Goal: Transaction & Acquisition: Purchase product/service

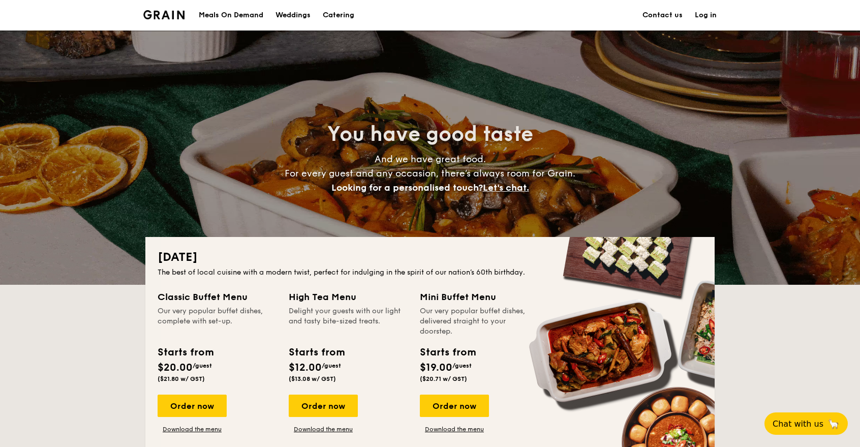
click at [707, 15] on link "Log in" at bounding box center [706, 15] width 22 height 30
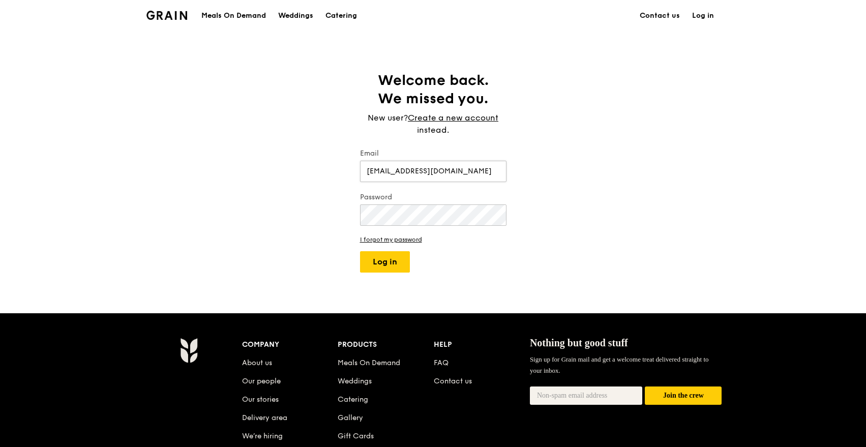
type input "NUR.FIRDAUS@HOTMAIL.SG"
click at [360, 251] on button "Log in" at bounding box center [385, 261] width 50 height 21
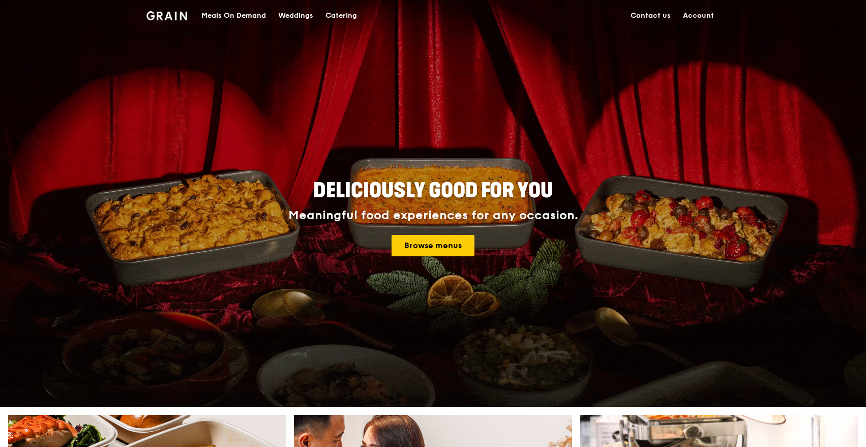
click at [698, 14] on link "Account" at bounding box center [697, 16] width 43 height 30
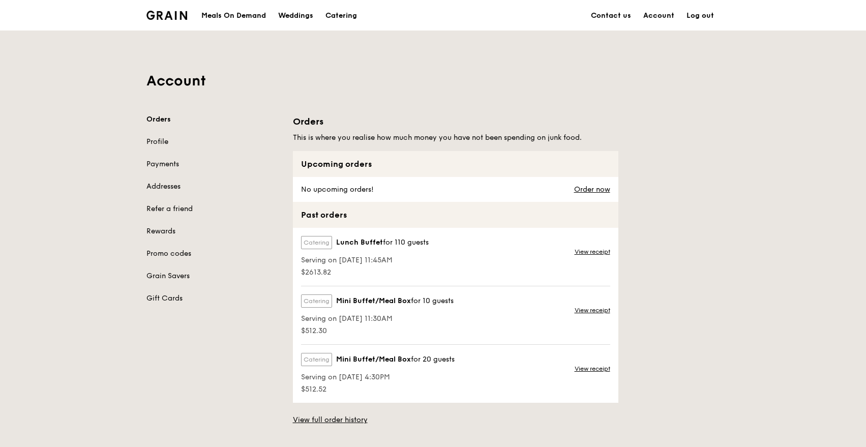
click at [256, 18] on div "Meals On Demand" at bounding box center [233, 16] width 65 height 30
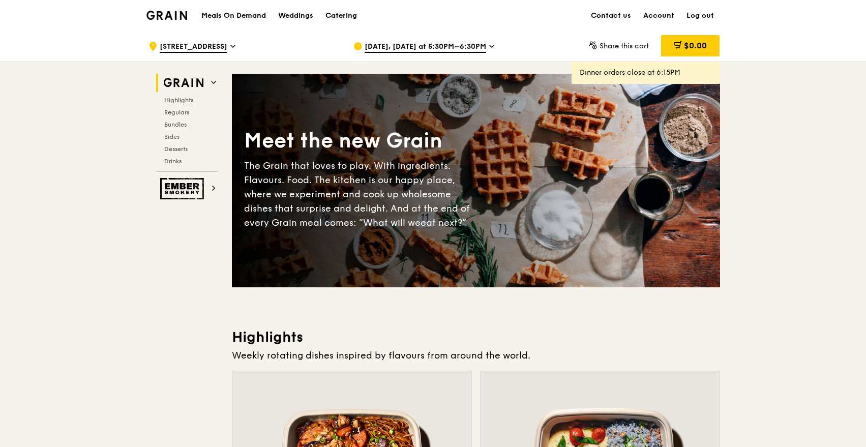
click at [341, 14] on div "Catering" at bounding box center [341, 16] width 32 height 30
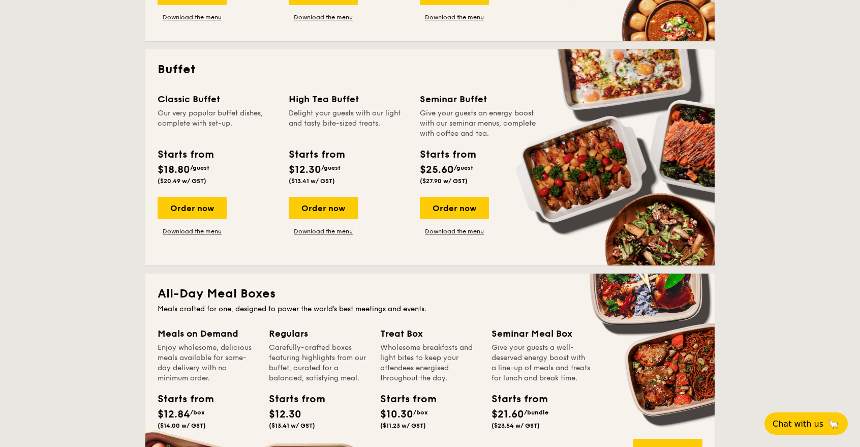
scroll to position [565, 0]
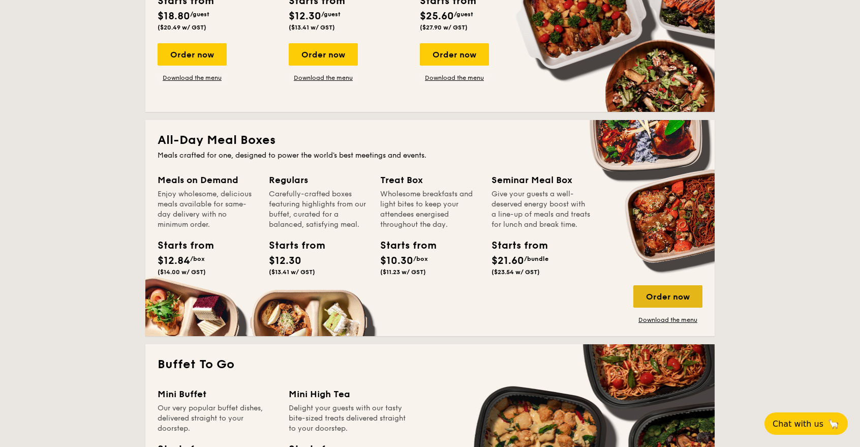
click at [678, 296] on div "Order now" at bounding box center [667, 296] width 69 height 22
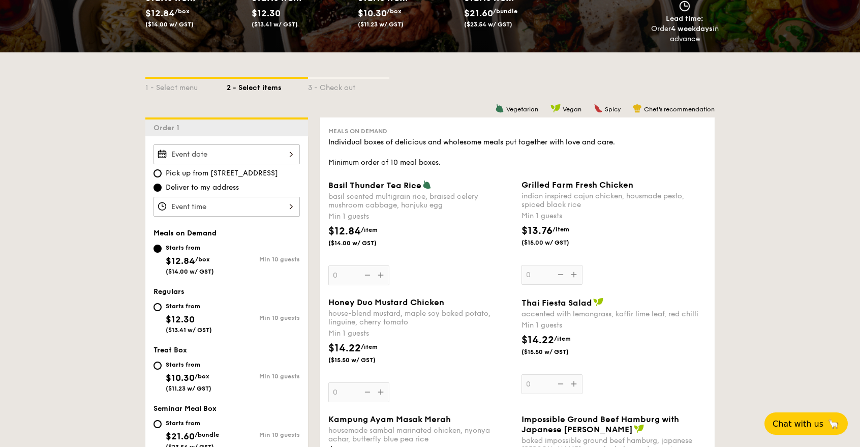
scroll to position [171, 0]
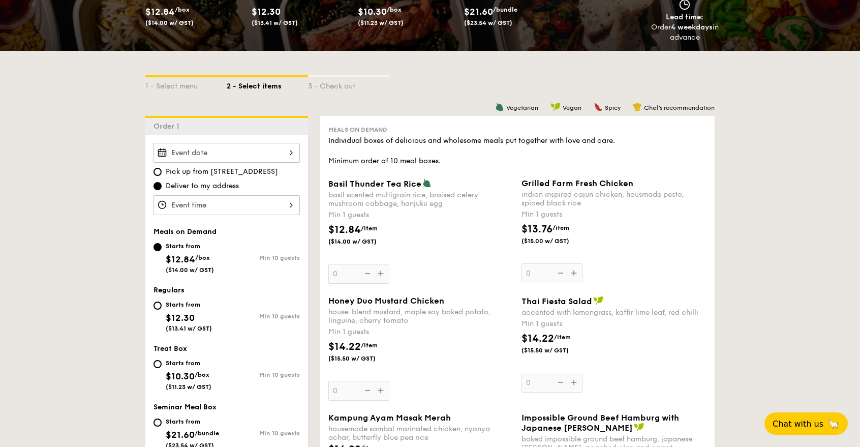
click at [287, 152] on input "Basil Thunder Tea Rice basil scented multigrain rice, braised celery mushroom c…" at bounding box center [226, 153] width 146 height 20
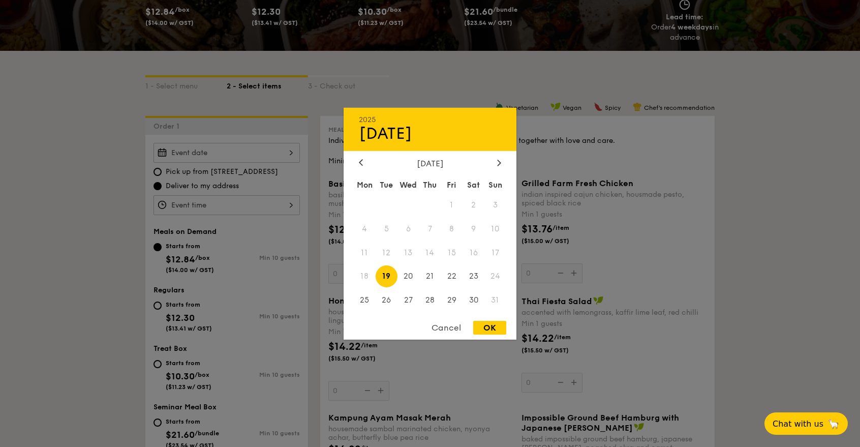
click at [388, 277] on span "19" at bounding box center [387, 276] width 22 height 22
click at [495, 323] on div "OK" at bounding box center [489, 328] width 33 height 14
type input "[DATE]"
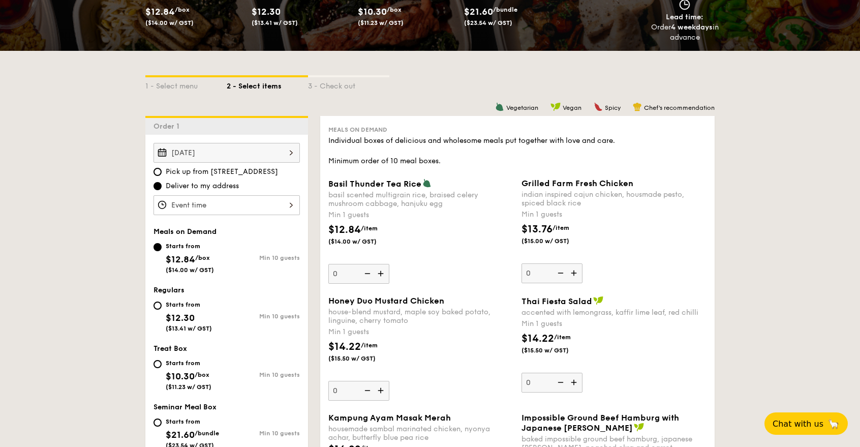
click at [291, 203] on input "Basil Thunder Tea Rice basil scented multigrain rice, braised celery mushroom c…" at bounding box center [226, 205] width 146 height 20
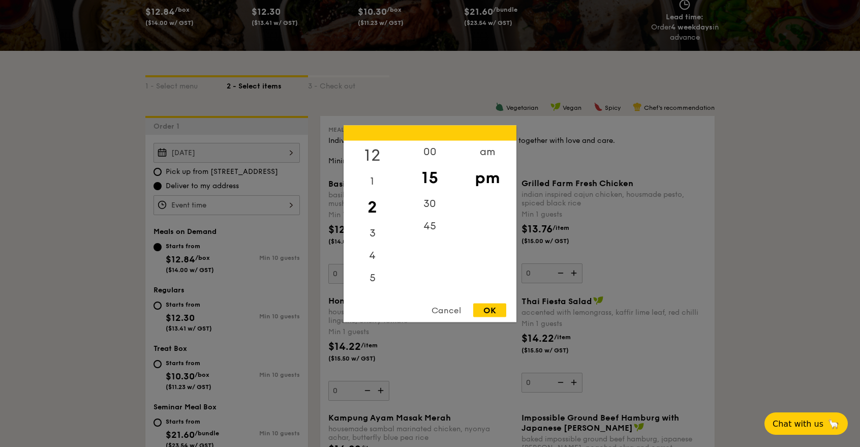
click at [372, 150] on div "12" at bounding box center [372, 154] width 57 height 29
click at [427, 155] on div "00" at bounding box center [429, 154] width 57 height 29
click at [488, 304] on div "OK" at bounding box center [489, 310] width 33 height 14
type input "12:00PM"
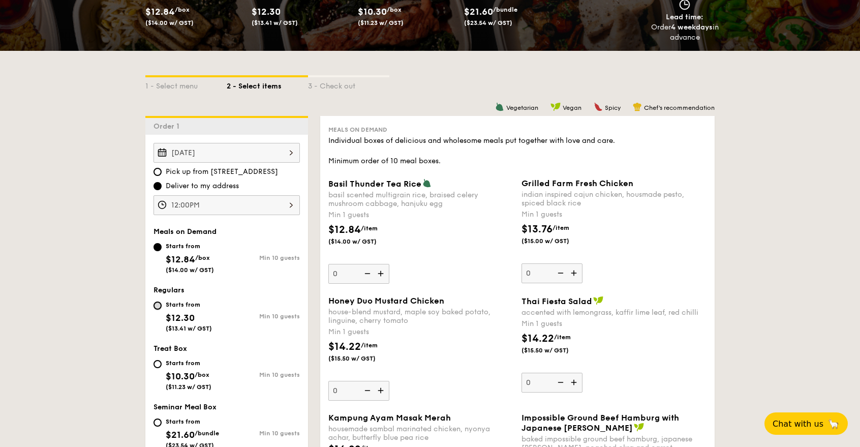
click at [159, 304] on input "Starts from $12.30 ($13.41 w/ GST) Min 10 guests" at bounding box center [157, 305] width 8 height 8
radio input "true"
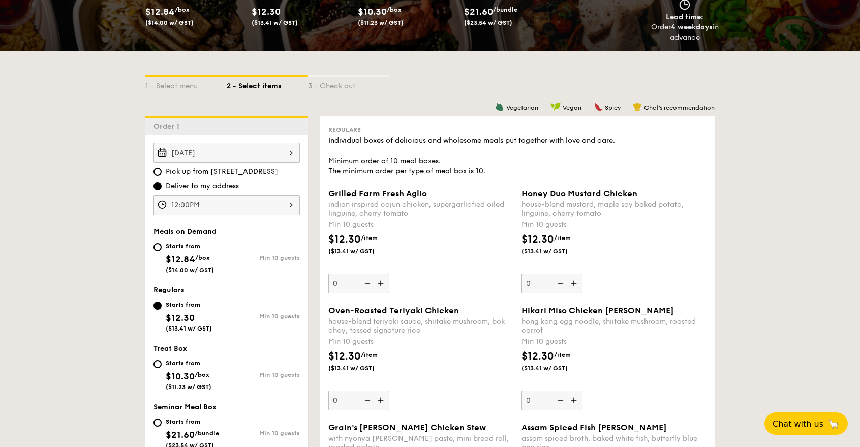
scroll to position [285, 0]
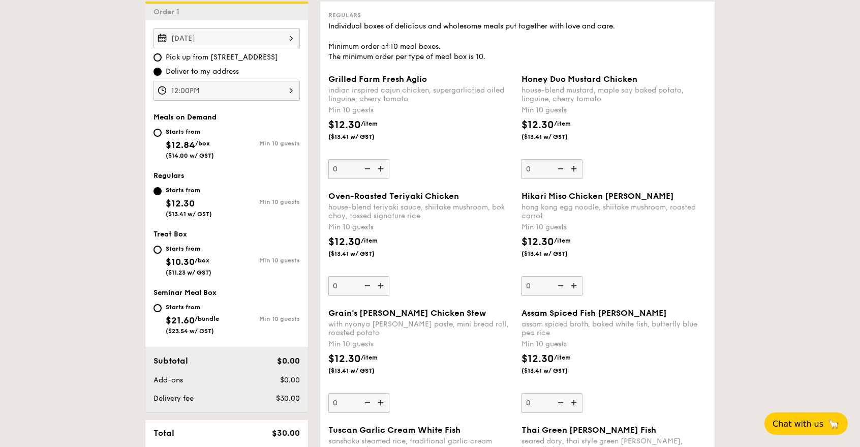
click at [383, 284] on img at bounding box center [381, 285] width 15 height 19
click at [383, 284] on input "0" at bounding box center [358, 286] width 61 height 20
click at [383, 284] on img at bounding box center [381, 285] width 15 height 19
click at [383, 284] on input "10" at bounding box center [358, 286] width 61 height 20
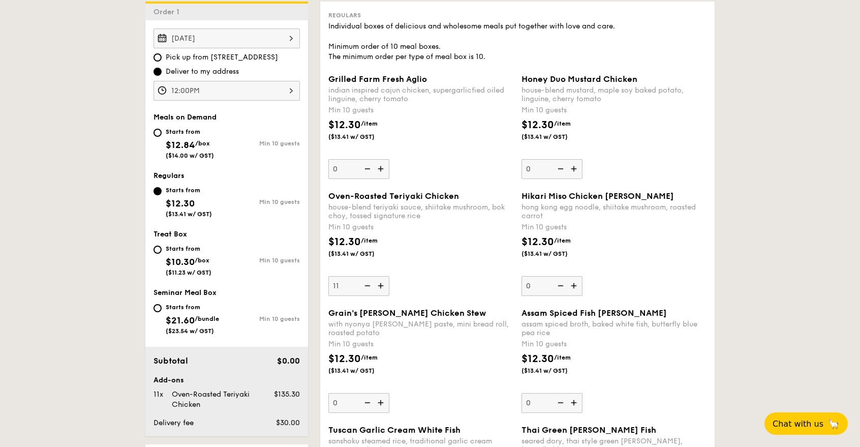
click at [383, 284] on img at bounding box center [381, 285] width 15 height 19
click at [383, 284] on input "11" at bounding box center [358, 286] width 61 height 20
click at [383, 284] on img at bounding box center [381, 285] width 15 height 19
click at [383, 284] on input "12" at bounding box center [358, 286] width 61 height 20
click at [383, 284] on img at bounding box center [381, 285] width 15 height 19
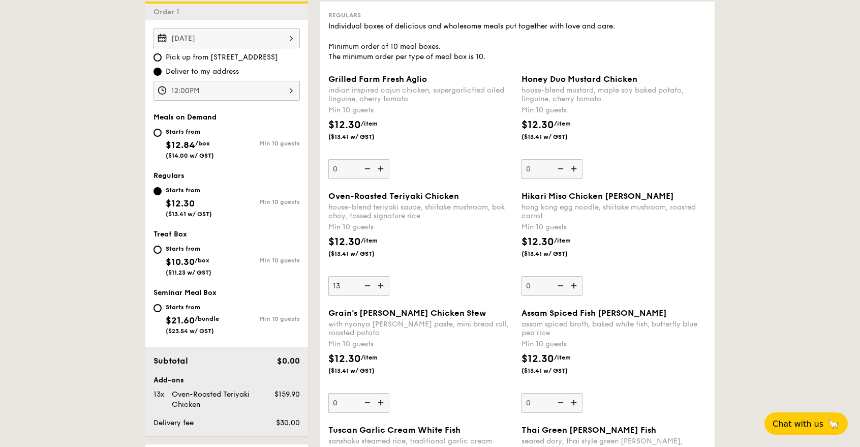
click at [383, 284] on input "13" at bounding box center [358, 286] width 61 height 20
click at [383, 284] on img at bounding box center [381, 285] width 15 height 19
click at [383, 284] on input "14" at bounding box center [358, 286] width 61 height 20
click at [383, 284] on img at bounding box center [381, 285] width 15 height 19
click at [383, 284] on input "15" at bounding box center [358, 286] width 61 height 20
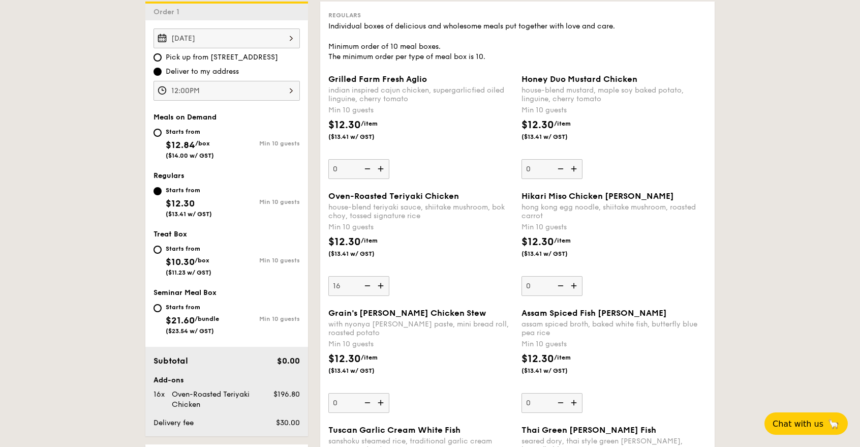
click at [383, 284] on img at bounding box center [381, 285] width 15 height 19
click at [383, 284] on input "16" at bounding box center [358, 286] width 61 height 20
click at [383, 284] on img at bounding box center [381, 285] width 15 height 19
click at [383, 284] on input "17" at bounding box center [358, 286] width 61 height 20
click at [383, 284] on img at bounding box center [381, 285] width 15 height 19
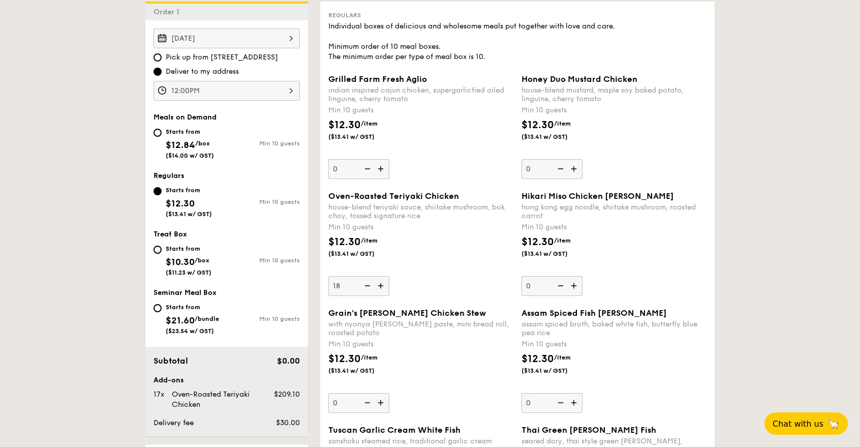
click at [383, 284] on input "18" at bounding box center [358, 286] width 61 height 20
click at [383, 284] on img at bounding box center [381, 285] width 15 height 19
click at [383, 284] on input "19" at bounding box center [358, 286] width 61 height 20
type input "20"
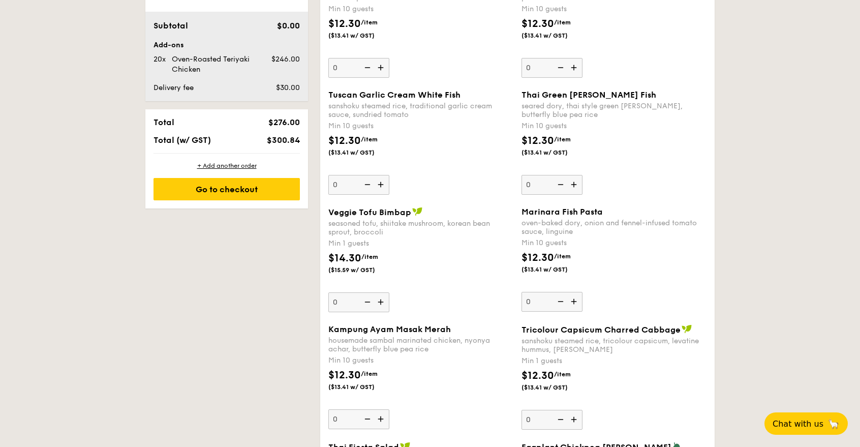
scroll to position [627, 0]
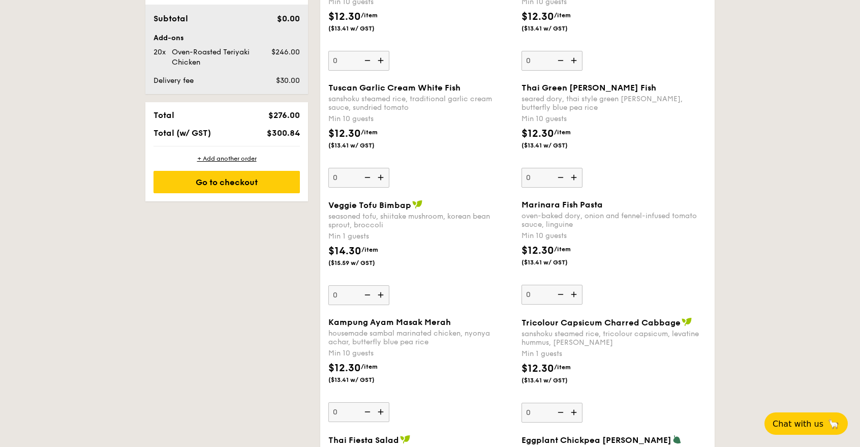
click at [574, 294] on img at bounding box center [574, 294] width 15 height 19
click at [574, 294] on input "0" at bounding box center [551, 295] width 61 height 20
click at [574, 294] on img at bounding box center [574, 294] width 15 height 19
click at [574, 294] on input "10" at bounding box center [551, 295] width 61 height 20
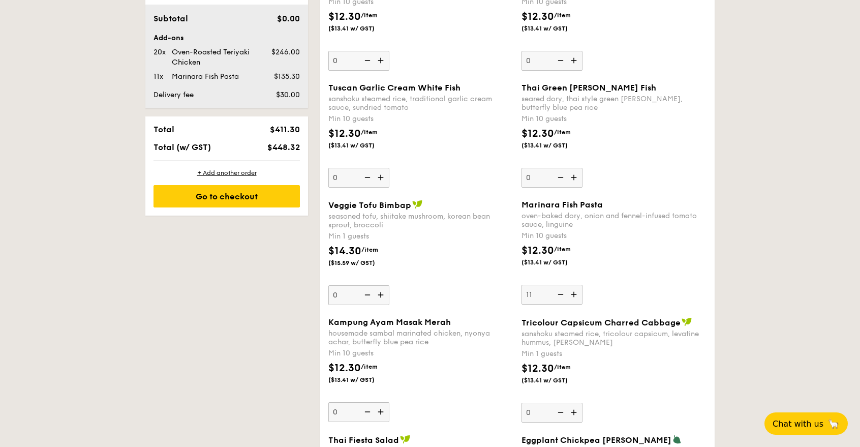
click at [574, 294] on img at bounding box center [574, 294] width 15 height 19
click at [574, 294] on input "11" at bounding box center [551, 295] width 61 height 20
click at [574, 294] on img at bounding box center [574, 294] width 15 height 19
click at [574, 294] on input "12" at bounding box center [551, 295] width 61 height 20
click at [574, 294] on img at bounding box center [574, 294] width 15 height 19
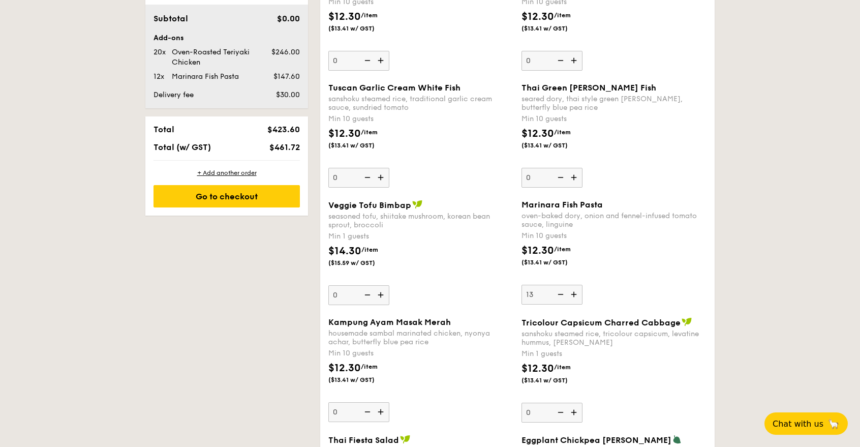
click at [574, 294] on input "13" at bounding box center [551, 295] width 61 height 20
click at [574, 294] on img at bounding box center [574, 294] width 15 height 19
click at [574, 294] on input "14" at bounding box center [551, 295] width 61 height 20
click at [574, 294] on img at bounding box center [574, 294] width 15 height 19
click at [574, 294] on input "15" at bounding box center [551, 295] width 61 height 20
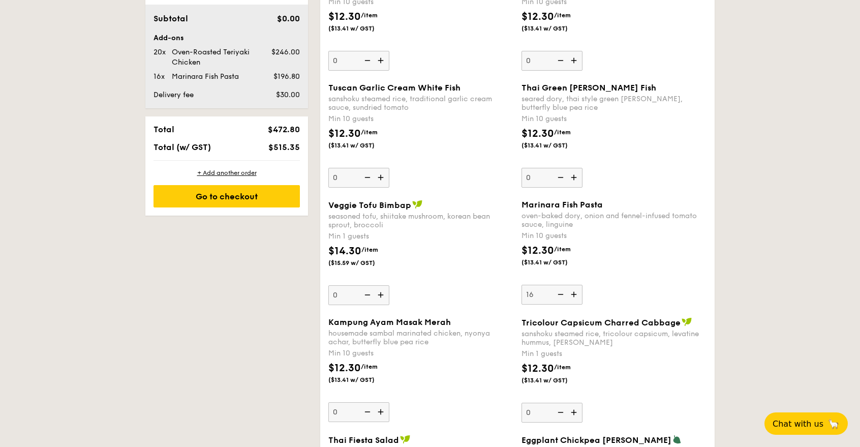
click at [574, 294] on img at bounding box center [574, 294] width 15 height 19
click at [574, 294] on input "16" at bounding box center [551, 295] width 61 height 20
click at [574, 294] on img at bounding box center [574, 294] width 15 height 19
click at [574, 294] on input "17" at bounding box center [551, 295] width 61 height 20
click at [573, 294] on img at bounding box center [574, 294] width 15 height 19
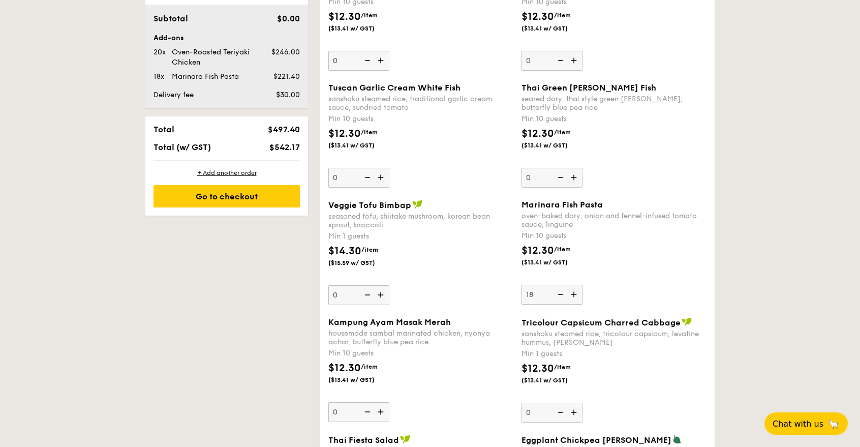
click at [573, 294] on input "18" at bounding box center [551, 295] width 61 height 20
click at [573, 294] on img at bounding box center [574, 294] width 15 height 19
click at [573, 294] on input "19" at bounding box center [551, 295] width 61 height 20
type input "20"
click at [383, 292] on img at bounding box center [381, 294] width 15 height 19
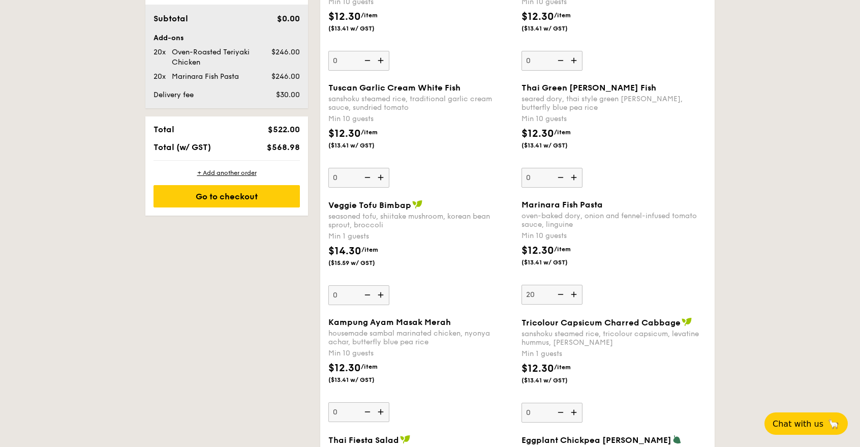
click at [383, 292] on input "0" at bounding box center [358, 295] width 61 height 20
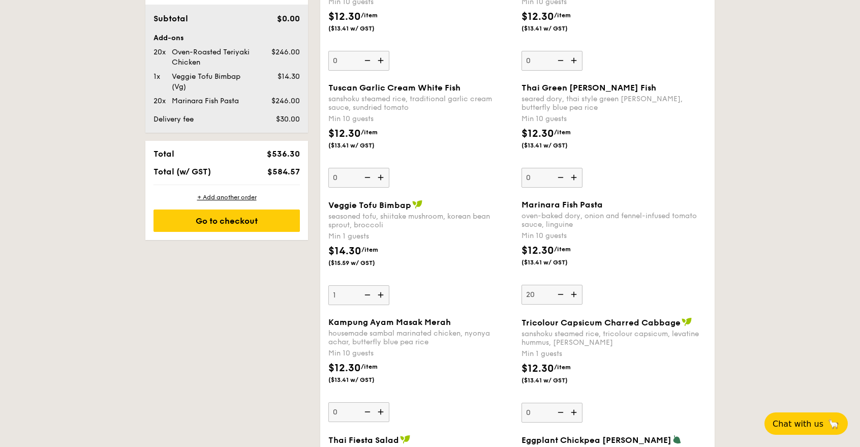
click at [383, 292] on img at bounding box center [381, 294] width 15 height 19
click at [383, 292] on input "1" at bounding box center [358, 295] width 61 height 20
click at [383, 292] on img at bounding box center [381, 294] width 15 height 19
click at [383, 292] on input "2" at bounding box center [358, 295] width 61 height 20
click at [383, 292] on img at bounding box center [381, 294] width 15 height 19
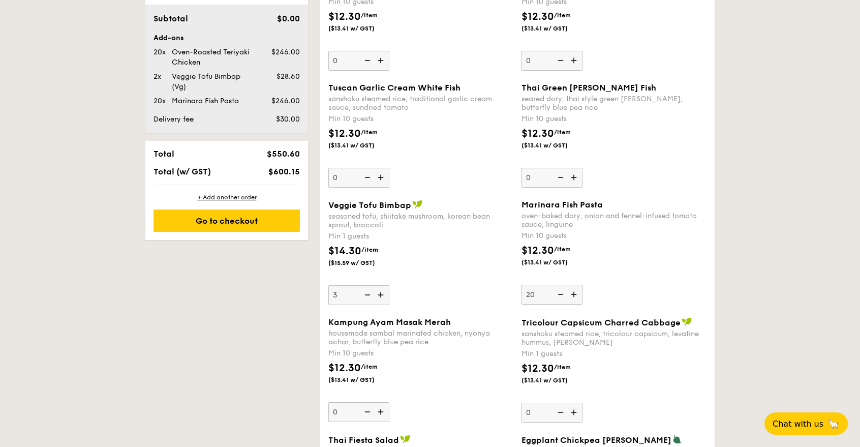
click at [383, 292] on input "3" at bounding box center [358, 295] width 61 height 20
click at [383, 292] on img at bounding box center [381, 294] width 15 height 19
click at [383, 292] on input "4" at bounding box center [358, 295] width 61 height 20
type input "5"
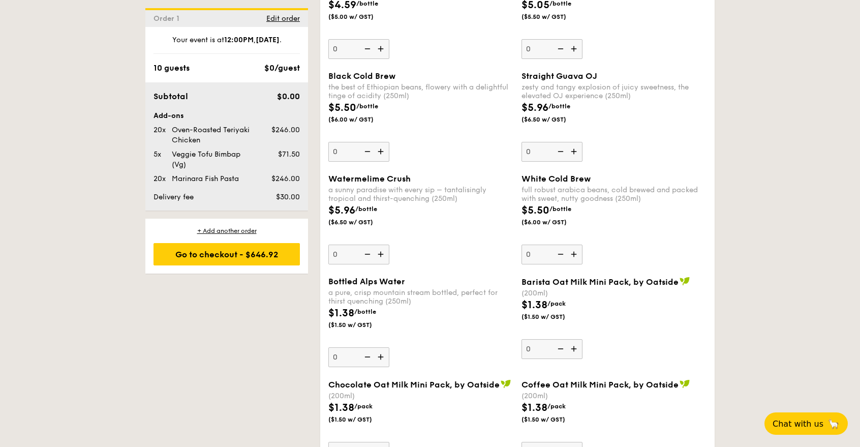
scroll to position [2282, 0]
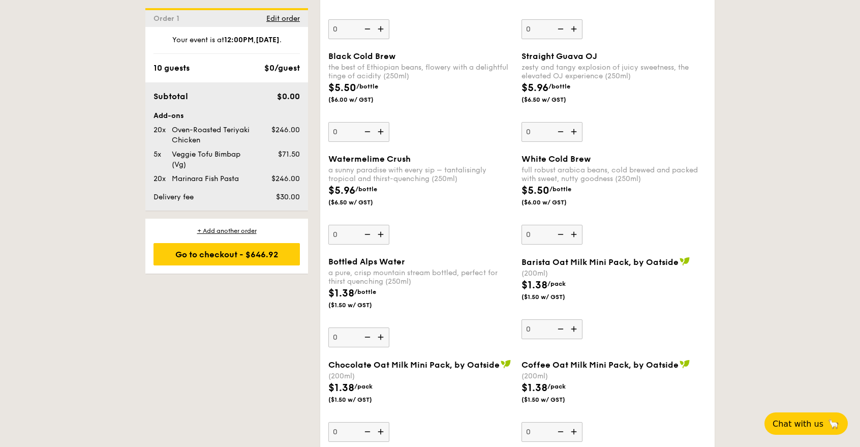
click at [379, 333] on img at bounding box center [381, 336] width 15 height 19
click at [379, 333] on input "0" at bounding box center [358, 337] width 61 height 20
click at [379, 333] on img at bounding box center [381, 336] width 15 height 19
click at [379, 333] on input "1" at bounding box center [358, 337] width 61 height 20
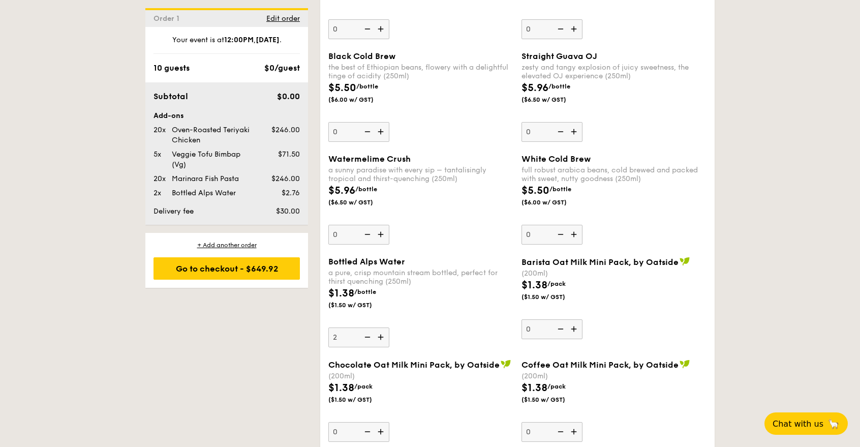
click at [379, 333] on img at bounding box center [381, 336] width 15 height 19
click at [379, 333] on input "2" at bounding box center [358, 337] width 61 height 20
click at [379, 333] on img at bounding box center [381, 336] width 15 height 19
click at [379, 333] on input "3" at bounding box center [358, 337] width 61 height 20
click at [379, 333] on img at bounding box center [381, 336] width 15 height 19
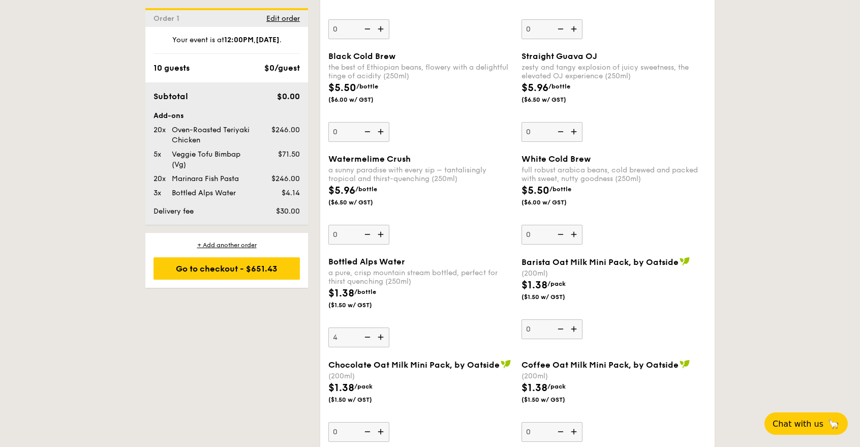
click at [379, 333] on input "4" at bounding box center [358, 337] width 61 height 20
click at [379, 333] on img at bounding box center [381, 336] width 15 height 19
click at [379, 333] on input "5" at bounding box center [358, 337] width 61 height 20
click at [379, 333] on img at bounding box center [381, 336] width 15 height 19
click at [379, 333] on input "6" at bounding box center [358, 337] width 61 height 20
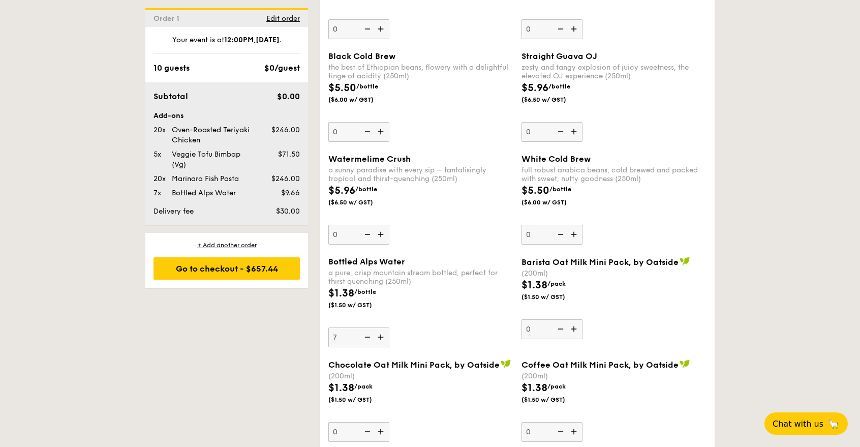
click at [379, 333] on img at bounding box center [381, 336] width 15 height 19
click at [379, 333] on input "7" at bounding box center [358, 337] width 61 height 20
click at [379, 333] on img at bounding box center [381, 336] width 15 height 19
click at [379, 333] on input "8" at bounding box center [358, 337] width 61 height 20
click at [379, 333] on img at bounding box center [381, 336] width 15 height 19
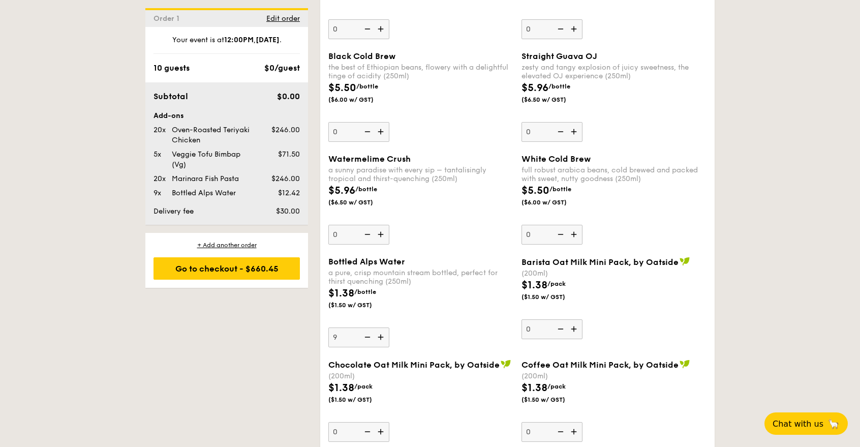
click at [379, 333] on input "9" at bounding box center [358, 337] width 61 height 20
click at [379, 333] on img at bounding box center [381, 336] width 15 height 19
click at [379, 333] on input "10" at bounding box center [358, 337] width 61 height 20
click at [379, 333] on img at bounding box center [381, 336] width 15 height 19
click at [379, 333] on input "11" at bounding box center [358, 337] width 61 height 20
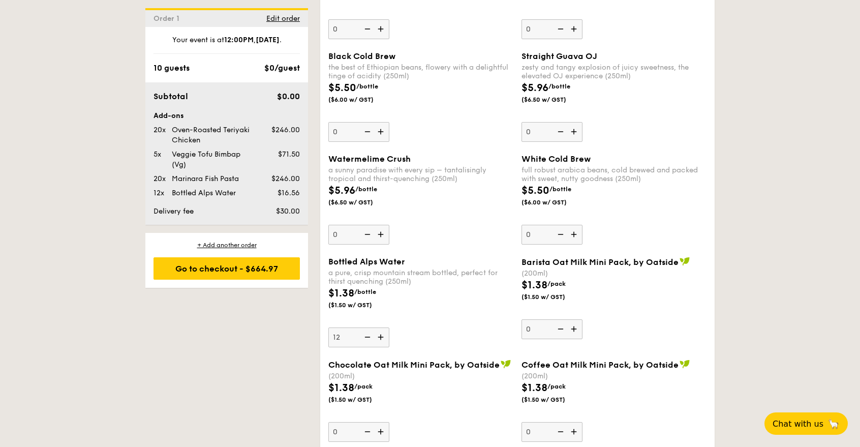
click at [379, 333] on img at bounding box center [381, 336] width 15 height 19
click at [379, 333] on input "12" at bounding box center [358, 337] width 61 height 20
click at [379, 333] on img at bounding box center [381, 336] width 15 height 19
click at [379, 333] on input "13" at bounding box center [358, 337] width 61 height 20
click at [379, 333] on img at bounding box center [381, 336] width 15 height 19
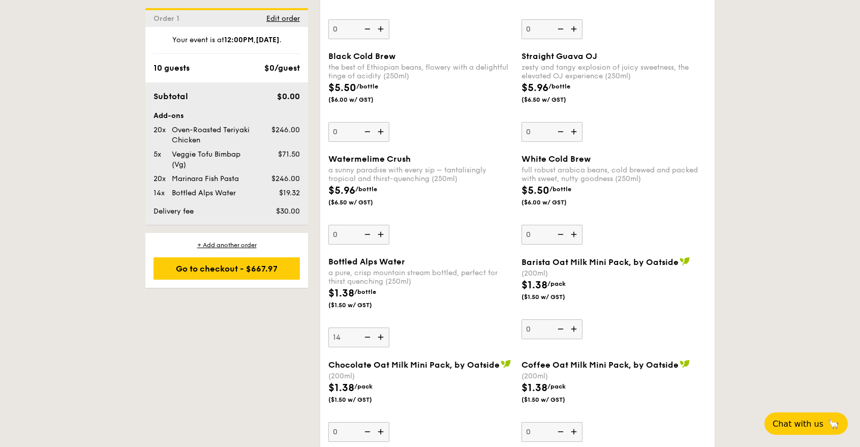
click at [379, 333] on input "14" at bounding box center [358, 337] width 61 height 20
click at [379, 333] on img at bounding box center [381, 336] width 15 height 19
click at [379, 333] on input "15" at bounding box center [358, 337] width 61 height 20
click at [379, 333] on img at bounding box center [381, 336] width 15 height 19
click at [379, 333] on input "16" at bounding box center [358, 337] width 61 height 20
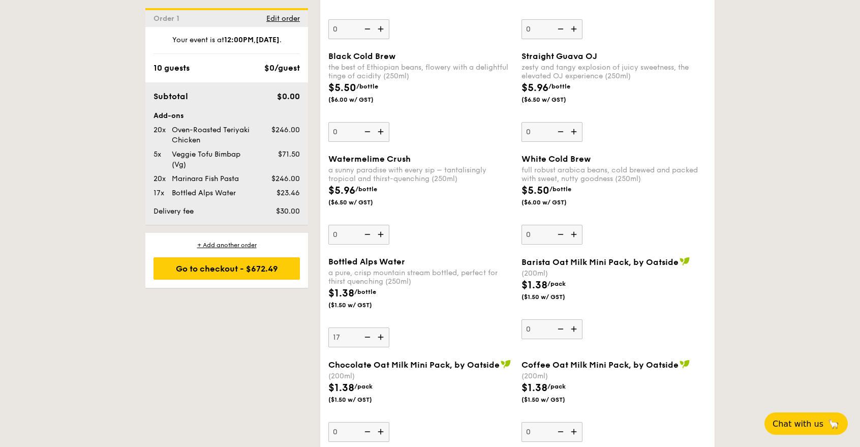
click at [379, 333] on img at bounding box center [381, 336] width 15 height 19
click at [379, 333] on input "17" at bounding box center [358, 337] width 61 height 20
click at [379, 333] on img at bounding box center [381, 336] width 15 height 19
click at [379, 333] on input "18" at bounding box center [358, 337] width 61 height 20
click at [379, 333] on img at bounding box center [381, 336] width 15 height 19
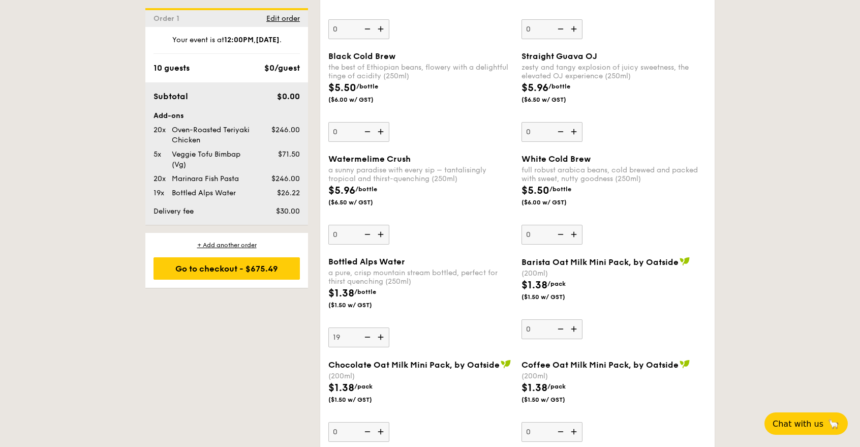
click at [379, 333] on input "19" at bounding box center [358, 337] width 61 height 20
type input "20"
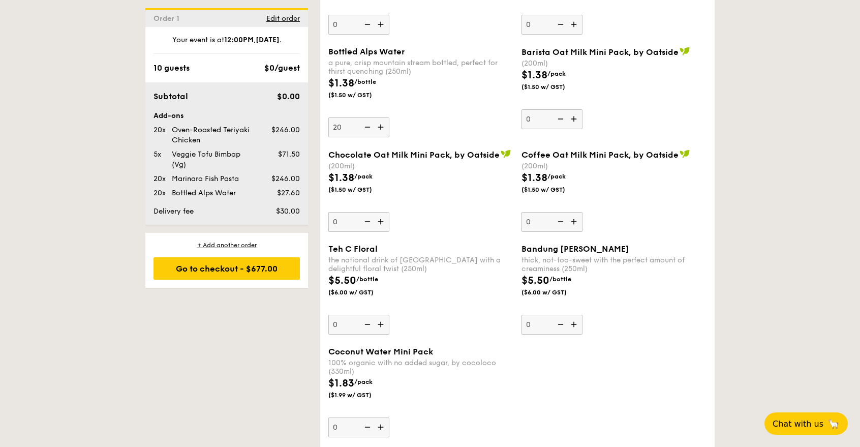
scroll to position [2567, 0]
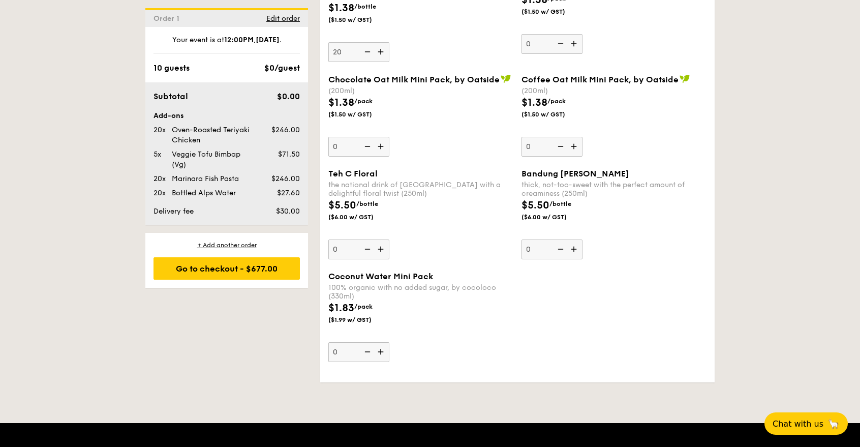
click at [382, 351] on img at bounding box center [381, 351] width 15 height 19
click at [382, 351] on input "0" at bounding box center [358, 352] width 61 height 20
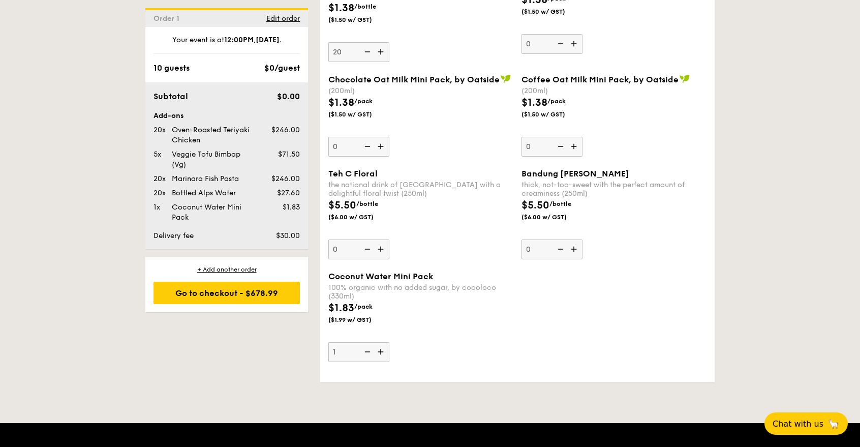
click at [382, 351] on img at bounding box center [381, 351] width 15 height 19
click at [382, 351] on input "1" at bounding box center [358, 352] width 61 height 20
click at [382, 351] on img at bounding box center [381, 351] width 15 height 19
click at [382, 351] on input "2" at bounding box center [358, 352] width 61 height 20
click at [382, 351] on img at bounding box center [381, 351] width 15 height 19
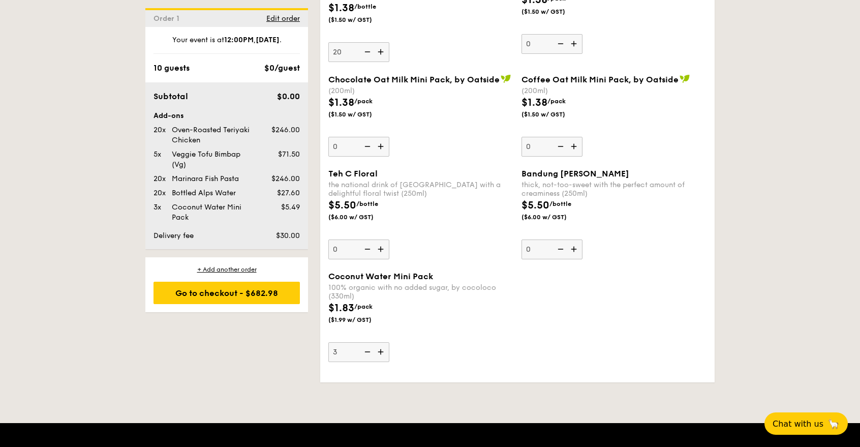
click at [382, 351] on input "3" at bounding box center [358, 352] width 61 height 20
click at [382, 351] on img at bounding box center [381, 351] width 15 height 19
click at [382, 351] on input "4" at bounding box center [358, 352] width 61 height 20
click at [382, 351] on img at bounding box center [381, 351] width 15 height 19
click at [382, 351] on input "5" at bounding box center [358, 352] width 61 height 20
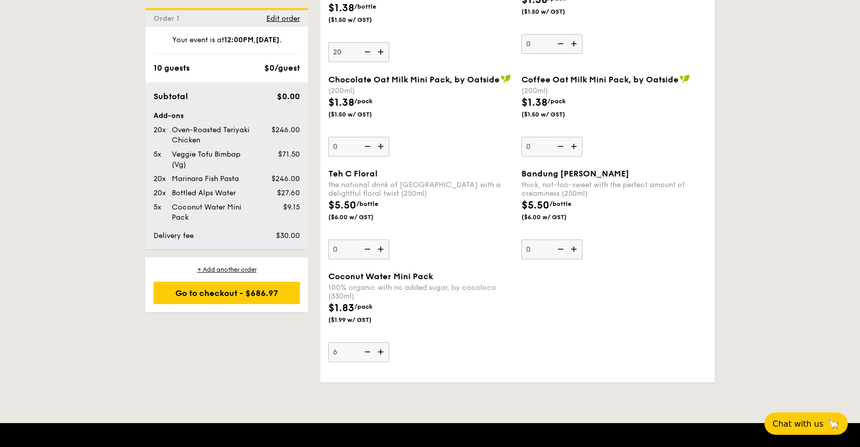
click at [382, 351] on img at bounding box center [381, 351] width 15 height 19
click at [382, 351] on input "6" at bounding box center [358, 352] width 61 height 20
click at [382, 351] on img at bounding box center [381, 351] width 15 height 19
click at [382, 351] on input "7" at bounding box center [358, 352] width 61 height 20
click at [382, 350] on img at bounding box center [381, 351] width 15 height 19
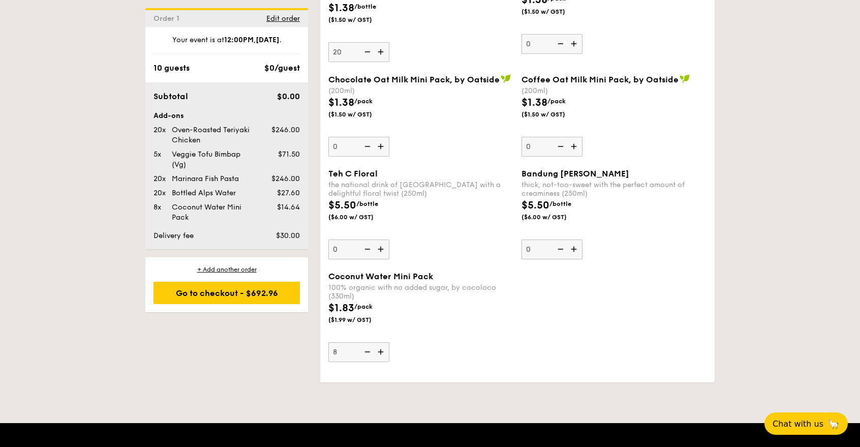
click at [382, 350] on input "8" at bounding box center [358, 352] width 61 height 20
click at [382, 350] on img at bounding box center [381, 351] width 15 height 19
click at [382, 350] on input "9" at bounding box center [358, 352] width 61 height 20
click at [382, 350] on img at bounding box center [381, 351] width 15 height 19
click at [382, 350] on input "10" at bounding box center [358, 352] width 61 height 20
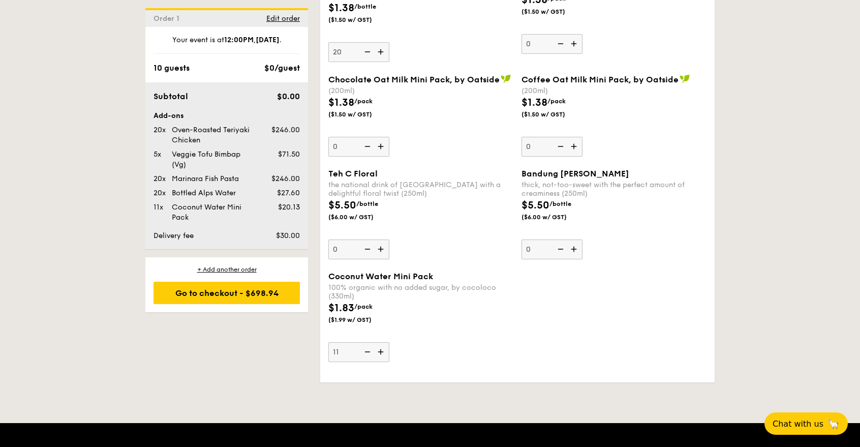
click at [382, 350] on img at bounding box center [381, 351] width 15 height 19
click at [382, 350] on input "11" at bounding box center [358, 352] width 61 height 20
click at [382, 350] on img at bounding box center [381, 351] width 15 height 19
click at [382, 350] on input "12" at bounding box center [358, 352] width 61 height 20
click at [382, 350] on img at bounding box center [381, 351] width 15 height 19
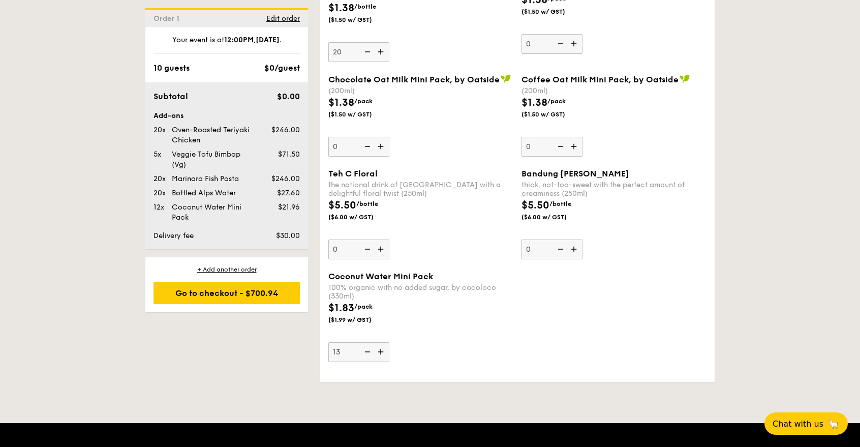
click at [382, 350] on input "13" at bounding box center [358, 352] width 61 height 20
click at [382, 350] on img at bounding box center [381, 351] width 15 height 19
click at [382, 350] on input "14" at bounding box center [358, 352] width 61 height 20
click at [382, 350] on img at bounding box center [381, 351] width 15 height 19
click at [382, 350] on input "15" at bounding box center [358, 352] width 61 height 20
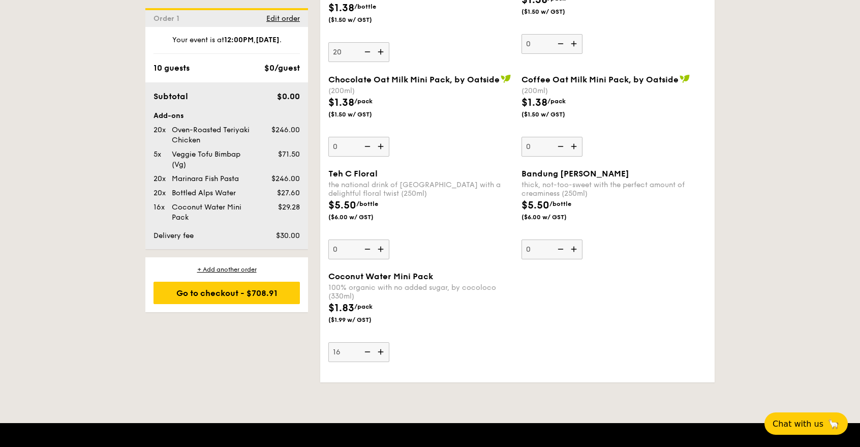
click at [382, 350] on img at bounding box center [381, 351] width 15 height 19
click at [382, 350] on input "16" at bounding box center [358, 352] width 61 height 20
click at [382, 350] on img at bounding box center [381, 351] width 15 height 19
click at [382, 350] on input "17" at bounding box center [358, 352] width 61 height 20
click at [382, 350] on img at bounding box center [381, 351] width 15 height 19
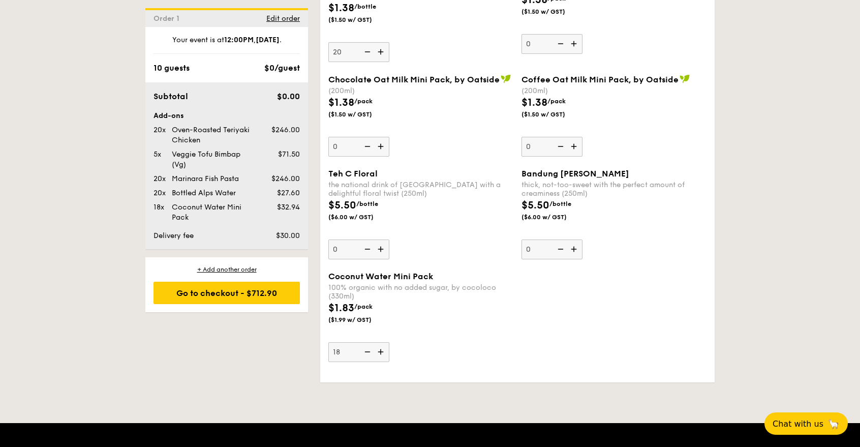
click at [382, 350] on input "18" at bounding box center [358, 352] width 61 height 20
click at [382, 350] on img at bounding box center [381, 351] width 15 height 19
click at [382, 350] on input "19" at bounding box center [358, 352] width 61 height 20
type input "20"
click at [454, 323] on div "$1.83 /pack ($1.99 w/ GST)" at bounding box center [420, 318] width 193 height 36
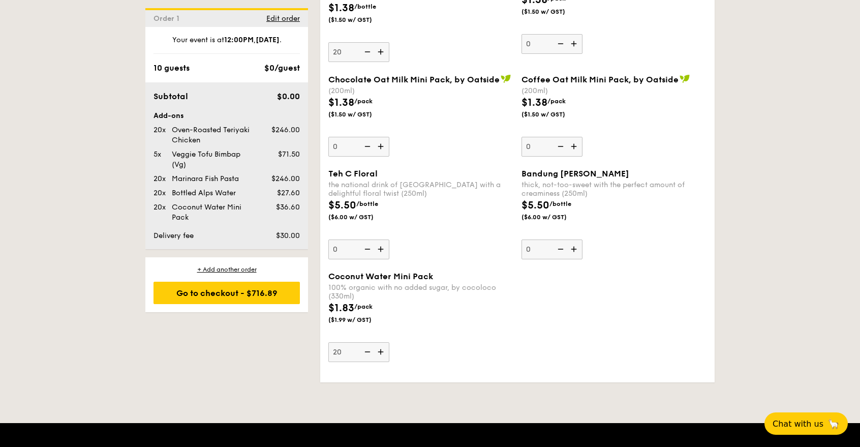
click at [389, 342] on input "20" at bounding box center [358, 352] width 61 height 20
click at [452, 344] on div "Coconut Water Mini Pack 100% organic with no added sugar, by cocoloco (330ml) $…" at bounding box center [420, 316] width 185 height 90
click at [389, 344] on input "20" at bounding box center [358, 352] width 61 height 20
click at [633, 315] on div "Coconut Water Mini Pack 100% organic with no added sugar, by cocoloco (330ml) $…" at bounding box center [517, 322] width 386 height 103
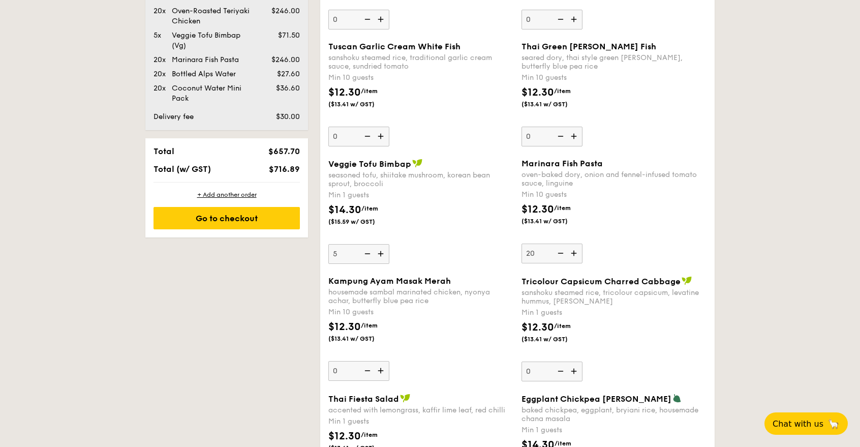
scroll to position [913, 0]
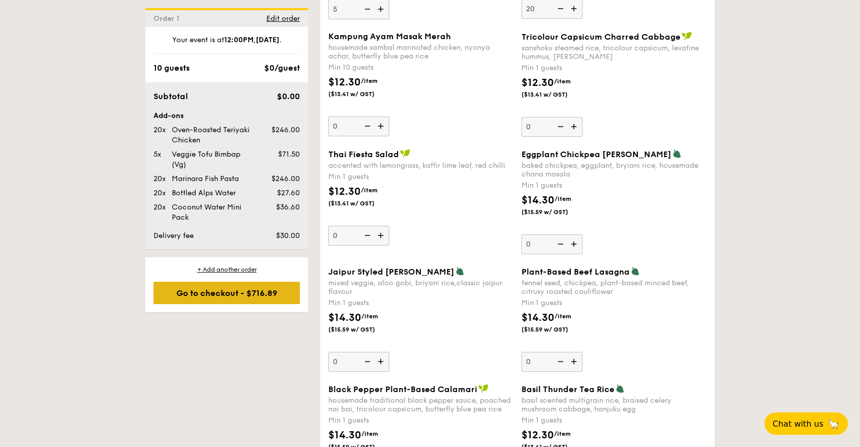
click at [262, 299] on div "Go to checkout - $716.89" at bounding box center [226, 293] width 146 height 22
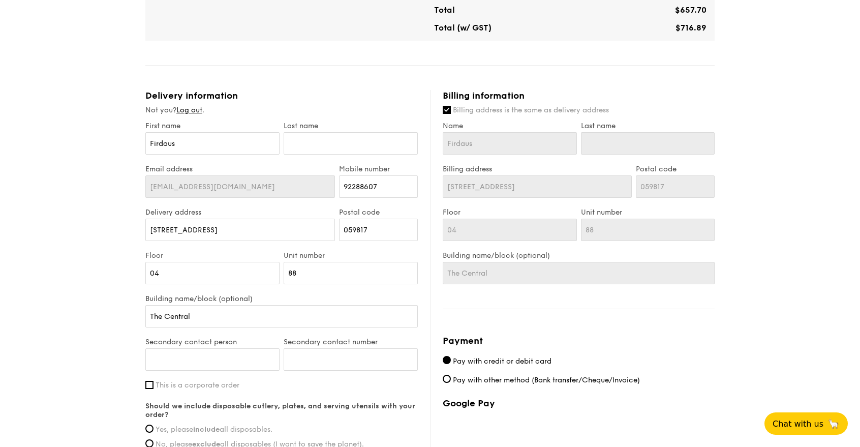
scroll to position [396, 0]
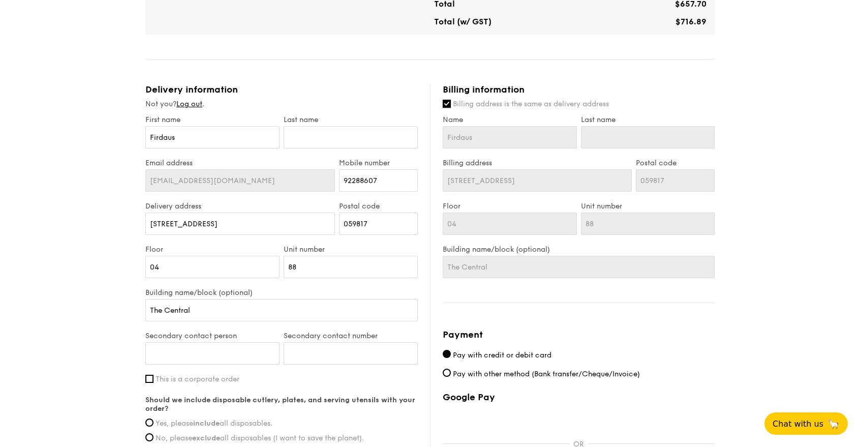
click at [447, 101] on input "Billing address is the same as delivery address" at bounding box center [447, 104] width 8 height 8
checkbox input "false"
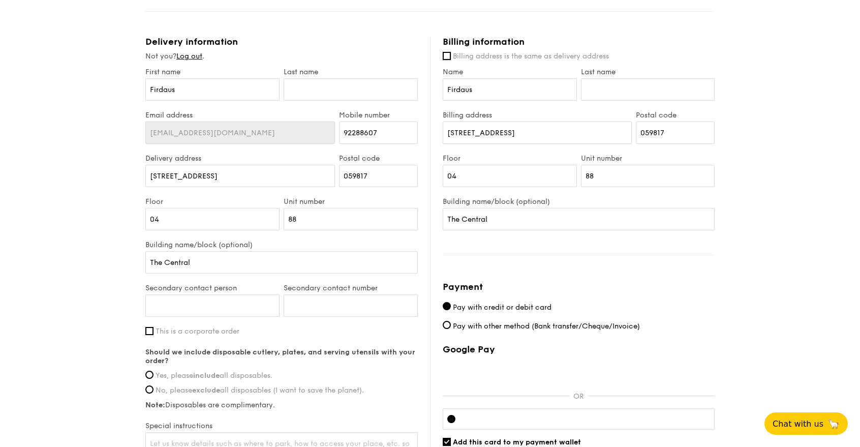
scroll to position [509, 0]
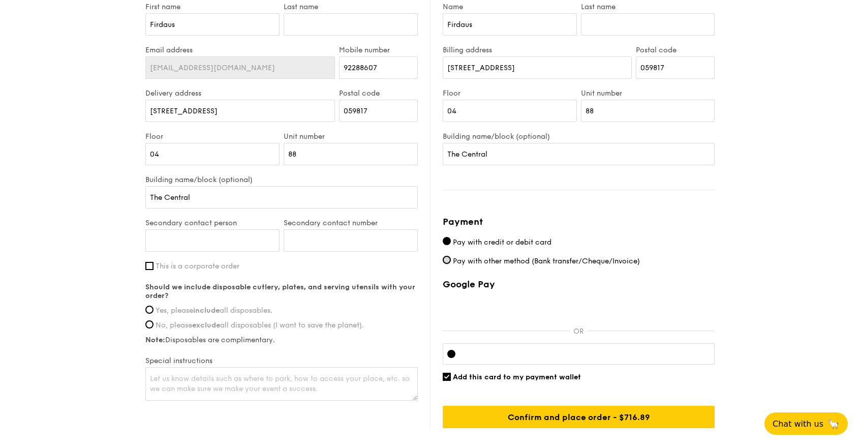
click at [444, 256] on input "Pay with other method (Bank transfer/Cheque/Invoice)" at bounding box center [447, 260] width 8 height 8
radio input "true"
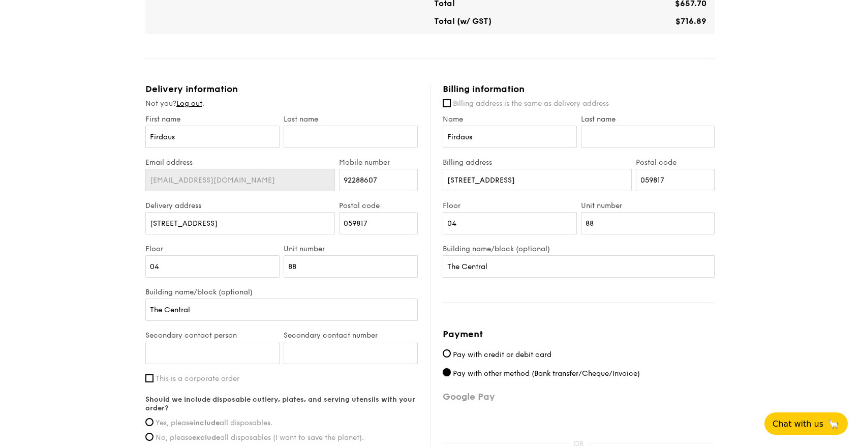
scroll to position [396, 0]
click at [227, 138] on input "Firdaus" at bounding box center [212, 137] width 134 height 22
drag, startPoint x: 237, startPoint y: 138, endPoint x: 128, endPoint y: 114, distance: 112.5
click at [128, 114] on div "1 - Select menu 2 - Select items 3 - Check out Regulars Serving time: Aug 19, 2…" at bounding box center [430, 92] width 860 height 977
type input "Muhammad Nur FirdausHAmUHA"
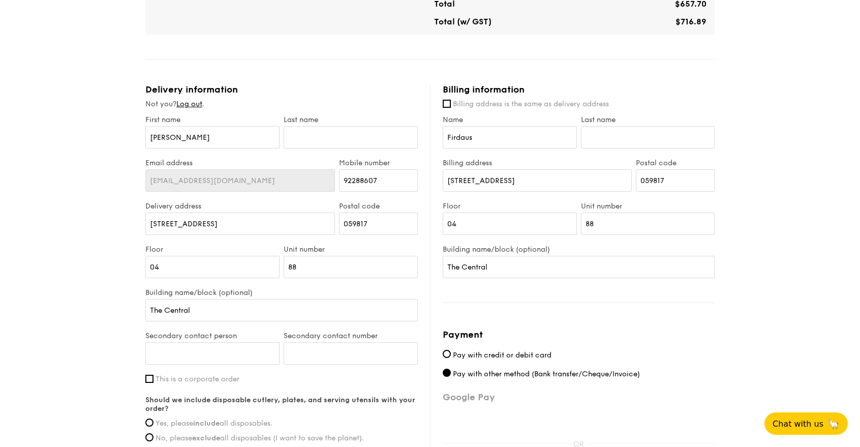
click at [16, 116] on div "1 - Select menu 2 - Select items 3 - Check out Regulars Serving time: Aug 19, 2…" at bounding box center [430, 92] width 860 height 977
click at [163, 138] on input "Muhammad Nur FirdausHAmUHA" at bounding box center [212, 137] width 134 height 22
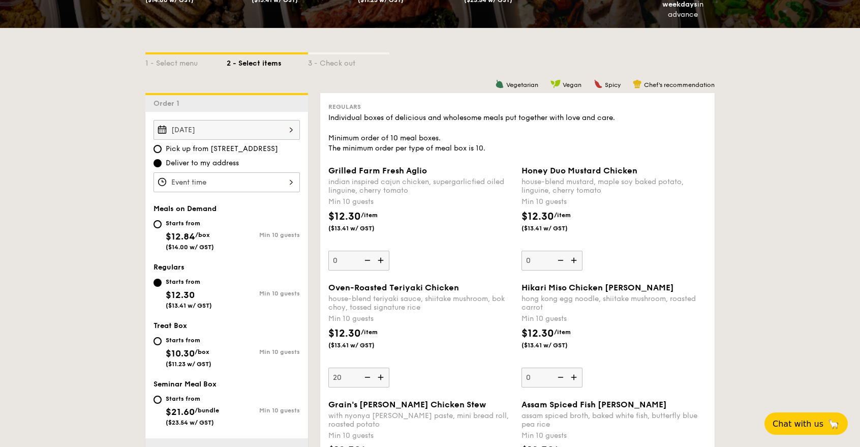
scroll to position [228, 0]
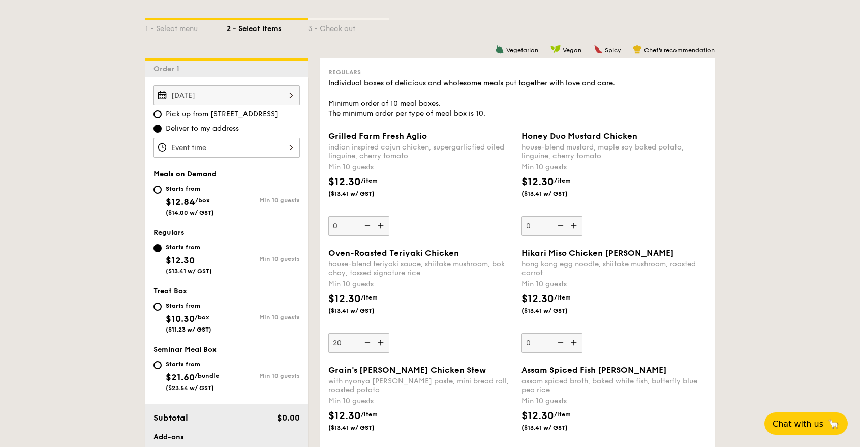
click at [276, 147] on input "Grilled Farm Fresh Aglio indian inspired cajun chicken, supergarlicfied oiled l…" at bounding box center [226, 148] width 146 height 20
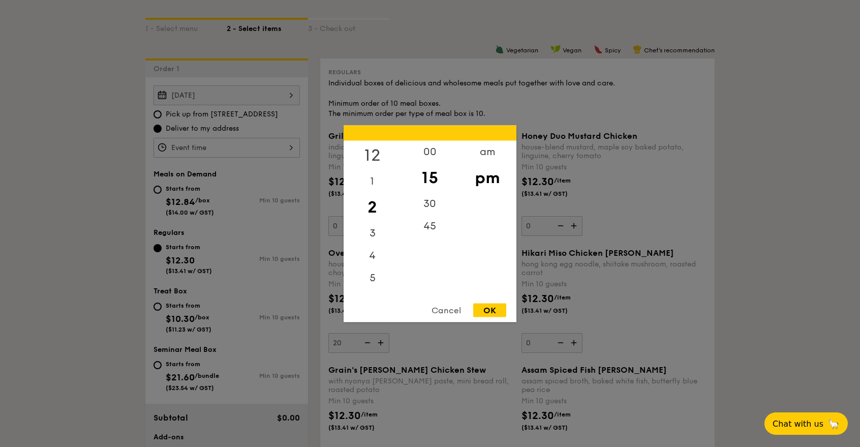
click at [373, 151] on div "12" at bounding box center [372, 154] width 57 height 29
click at [427, 152] on div "00" at bounding box center [429, 154] width 57 height 29
click at [495, 311] on div "OK" at bounding box center [489, 310] width 33 height 14
type input "12:00PM"
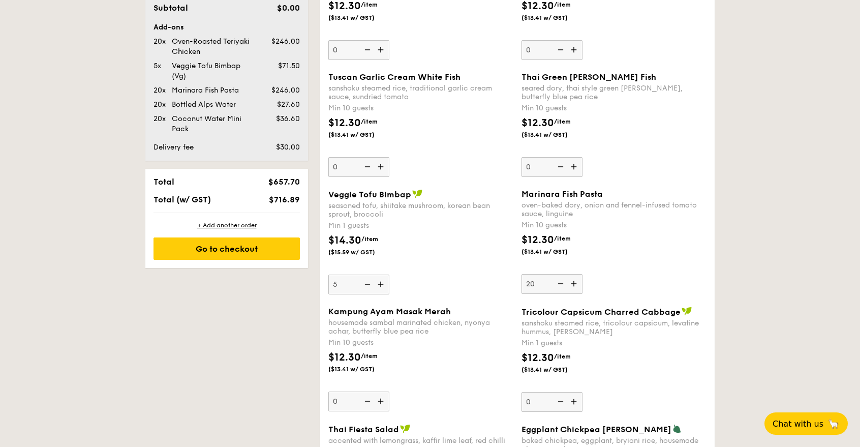
scroll to position [627, 0]
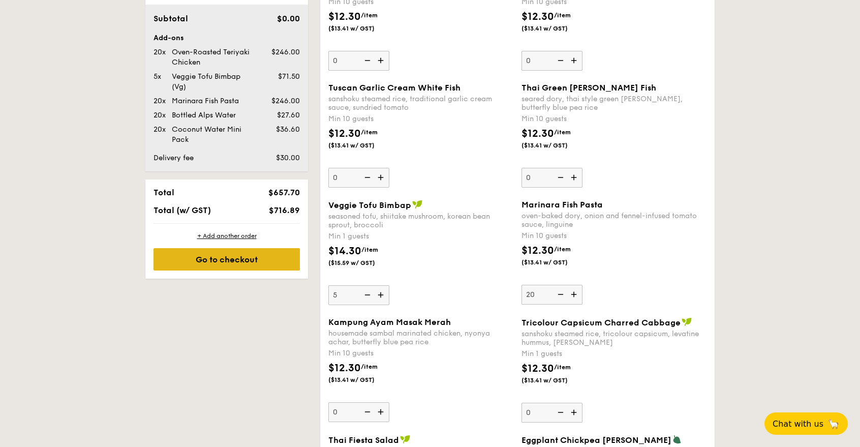
click at [270, 261] on div "Go to checkout" at bounding box center [226, 259] width 146 height 22
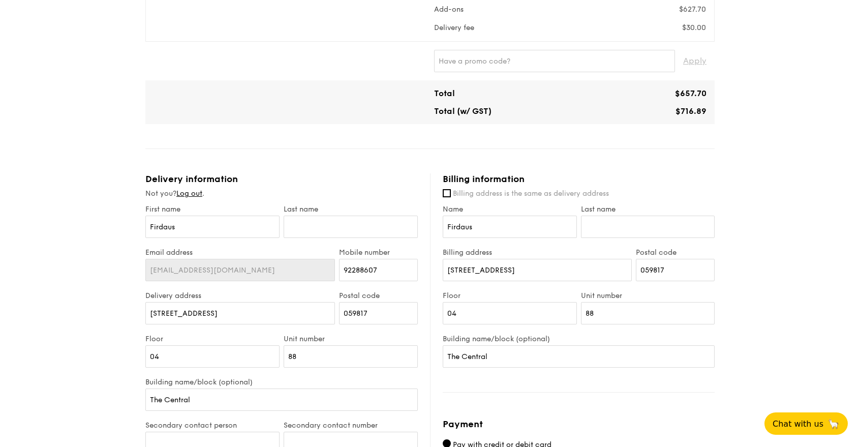
scroll to position [283, 0]
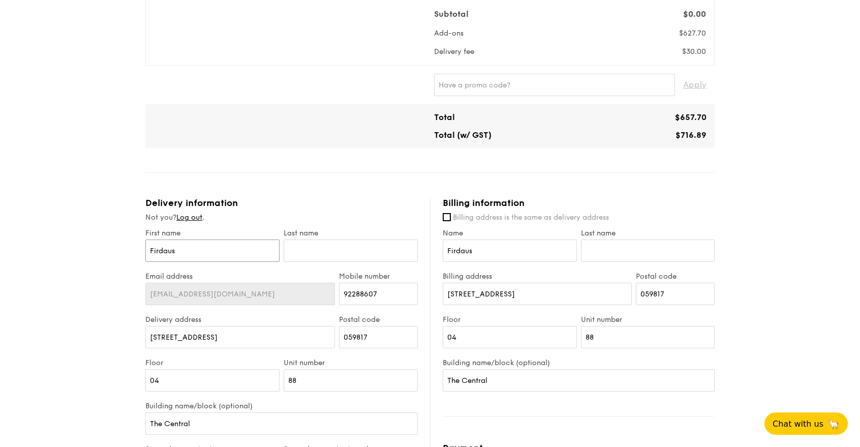
drag, startPoint x: 241, startPoint y: 256, endPoint x: 133, endPoint y: 249, distance: 109.0
click at [133, 249] on div "1 - Select menu 2 - Select items 3 - Check out Regulars Serving time: Aug 19, 2…" at bounding box center [430, 205] width 860 height 977
click at [95, 298] on div "1 - Select menu 2 - Select items 3 - Check out Regulars Serving time: Aug 19, 2…" at bounding box center [430, 205] width 860 height 977
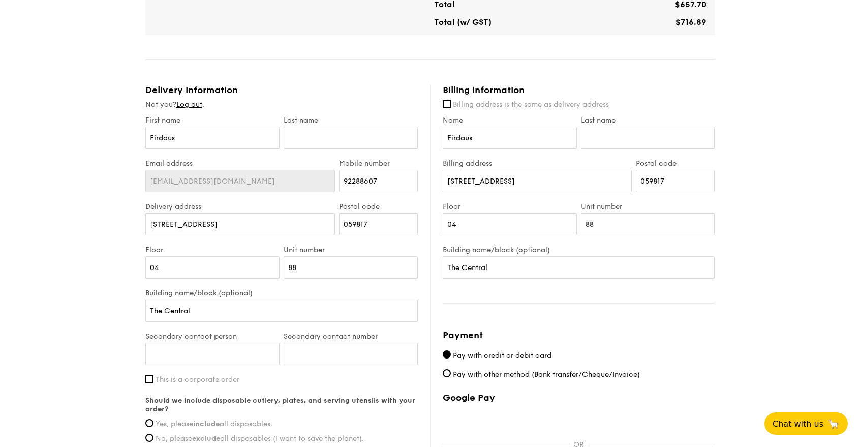
scroll to position [396, 0]
drag, startPoint x: 228, startPoint y: 222, endPoint x: 126, endPoint y: 211, distance: 102.2
click at [126, 211] on div "1 - Select menu 2 - Select items 3 - Check out Regulars Serving time: Aug 19, 2…" at bounding box center [430, 92] width 860 height 977
paste input "1 Coleman Street, #08-08"
click at [383, 230] on input "059817" at bounding box center [378, 223] width 79 height 22
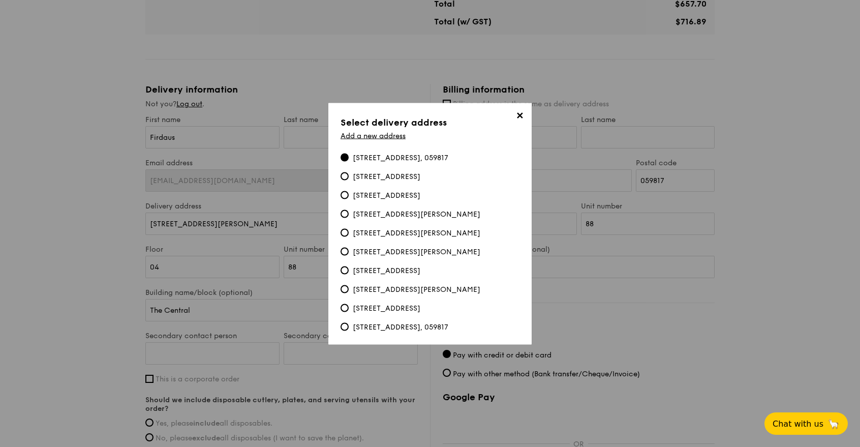
drag, startPoint x: 372, startPoint y: 225, endPoint x: 361, endPoint y: 225, distance: 10.7
click at [361, 228] on div "233C Sumang Lane, 823233" at bounding box center [417, 233] width 128 height 10
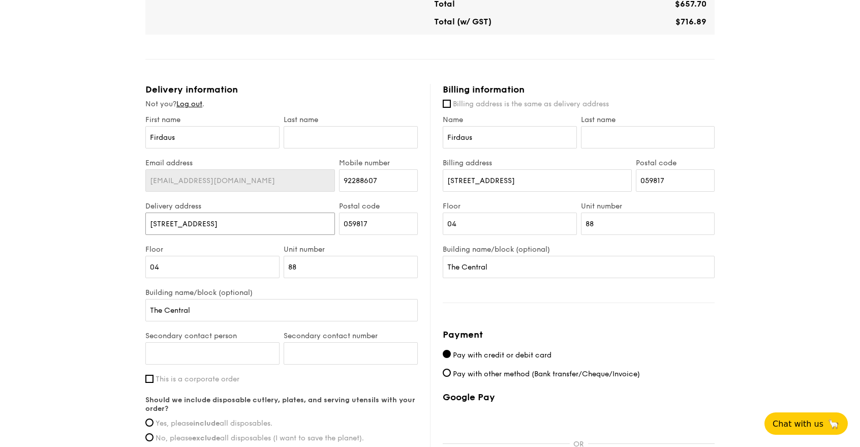
drag, startPoint x: 248, startPoint y: 226, endPoint x: 33, endPoint y: 218, distance: 215.2
click at [33, 218] on div "1 - Select menu 2 - Select items 3 - Check out Regulars Serving time: Aug 19, 2…" at bounding box center [430, 92] width 860 height 977
type input "1 coleman"
click input "submit" at bounding box center [0, 0] width 0 height 0
click at [324, 137] on input "text" at bounding box center [351, 137] width 134 height 22
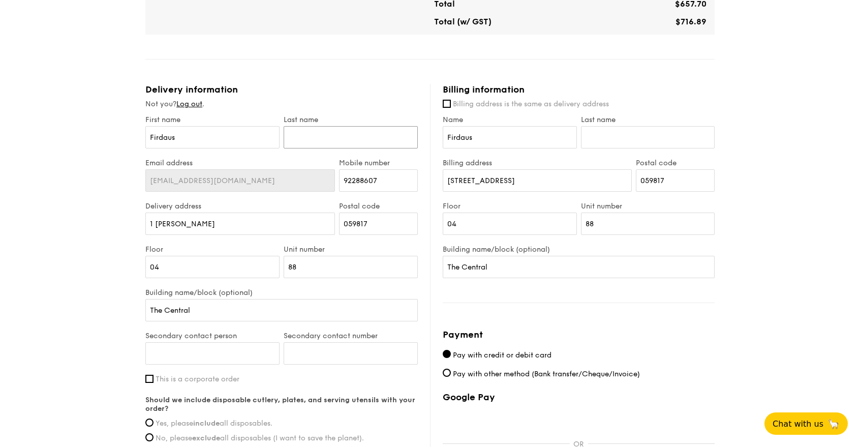
type input "X"
type input "Zulkeple"
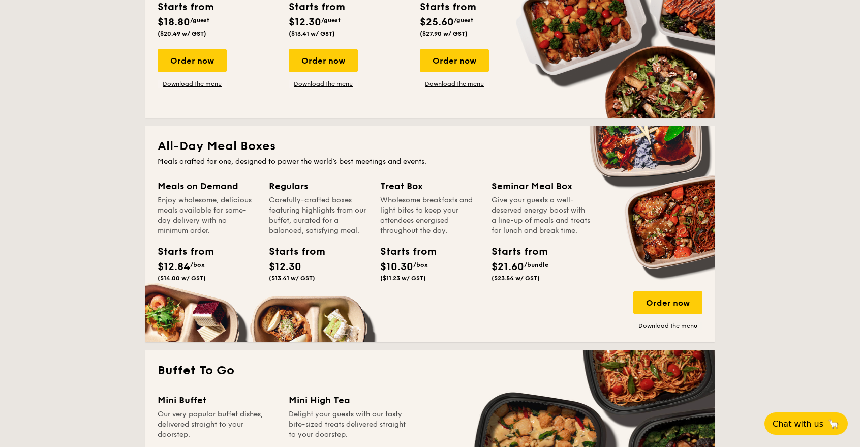
scroll to position [565, 0]
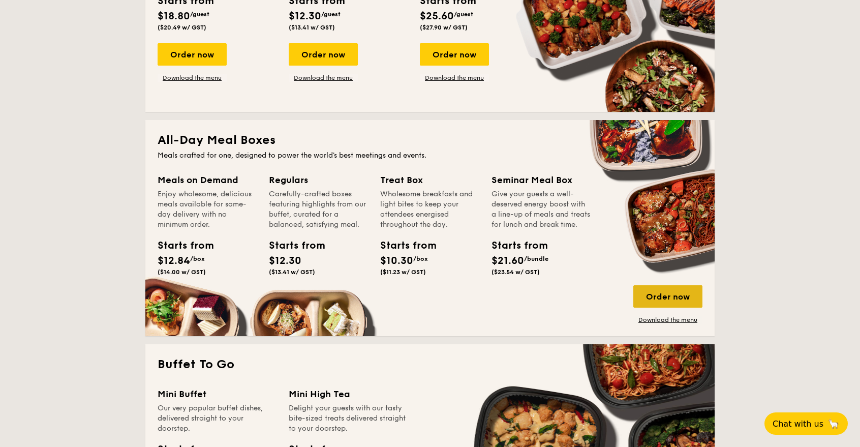
click at [671, 302] on div "Order now" at bounding box center [667, 296] width 69 height 22
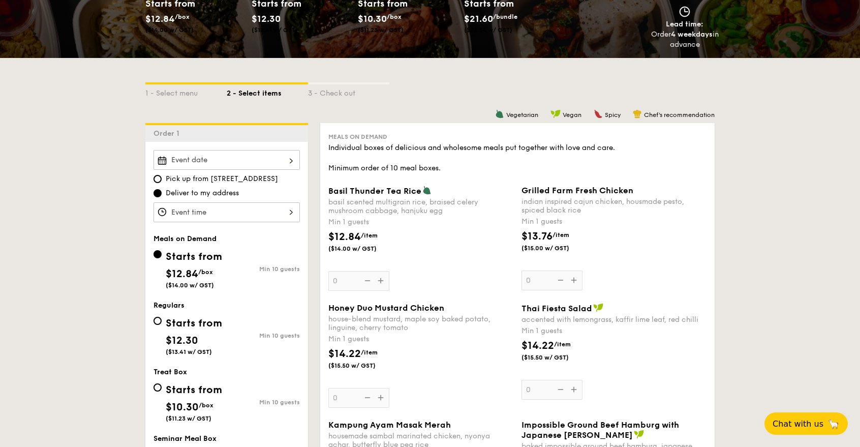
scroll to position [171, 0]
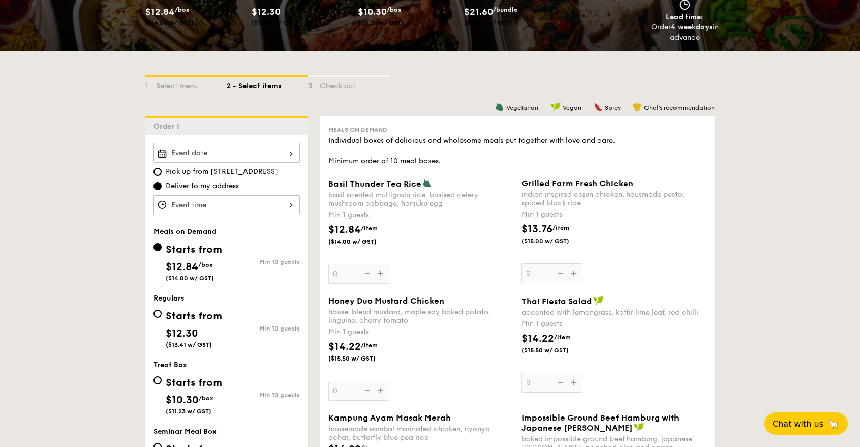
click at [278, 152] on input "Basil Thunder Tea Rice basil scented multigrain rice, braised celery mushroom c…" at bounding box center [226, 153] width 146 height 20
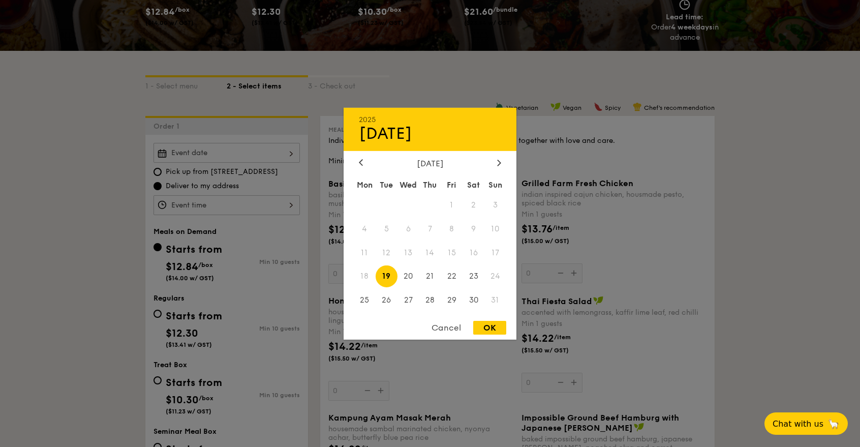
click at [386, 272] on span "19" at bounding box center [387, 276] width 22 height 22
click at [493, 328] on div "OK" at bounding box center [489, 328] width 33 height 14
type input "[DATE]"
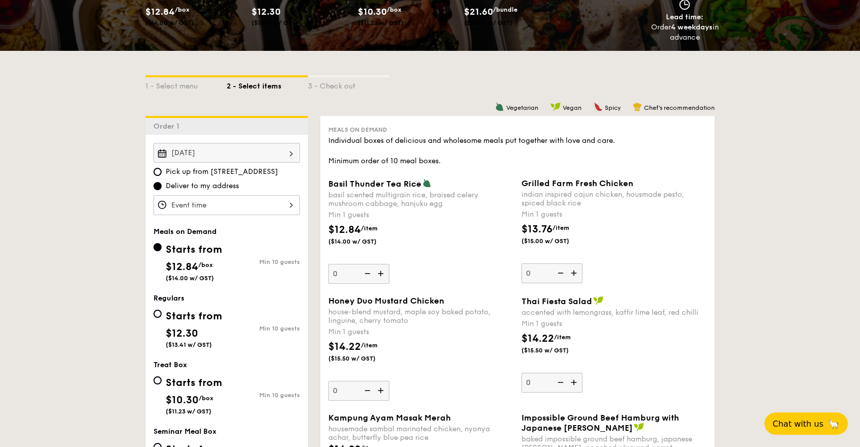
click at [281, 199] on input "Basil Thunder Tea Rice basil scented multigrain rice, braised celery mushroom c…" at bounding box center [226, 205] width 146 height 20
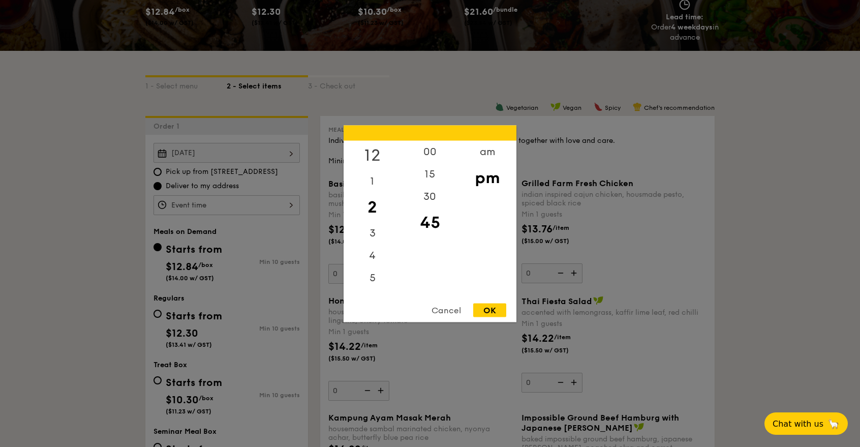
click at [377, 150] on div "12" at bounding box center [372, 154] width 57 height 29
click at [429, 153] on div "00" at bounding box center [429, 154] width 57 height 29
click at [492, 307] on div "OK" at bounding box center [489, 310] width 33 height 14
type input "12:00PM"
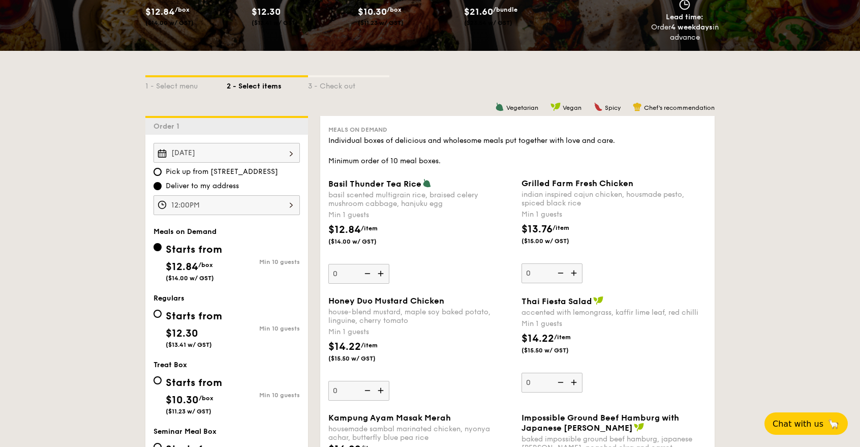
click at [152, 315] on div "Starts from $12.30 ($13.41 w/ GST) Min 10 guests" at bounding box center [226, 330] width 155 height 48
click at [158, 315] on input "Starts from $12.30 ($13.41 w/ GST) Min 10 guests" at bounding box center [157, 314] width 8 height 8
radio input "true"
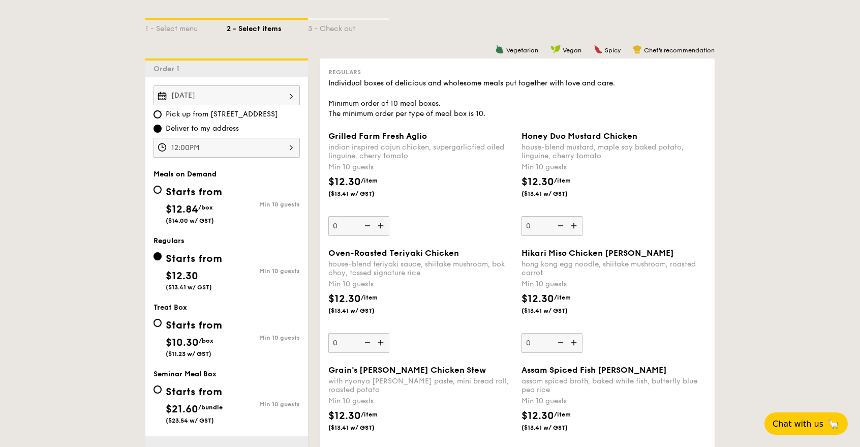
scroll to position [342, 0]
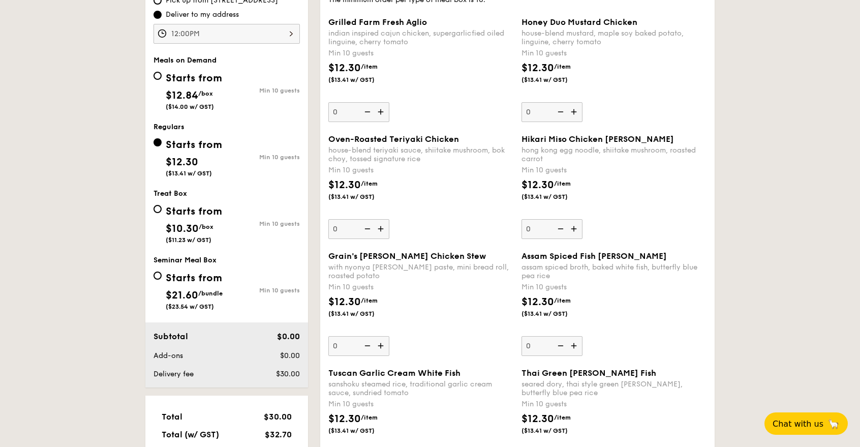
click at [384, 227] on img at bounding box center [381, 228] width 15 height 19
click at [384, 227] on input "0" at bounding box center [358, 229] width 61 height 20
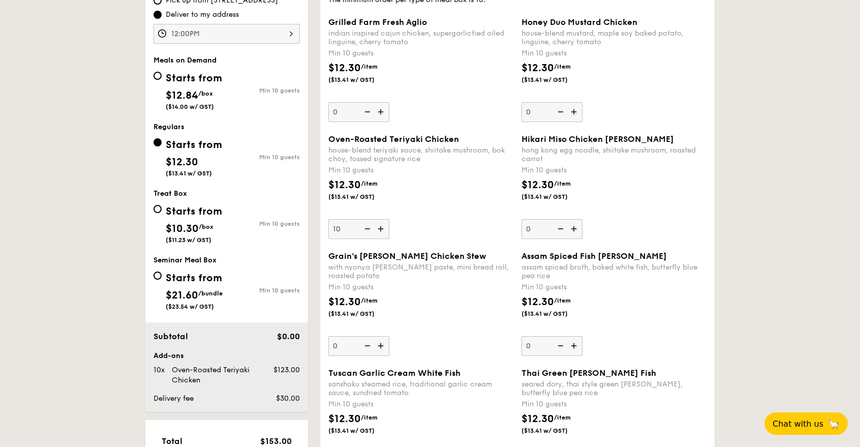
click at [384, 227] on img at bounding box center [381, 228] width 15 height 19
click at [384, 227] on input "10" at bounding box center [358, 229] width 61 height 20
click at [384, 227] on img at bounding box center [381, 228] width 15 height 19
click at [384, 227] on input "11" at bounding box center [358, 229] width 61 height 20
click at [384, 227] on img at bounding box center [381, 228] width 15 height 19
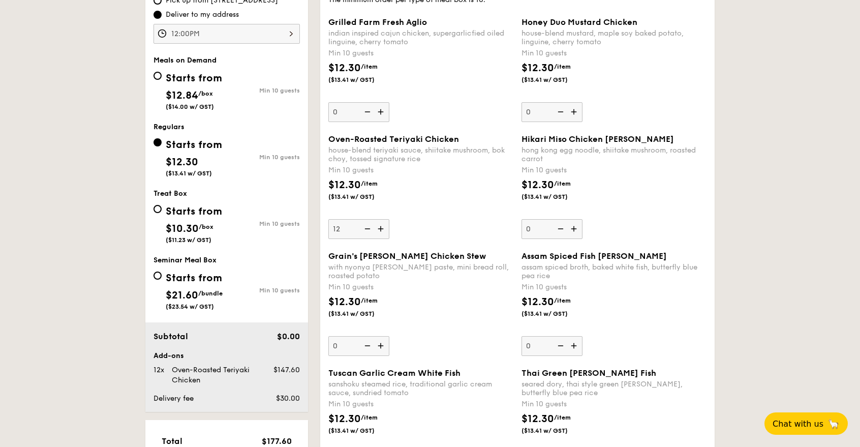
click at [384, 227] on input "12" at bounding box center [358, 229] width 61 height 20
click at [384, 227] on img at bounding box center [381, 228] width 15 height 19
click at [384, 227] on input "13" at bounding box center [358, 229] width 61 height 20
click at [384, 227] on img at bounding box center [381, 228] width 15 height 19
click at [384, 227] on input "14" at bounding box center [358, 229] width 61 height 20
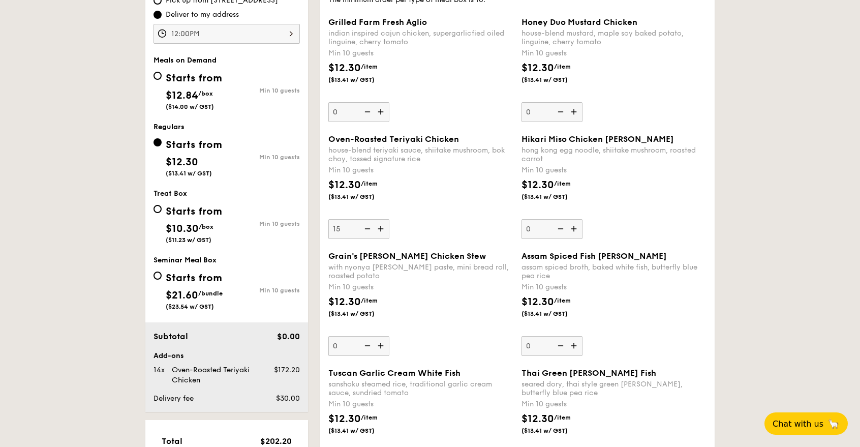
click at [384, 227] on img at bounding box center [381, 228] width 15 height 19
click at [384, 227] on input "15" at bounding box center [358, 229] width 61 height 20
click at [384, 227] on img at bounding box center [381, 228] width 15 height 19
click at [384, 227] on input "16" at bounding box center [358, 229] width 61 height 20
click at [384, 227] on img at bounding box center [381, 228] width 15 height 19
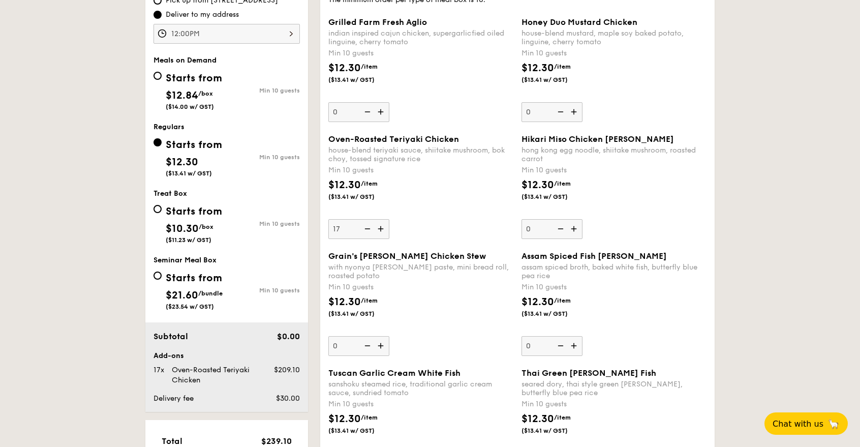
click at [384, 227] on input "17" at bounding box center [358, 229] width 61 height 20
click at [384, 227] on img at bounding box center [381, 228] width 15 height 19
click at [384, 227] on input "18" at bounding box center [358, 229] width 61 height 20
click at [384, 227] on img at bounding box center [381, 228] width 15 height 19
click at [384, 227] on input "19" at bounding box center [358, 229] width 61 height 20
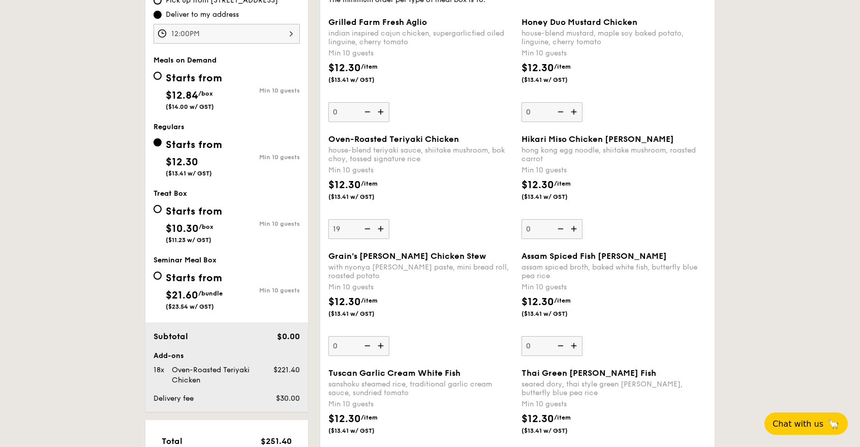
type input "20"
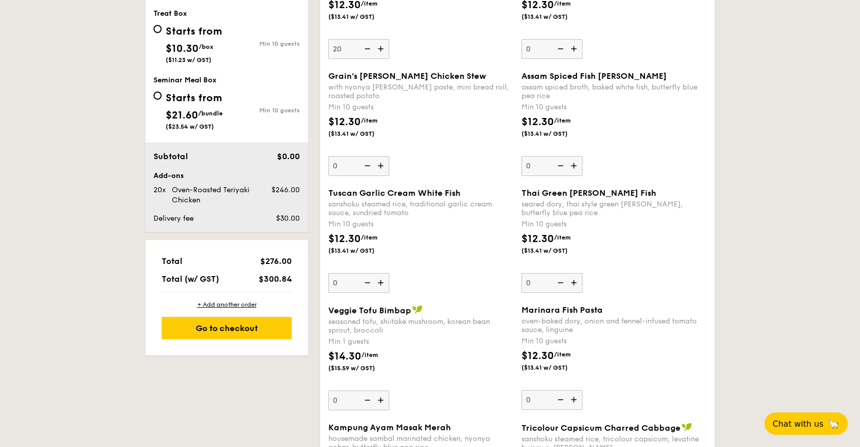
scroll to position [570, 0]
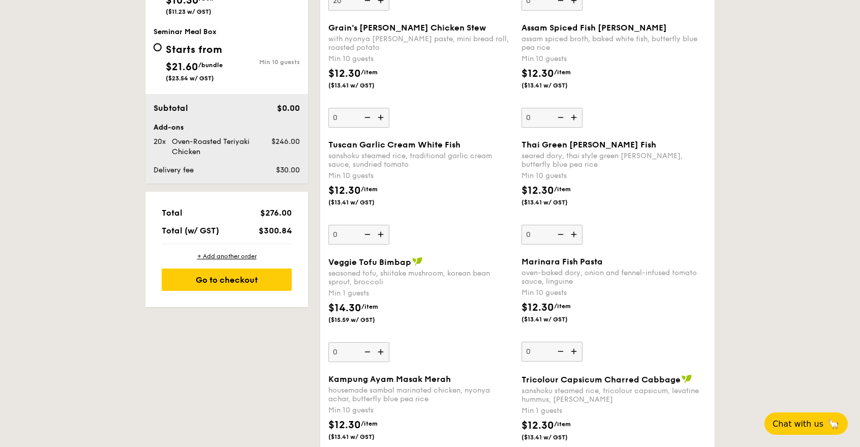
click at [572, 351] on img at bounding box center [574, 351] width 15 height 19
click at [572, 351] on input "0" at bounding box center [551, 352] width 61 height 20
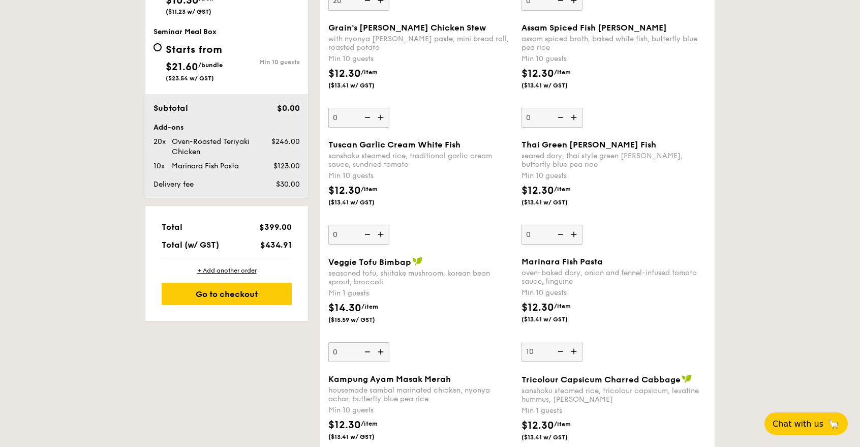
click at [572, 351] on img at bounding box center [574, 351] width 15 height 19
click at [572, 351] on input "10" at bounding box center [551, 352] width 61 height 20
click at [572, 351] on img at bounding box center [574, 351] width 15 height 19
click at [572, 351] on input "11" at bounding box center [551, 352] width 61 height 20
click at [572, 351] on img at bounding box center [574, 351] width 15 height 19
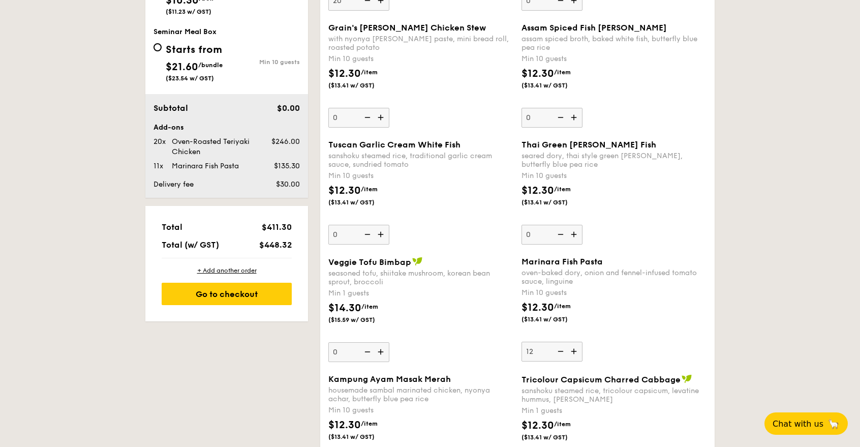
click at [572, 351] on input "12" at bounding box center [551, 352] width 61 height 20
click at [572, 351] on img at bounding box center [574, 351] width 15 height 19
click at [572, 351] on input "13" at bounding box center [551, 352] width 61 height 20
click at [572, 351] on img at bounding box center [574, 351] width 15 height 19
click at [572, 351] on input "14" at bounding box center [551, 352] width 61 height 20
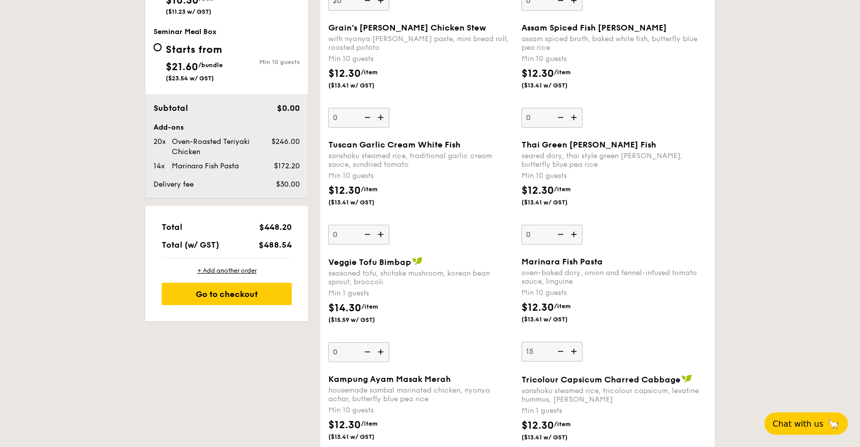
click at [572, 351] on img at bounding box center [574, 351] width 15 height 19
click at [572, 351] on input "15" at bounding box center [551, 352] width 61 height 20
click at [572, 351] on img at bounding box center [574, 351] width 15 height 19
click at [572, 351] on input "16" at bounding box center [551, 352] width 61 height 20
click at [572, 351] on img at bounding box center [574, 351] width 15 height 19
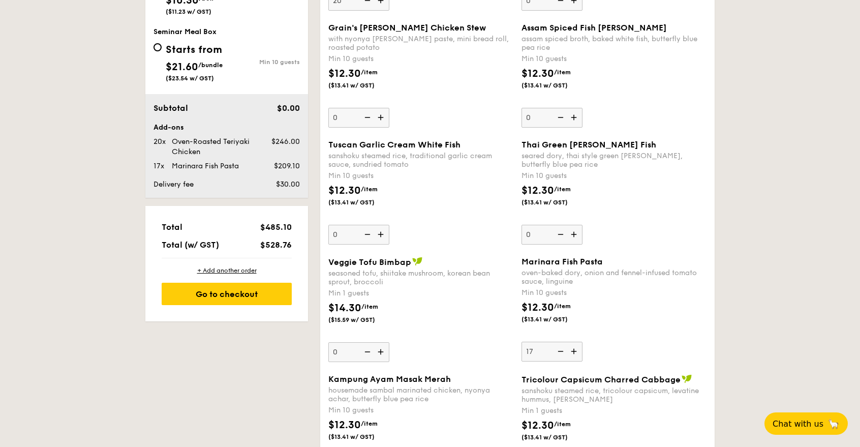
click at [572, 351] on input "17" at bounding box center [551, 352] width 61 height 20
click at [572, 351] on img at bounding box center [574, 351] width 15 height 19
click at [572, 351] on input "18" at bounding box center [551, 352] width 61 height 20
click at [572, 351] on img at bounding box center [574, 351] width 15 height 19
click at [572, 351] on input "19" at bounding box center [551, 352] width 61 height 20
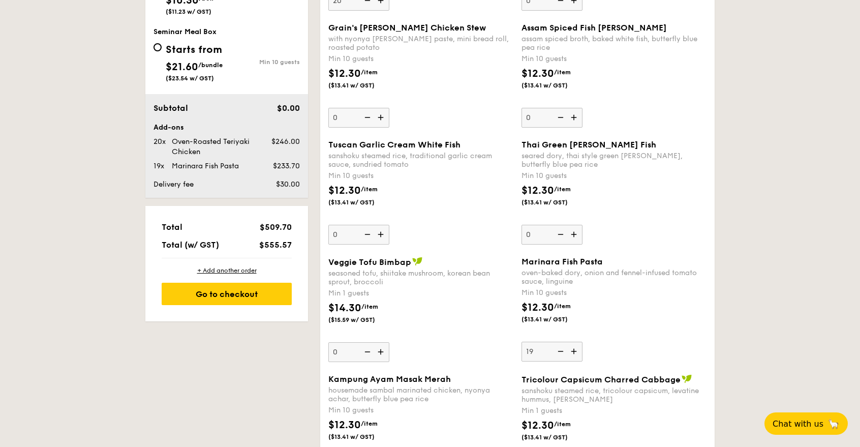
type input "20"
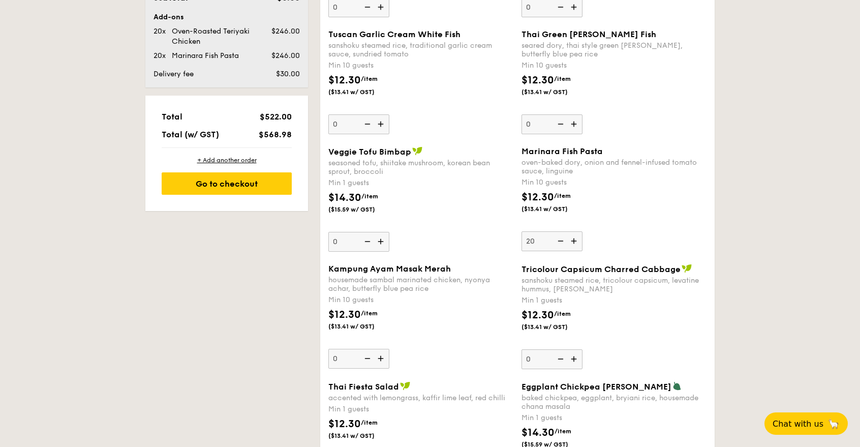
scroll to position [685, 0]
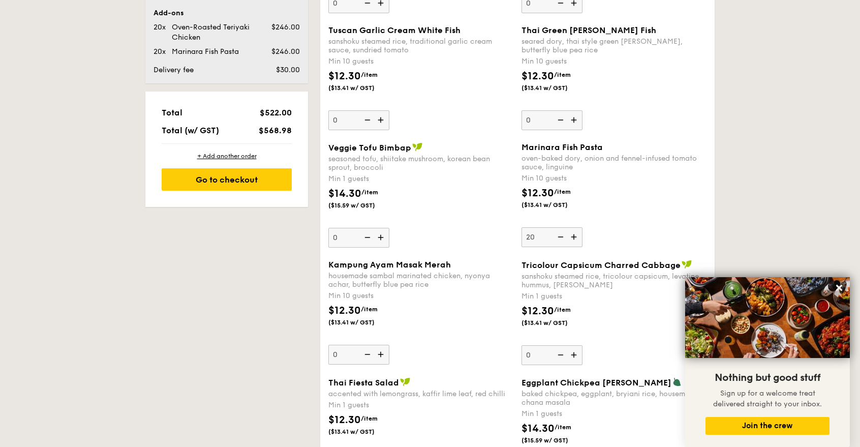
click at [382, 238] on img at bounding box center [381, 237] width 15 height 19
click at [382, 238] on input "0" at bounding box center [358, 238] width 61 height 20
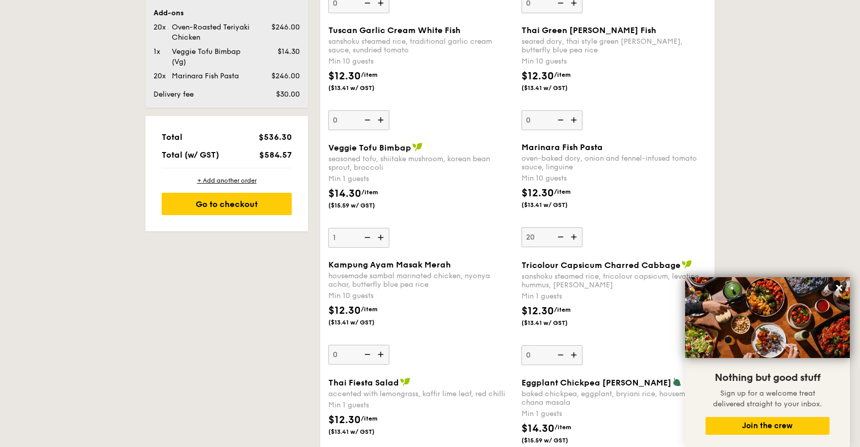
click at [382, 238] on img at bounding box center [381, 237] width 15 height 19
click at [382, 238] on input "1" at bounding box center [358, 238] width 61 height 20
click at [382, 238] on img at bounding box center [381, 237] width 15 height 19
click at [382, 238] on input "2" at bounding box center [358, 238] width 61 height 20
click at [382, 238] on img at bounding box center [381, 237] width 15 height 19
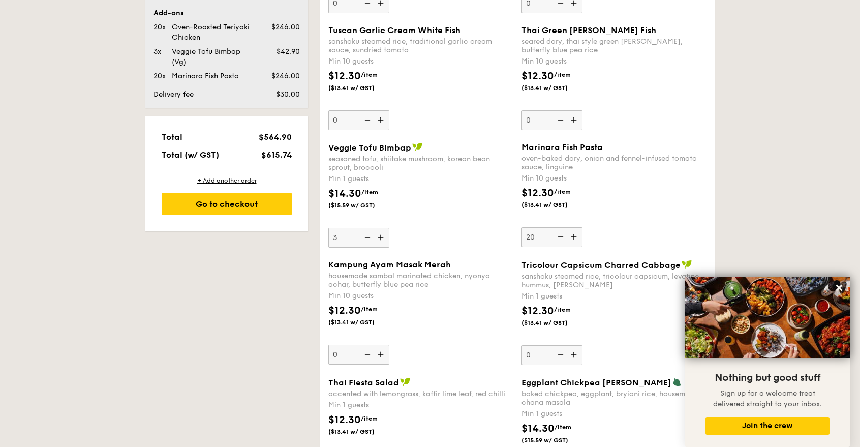
click at [382, 238] on input "3" at bounding box center [358, 238] width 61 height 20
click at [382, 238] on img at bounding box center [381, 237] width 15 height 19
click at [382, 238] on input "4" at bounding box center [358, 238] width 61 height 20
type input "5"
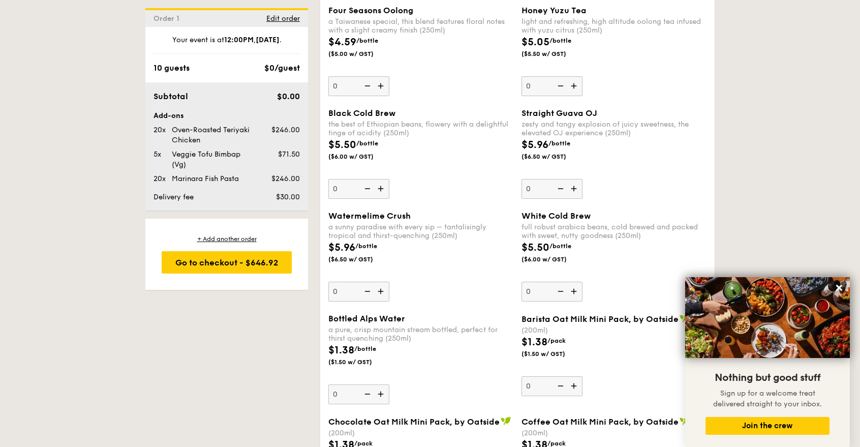
scroll to position [2567, 0]
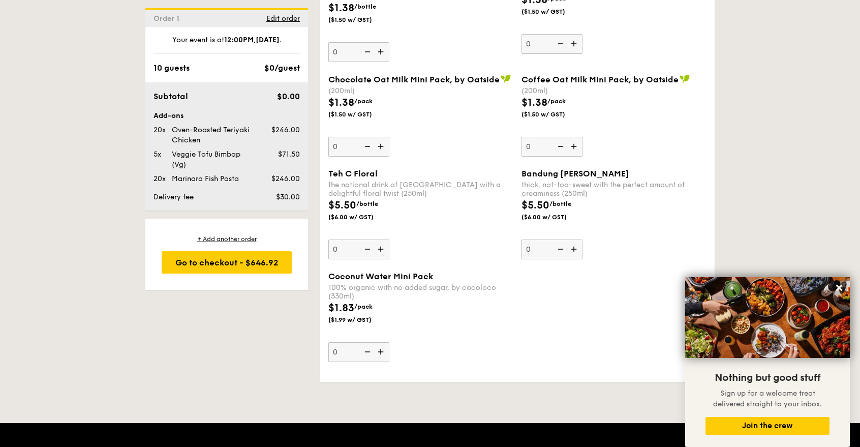
click at [379, 49] on img at bounding box center [381, 51] width 15 height 19
click at [379, 49] on input "0" at bounding box center [358, 52] width 61 height 20
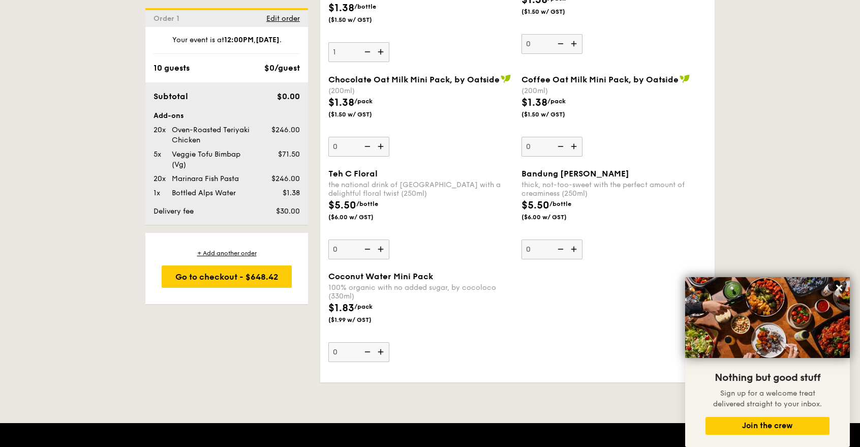
click at [379, 49] on img at bounding box center [381, 51] width 15 height 19
click at [379, 49] on input "1" at bounding box center [358, 52] width 61 height 20
click at [379, 49] on img at bounding box center [381, 51] width 15 height 19
click at [379, 49] on input "2" at bounding box center [358, 52] width 61 height 20
click at [379, 49] on img at bounding box center [381, 51] width 15 height 19
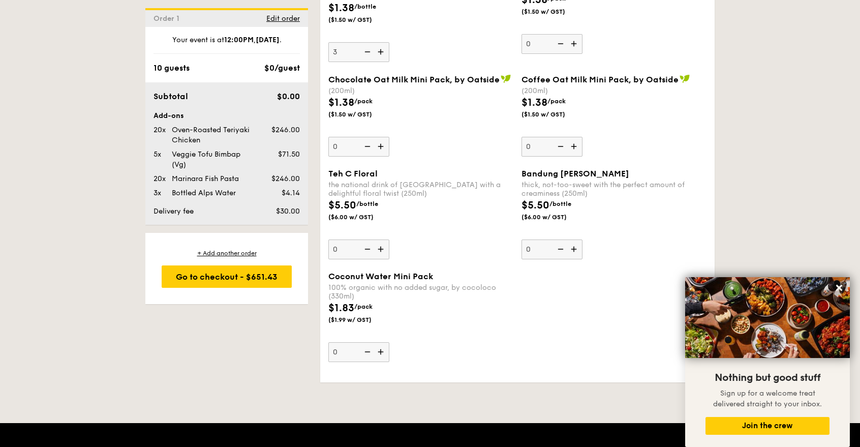
click at [379, 49] on input "3" at bounding box center [358, 52] width 61 height 20
click at [379, 49] on img at bounding box center [381, 51] width 15 height 19
click at [379, 49] on input "4" at bounding box center [358, 52] width 61 height 20
click at [379, 49] on img at bounding box center [381, 51] width 15 height 19
click at [379, 49] on input "5" at bounding box center [358, 52] width 61 height 20
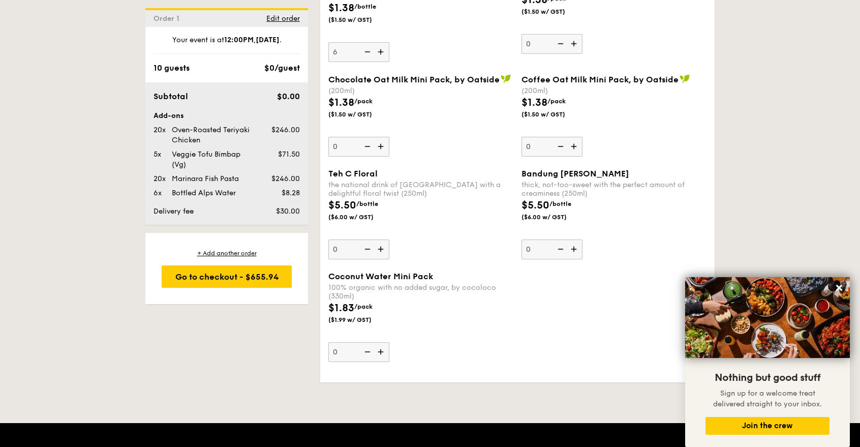
click at [379, 49] on img at bounding box center [381, 51] width 15 height 19
click at [379, 49] on input "6" at bounding box center [358, 52] width 61 height 20
click at [379, 49] on img at bounding box center [381, 51] width 15 height 19
click at [379, 49] on input "7" at bounding box center [358, 52] width 61 height 20
click at [379, 49] on img at bounding box center [381, 51] width 15 height 19
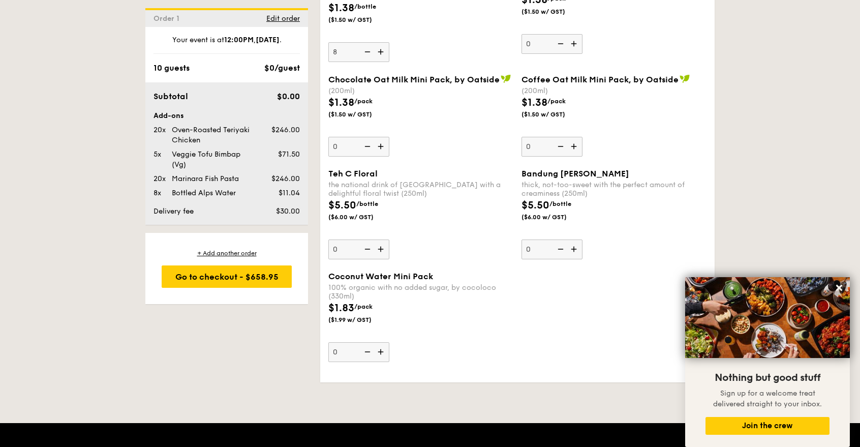
click at [379, 49] on input "8" at bounding box center [358, 52] width 61 height 20
click at [379, 49] on img at bounding box center [381, 51] width 15 height 19
click at [379, 49] on input "9" at bounding box center [358, 52] width 61 height 20
click at [379, 49] on img at bounding box center [381, 51] width 15 height 19
click at [379, 49] on input "10" at bounding box center [358, 52] width 61 height 20
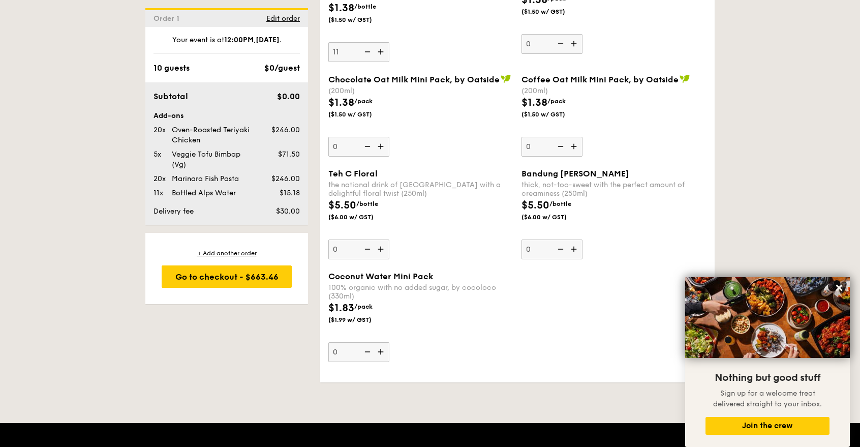
click at [379, 49] on img at bounding box center [381, 51] width 15 height 19
click at [379, 49] on input "11" at bounding box center [358, 52] width 61 height 20
click at [379, 49] on img at bounding box center [381, 51] width 15 height 19
click at [379, 49] on input "12" at bounding box center [358, 52] width 61 height 20
click at [379, 49] on img at bounding box center [381, 51] width 15 height 19
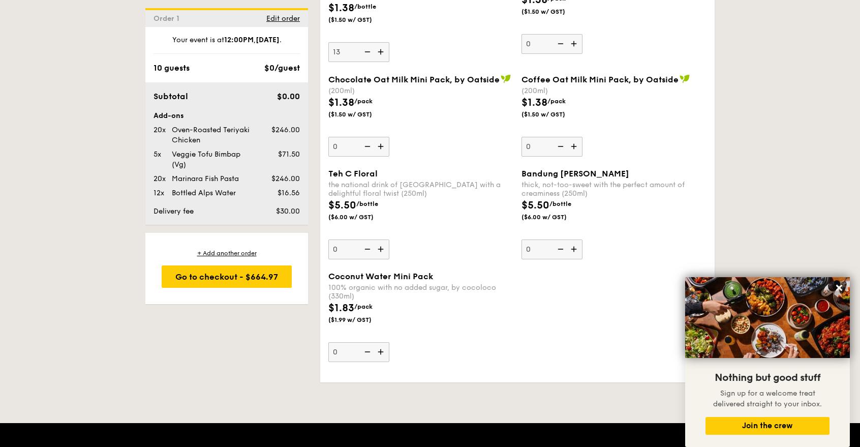
click at [379, 49] on input "13" at bounding box center [358, 52] width 61 height 20
click at [379, 49] on img at bounding box center [381, 51] width 15 height 19
click at [379, 49] on input "14" at bounding box center [358, 52] width 61 height 20
click at [379, 49] on img at bounding box center [381, 51] width 15 height 19
click at [379, 49] on input "15" at bounding box center [358, 52] width 61 height 20
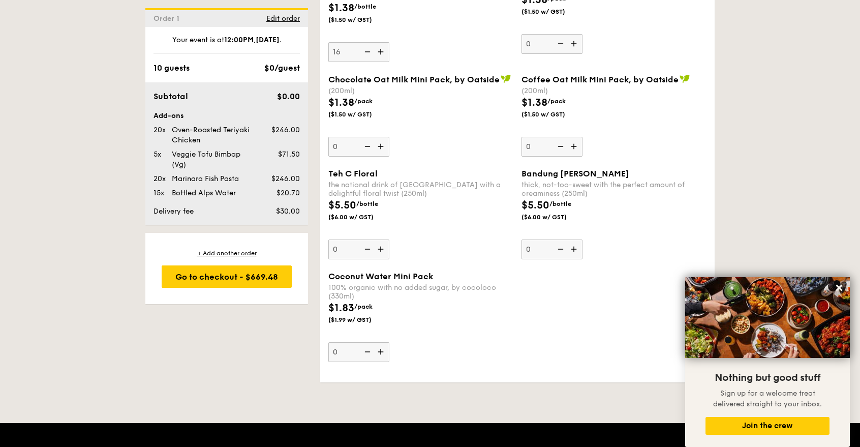
click at [379, 49] on img at bounding box center [381, 51] width 15 height 19
click at [379, 49] on input "16" at bounding box center [358, 52] width 61 height 20
click at [379, 49] on img at bounding box center [381, 51] width 15 height 19
click at [379, 49] on input "17" at bounding box center [358, 52] width 61 height 20
click at [379, 49] on img at bounding box center [381, 51] width 15 height 19
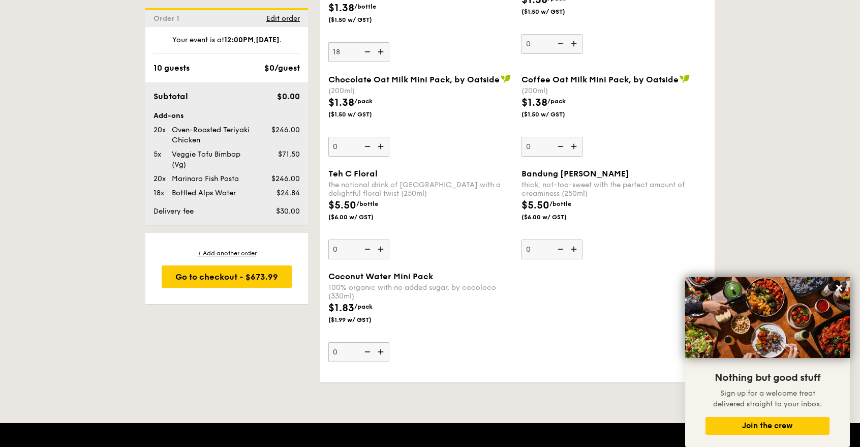
click at [379, 49] on input "18" at bounding box center [358, 52] width 61 height 20
click at [379, 49] on img at bounding box center [381, 51] width 15 height 19
click at [379, 49] on input "19" at bounding box center [358, 52] width 61 height 20
type input "20"
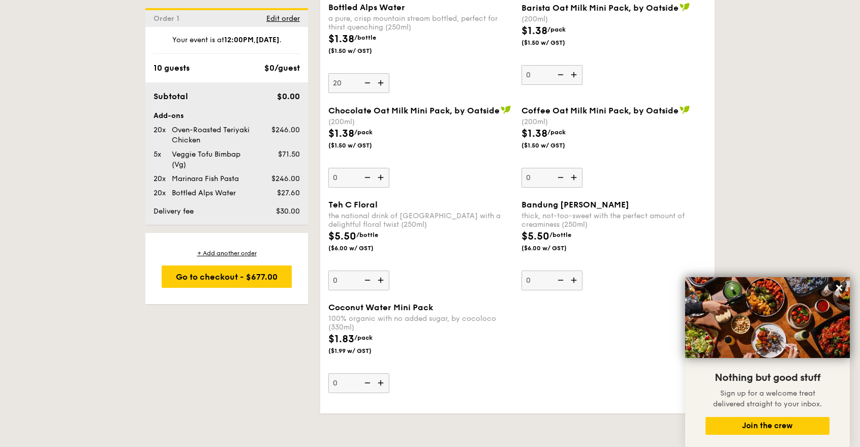
scroll to position [2510, 0]
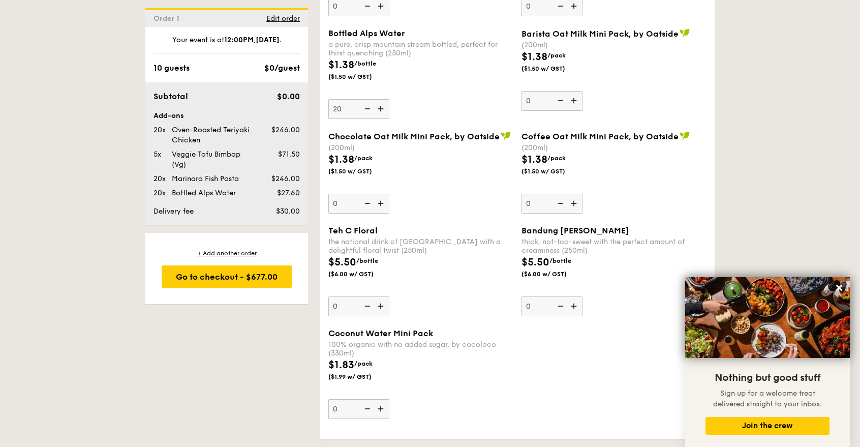
click at [382, 407] on img at bounding box center [381, 408] width 15 height 19
click at [382, 407] on input "0" at bounding box center [358, 409] width 61 height 20
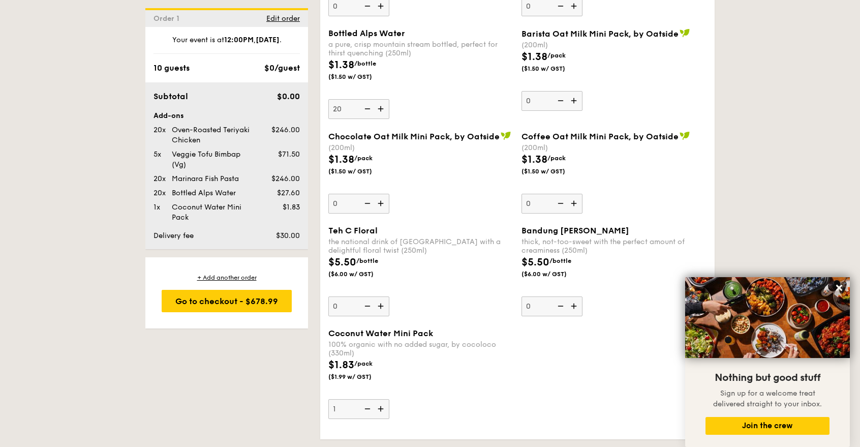
click at [382, 407] on img at bounding box center [381, 408] width 15 height 19
click at [382, 407] on input "1" at bounding box center [358, 409] width 61 height 20
click at [382, 408] on img at bounding box center [381, 408] width 15 height 19
click at [382, 408] on input "2" at bounding box center [358, 409] width 61 height 20
click at [382, 408] on img at bounding box center [381, 408] width 15 height 19
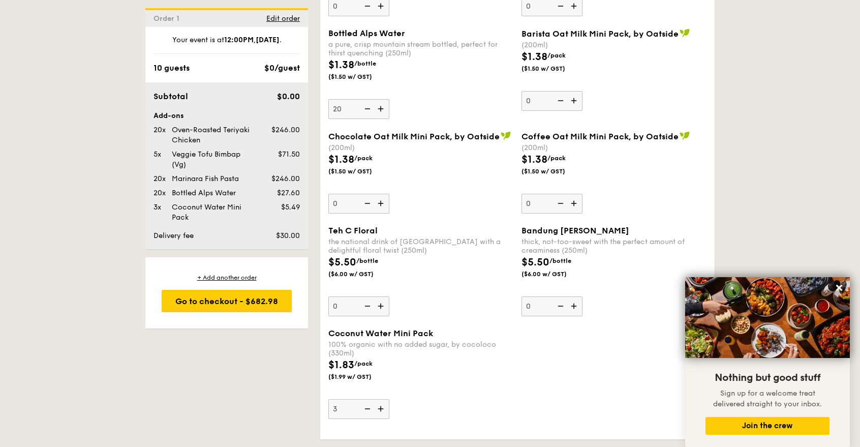
click at [382, 408] on input "3" at bounding box center [358, 409] width 61 height 20
click at [382, 408] on img at bounding box center [381, 408] width 15 height 19
click at [382, 408] on input "4" at bounding box center [358, 409] width 61 height 20
click at [382, 408] on img at bounding box center [381, 408] width 15 height 19
click at [382, 408] on input "5" at bounding box center [358, 409] width 61 height 20
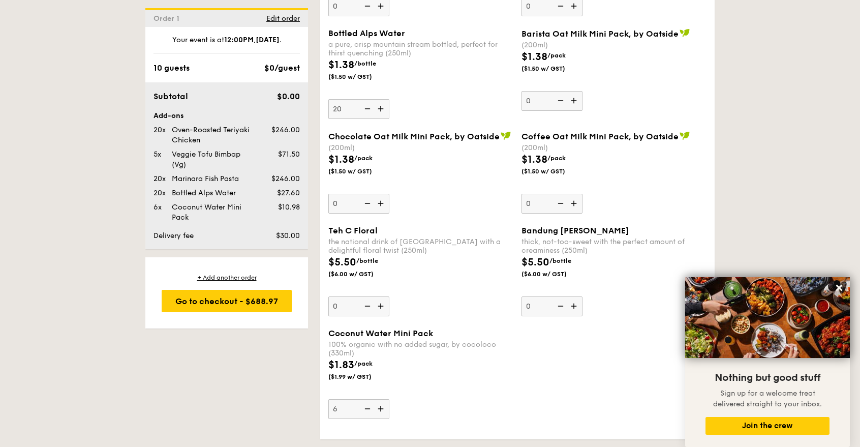
click at [382, 408] on img at bounding box center [381, 408] width 15 height 19
click at [382, 408] on input "6" at bounding box center [358, 409] width 61 height 20
click at [382, 408] on img at bounding box center [381, 408] width 15 height 19
click at [382, 408] on input "7" at bounding box center [358, 409] width 61 height 20
click at [382, 408] on img at bounding box center [381, 408] width 15 height 19
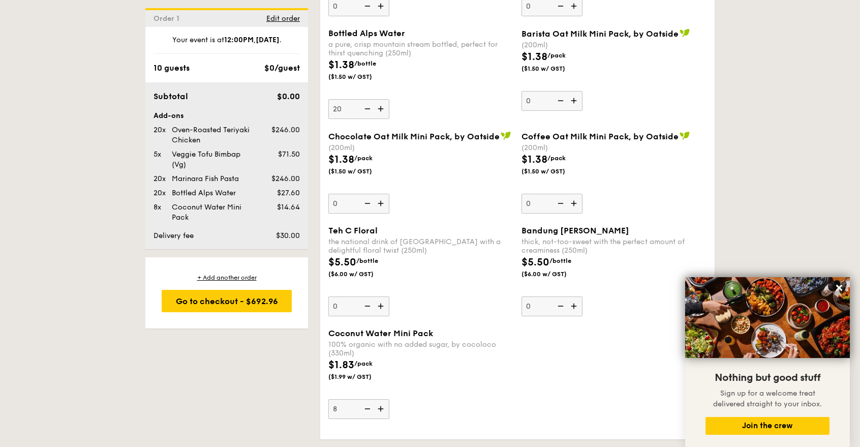
click at [382, 408] on input "8" at bounding box center [358, 409] width 61 height 20
click at [382, 408] on img at bounding box center [381, 408] width 15 height 19
click at [382, 408] on input "9" at bounding box center [358, 409] width 61 height 20
click at [382, 408] on img at bounding box center [381, 408] width 15 height 19
click at [382, 408] on input "10" at bounding box center [358, 409] width 61 height 20
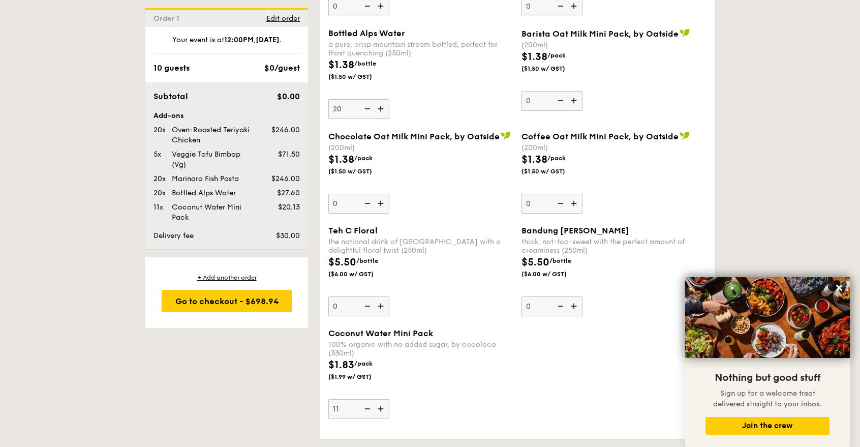
click at [382, 408] on img at bounding box center [381, 408] width 15 height 19
click at [382, 408] on input "11" at bounding box center [358, 409] width 61 height 20
click at [382, 408] on img at bounding box center [381, 408] width 15 height 19
click at [382, 408] on input "12" at bounding box center [358, 409] width 61 height 20
click at [382, 408] on img at bounding box center [381, 408] width 15 height 19
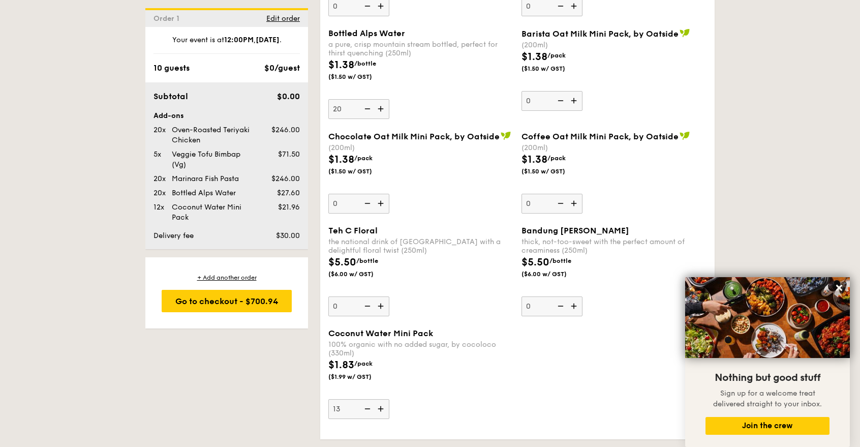
click at [382, 408] on input "13" at bounding box center [358, 409] width 61 height 20
click at [382, 408] on img at bounding box center [381, 408] width 15 height 19
click at [382, 408] on input "14" at bounding box center [358, 409] width 61 height 20
click at [382, 408] on img at bounding box center [381, 408] width 15 height 19
click at [382, 408] on input "15" at bounding box center [358, 409] width 61 height 20
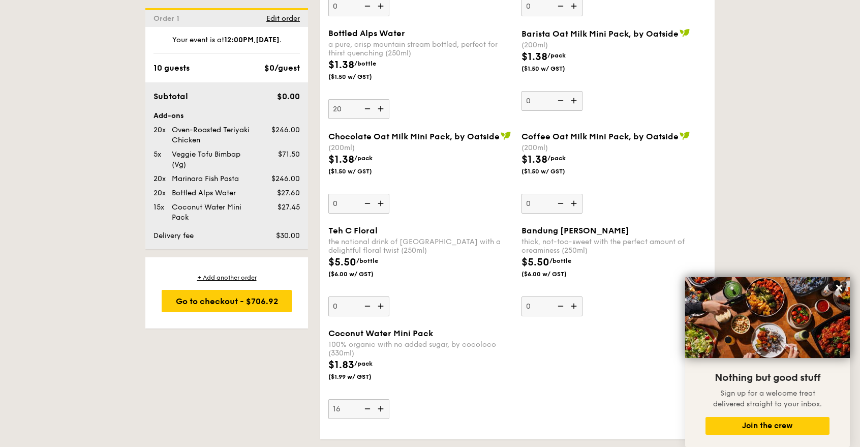
click at [382, 408] on img at bounding box center [381, 408] width 15 height 19
click at [382, 408] on input "16" at bounding box center [358, 409] width 61 height 20
click at [382, 408] on img at bounding box center [381, 408] width 15 height 19
click at [382, 408] on input "17" at bounding box center [358, 409] width 61 height 20
click at [382, 408] on img at bounding box center [381, 408] width 15 height 19
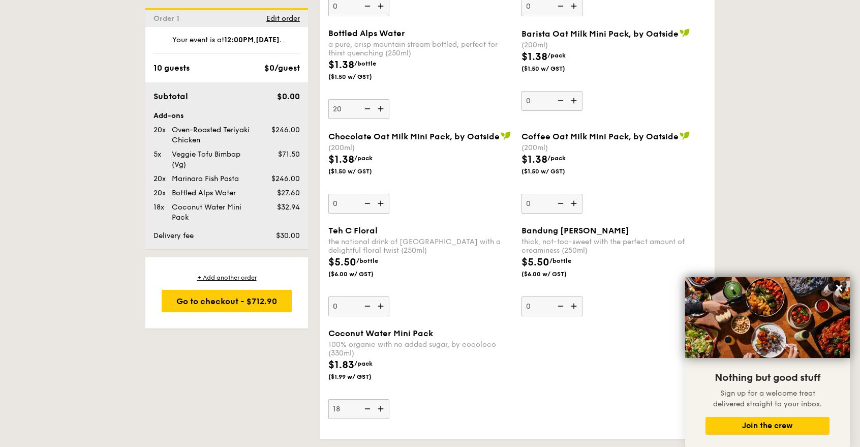
click at [382, 408] on input "18" at bounding box center [358, 409] width 61 height 20
click at [382, 408] on img at bounding box center [381, 408] width 15 height 19
click at [382, 408] on input "19" at bounding box center [358, 409] width 61 height 20
click at [382, 408] on img at bounding box center [381, 408] width 15 height 19
click at [382, 408] on input "20" at bounding box center [358, 409] width 61 height 20
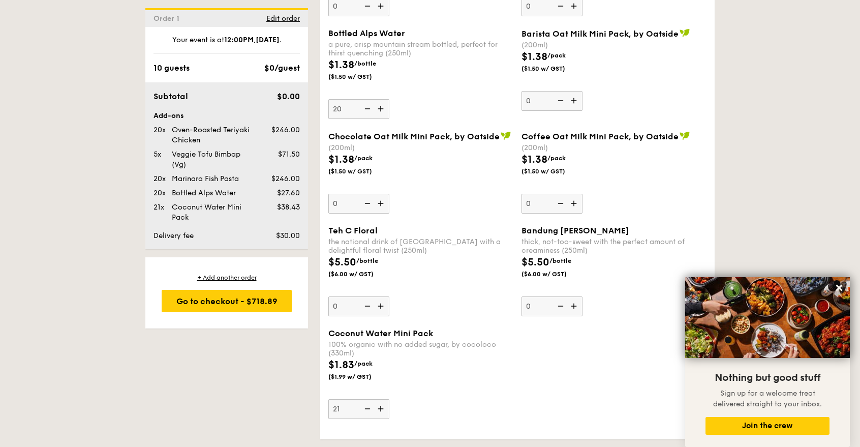
click at [369, 407] on img at bounding box center [366, 408] width 15 height 19
click at [369, 407] on input "21" at bounding box center [358, 409] width 61 height 20
type input "20"
click at [444, 384] on div "$1.83 /pack ($1.99 w/ GST)" at bounding box center [420, 375] width 193 height 36
click at [389, 399] on input "20" at bounding box center [358, 409] width 61 height 20
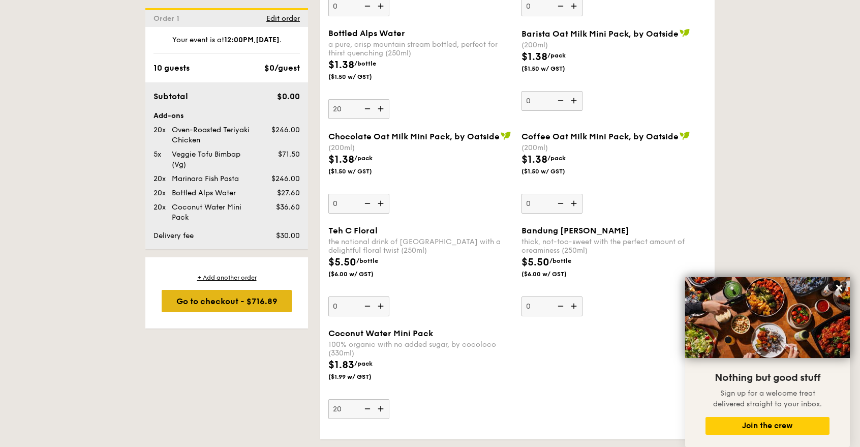
click at [238, 298] on div "Go to checkout - $716.89" at bounding box center [227, 301] width 130 height 22
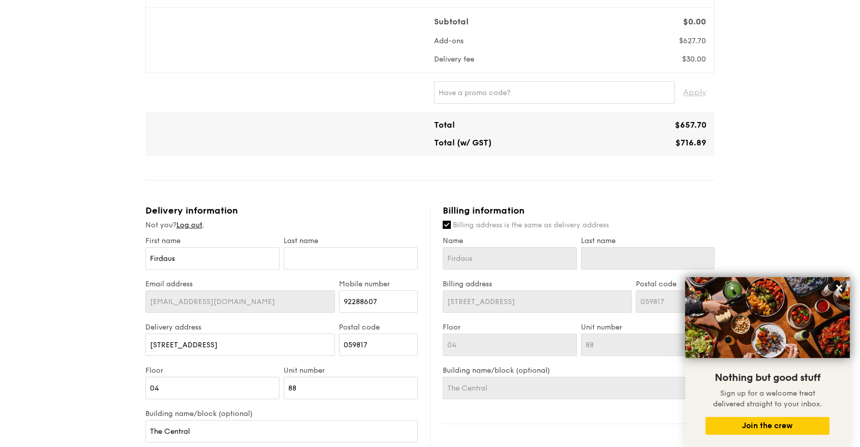
scroll to position [339, 0]
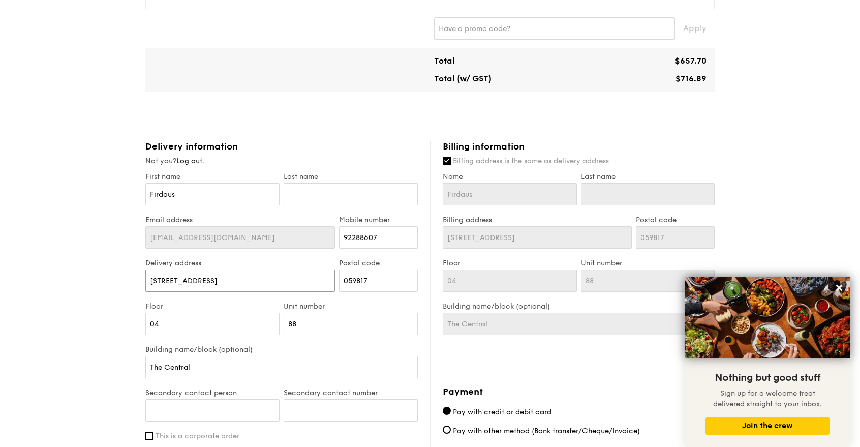
click at [255, 276] on input "6 Eu Tong Sen St" at bounding box center [240, 280] width 190 height 22
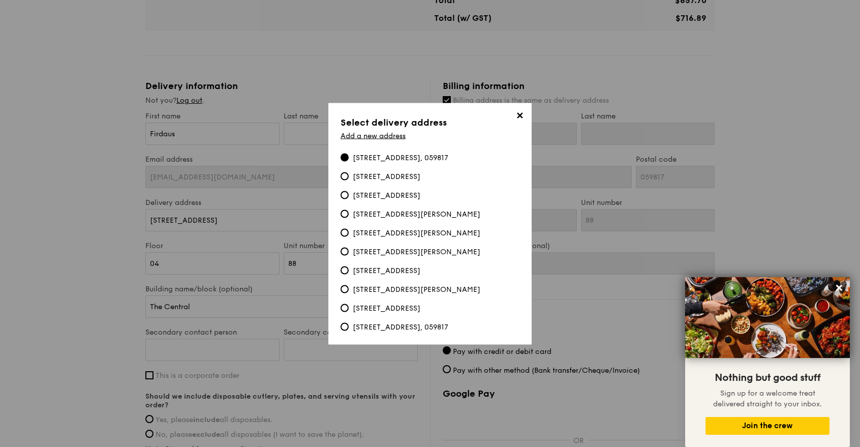
scroll to position [452, 0]
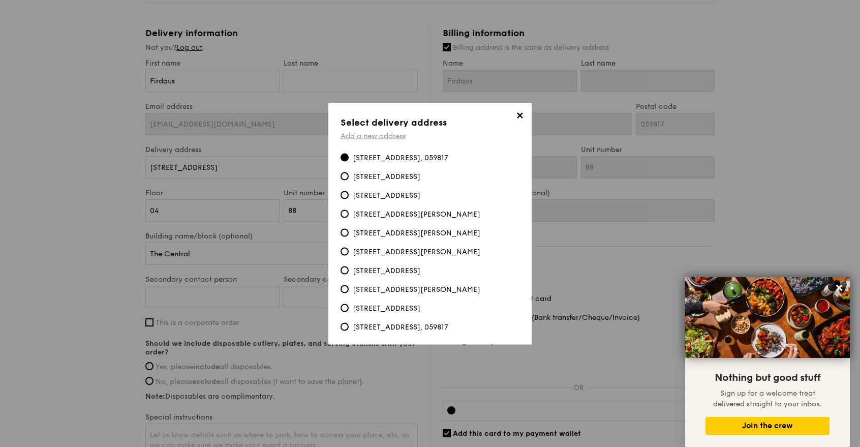
click at [391, 131] on link "Add a new address" at bounding box center [373, 135] width 65 height 9
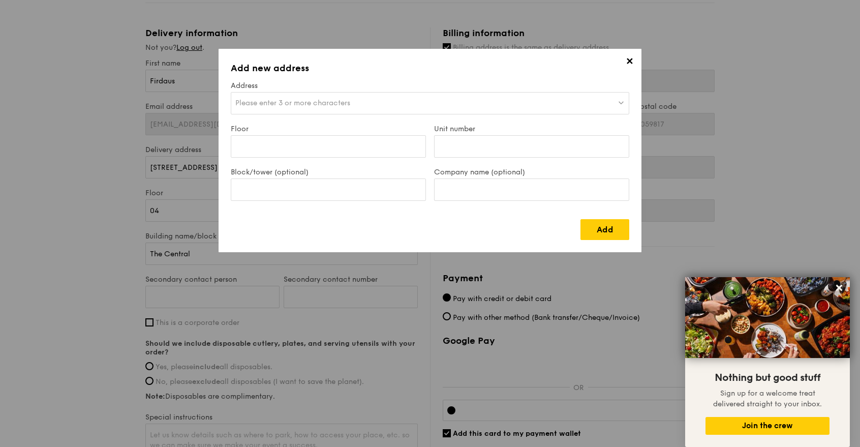
click at [323, 103] on span "Please enter 3 or more characters" at bounding box center [292, 103] width 115 height 9
type input "1 coleman"
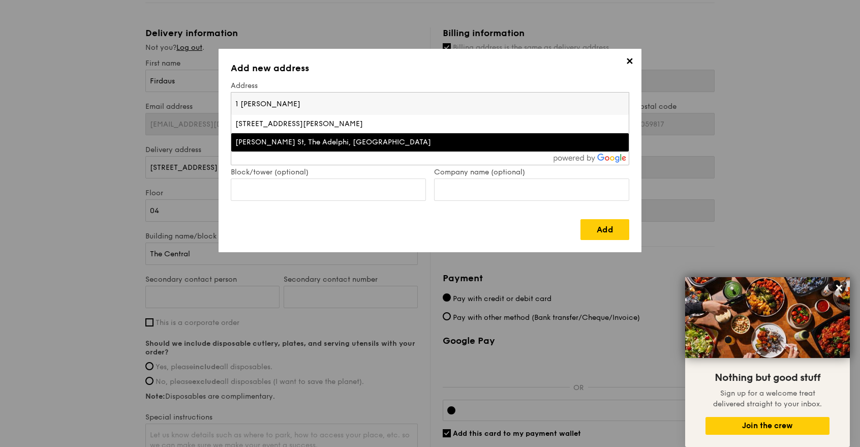
click at [336, 144] on div "Coleman St, The Adelphi, Singapore" at bounding box center [381, 142] width 292 height 10
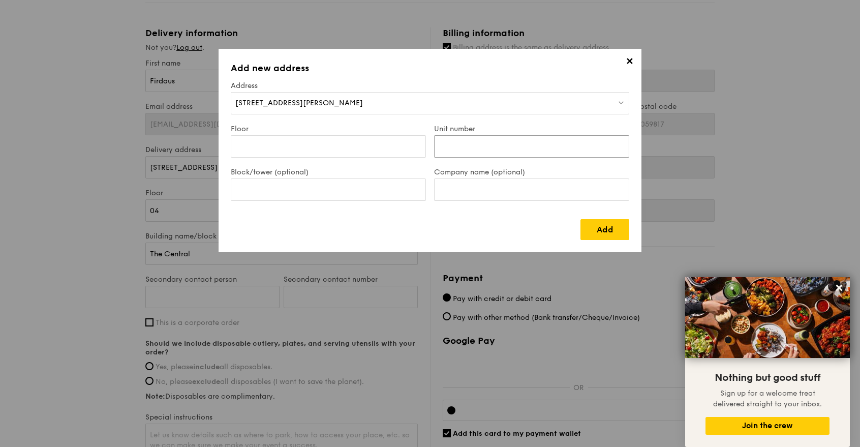
click at [468, 143] on input "Unit number" at bounding box center [531, 146] width 195 height 22
type input "#08-08"
click at [359, 150] on input "Floor" at bounding box center [328, 146] width 195 height 22
type input "08"
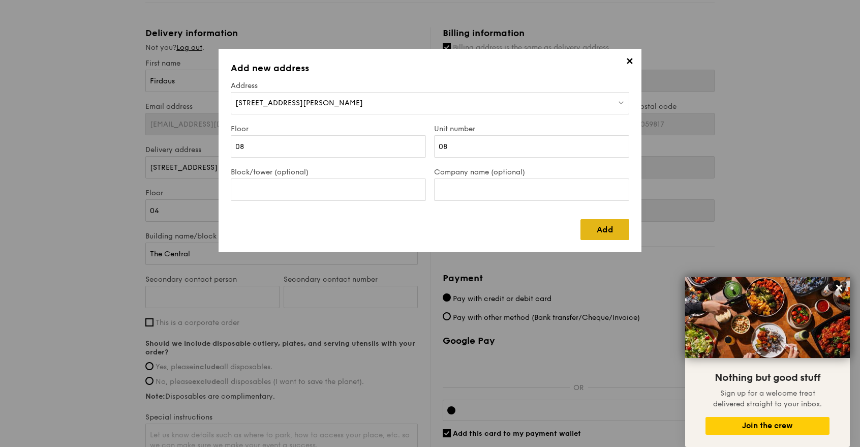
click at [603, 232] on link "Add" at bounding box center [604, 229] width 49 height 21
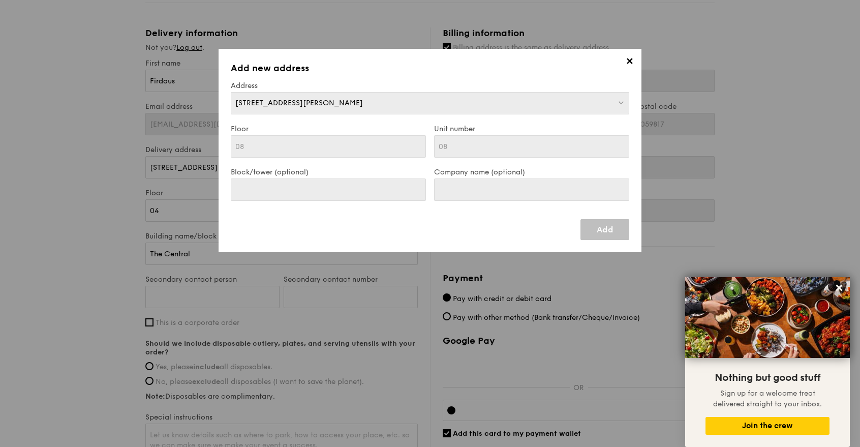
type input "1 Coleman St"
type input "179803"
type input "08"
type input "1 Coleman St"
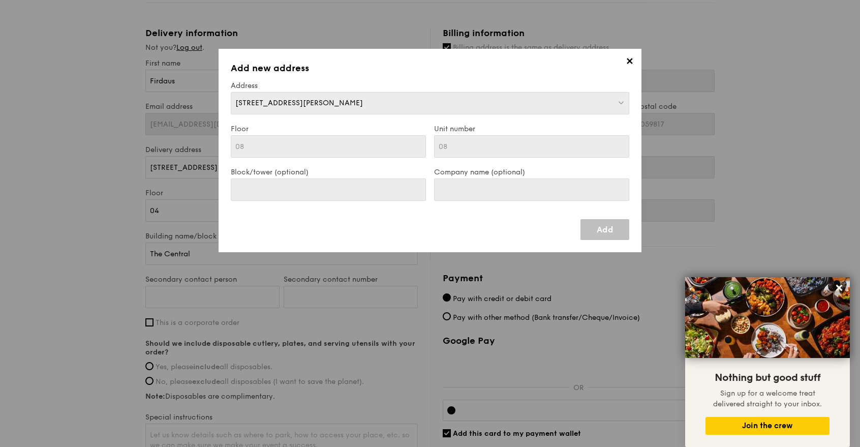
type input "179803"
type input "08"
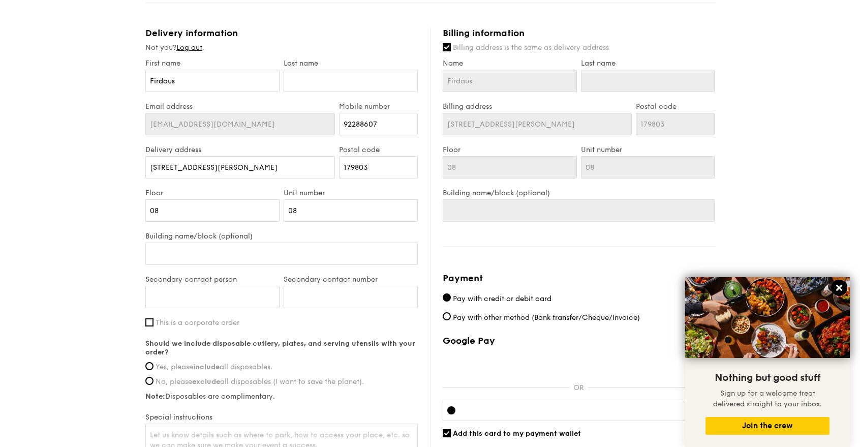
click at [839, 288] on icon at bounding box center [839, 288] width 6 height 6
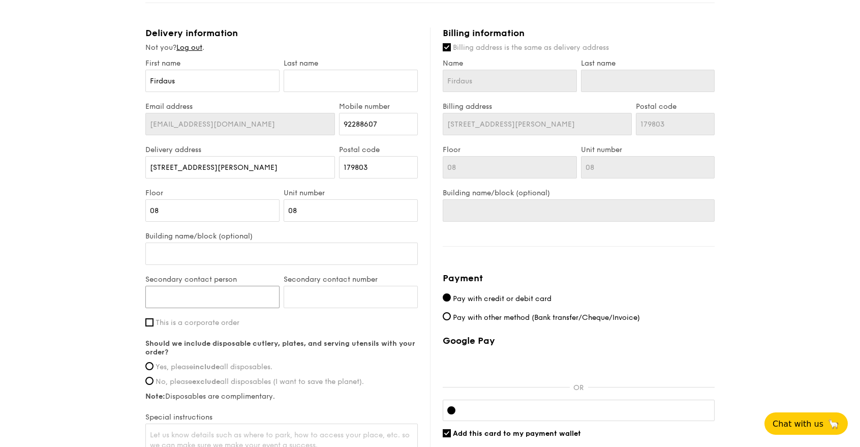
click at [251, 288] on input "Secondary contact person" at bounding box center [212, 297] width 134 height 22
type input "Angeline"
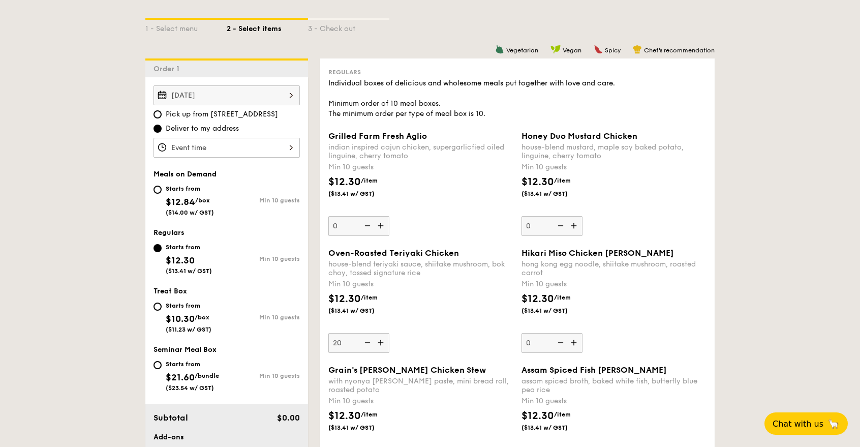
click at [252, 150] on input "Grilled Farm Fresh Aglio indian inspired cajun chicken, supergarlicfied oiled l…" at bounding box center [226, 148] width 146 height 20
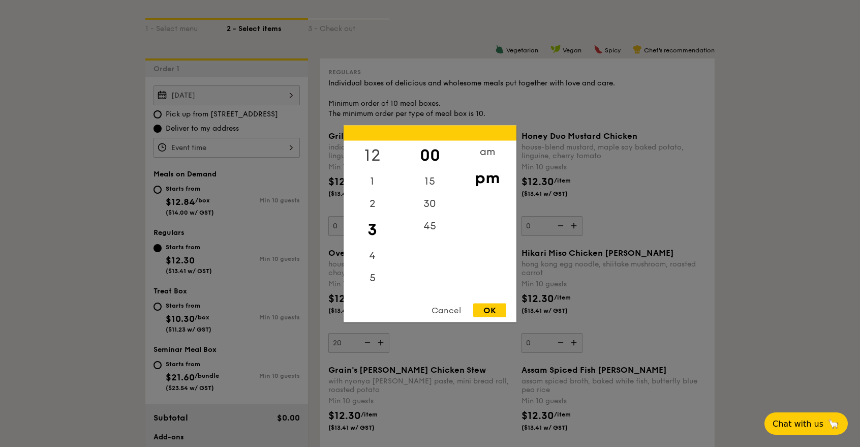
click at [372, 155] on div "12" at bounding box center [372, 154] width 57 height 29
click at [491, 308] on div "OK" at bounding box center [489, 310] width 33 height 14
type input "12:00PM"
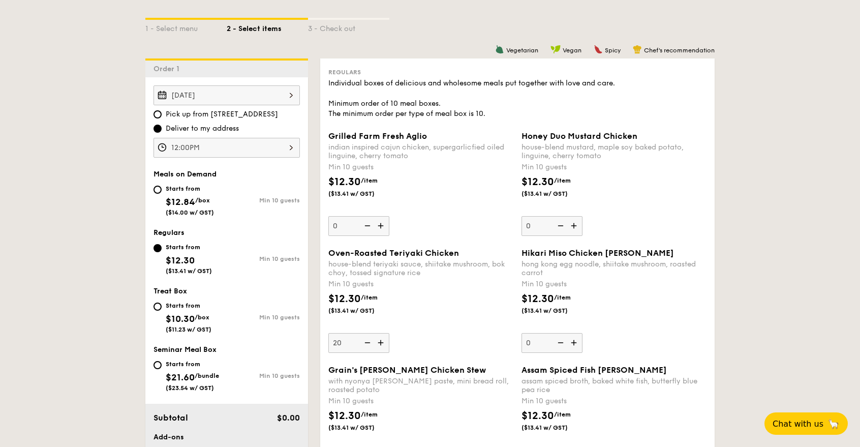
click at [289, 150] on input "12:00PM" at bounding box center [226, 148] width 146 height 20
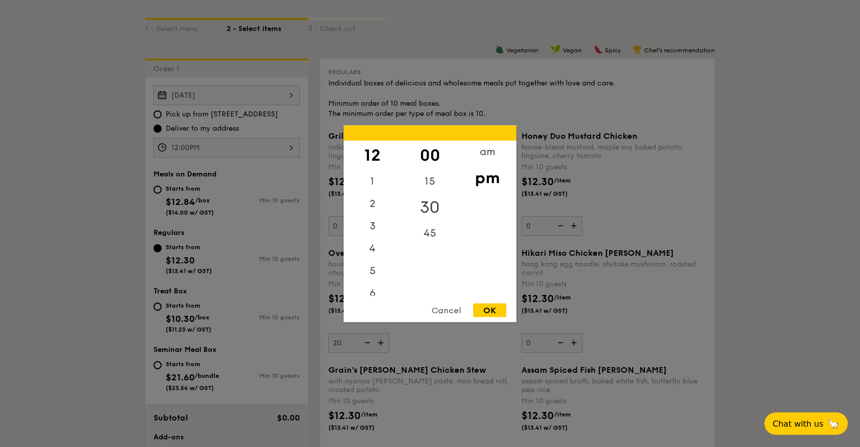
click at [425, 206] on div "30" at bounding box center [429, 206] width 57 height 29
click at [424, 155] on div "00" at bounding box center [429, 154] width 57 height 29
click at [490, 306] on div "OK" at bounding box center [489, 310] width 33 height 14
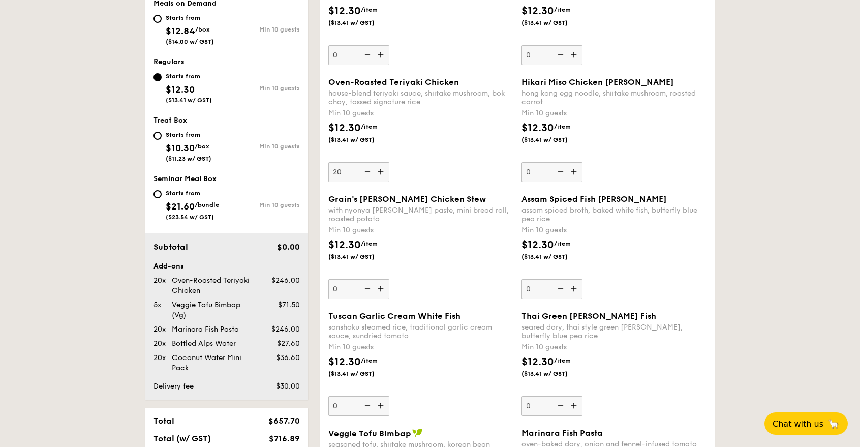
scroll to position [570, 0]
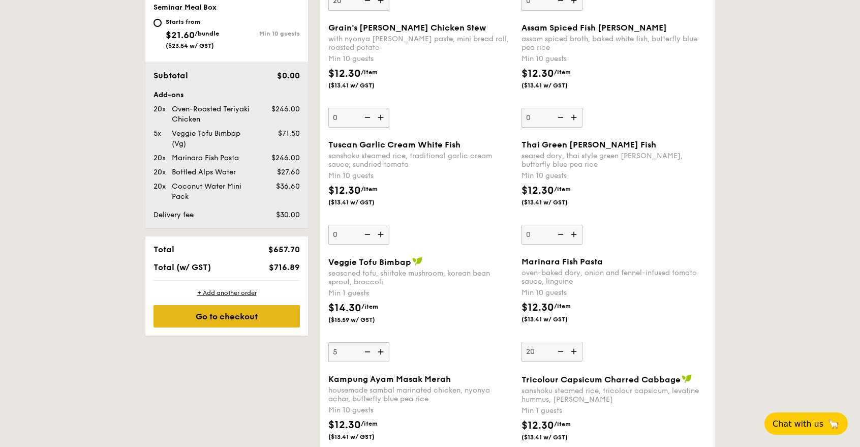
click at [293, 313] on div "Go to checkout" at bounding box center [226, 316] width 146 height 22
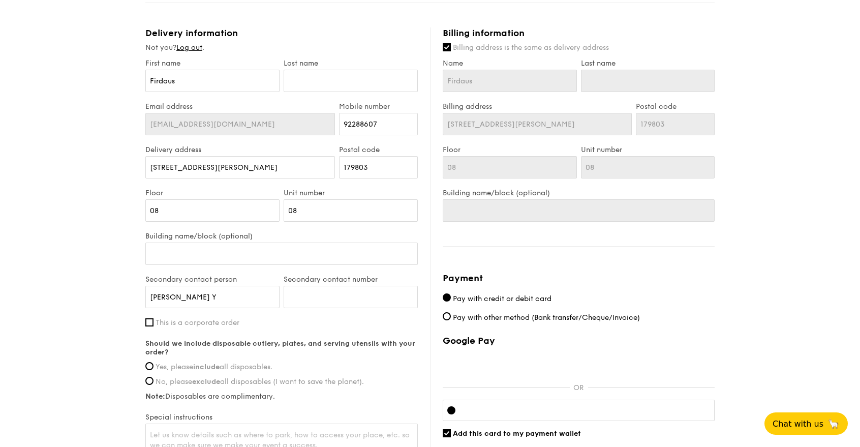
scroll to position [509, 0]
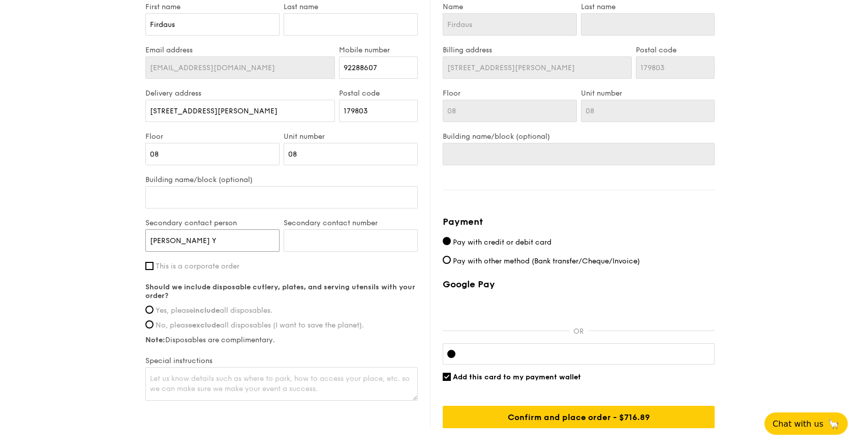
click at [196, 240] on input "Angeline Y" at bounding box center [212, 240] width 134 height 22
type input "[PERSON_NAME]"
click at [311, 244] on input "Secondary contact number" at bounding box center [351, 240] width 134 height 22
type input "97705299"
click at [445, 260] on input "Pay with other method (Bank transfer/Cheque/Invoice)" at bounding box center [447, 260] width 8 height 8
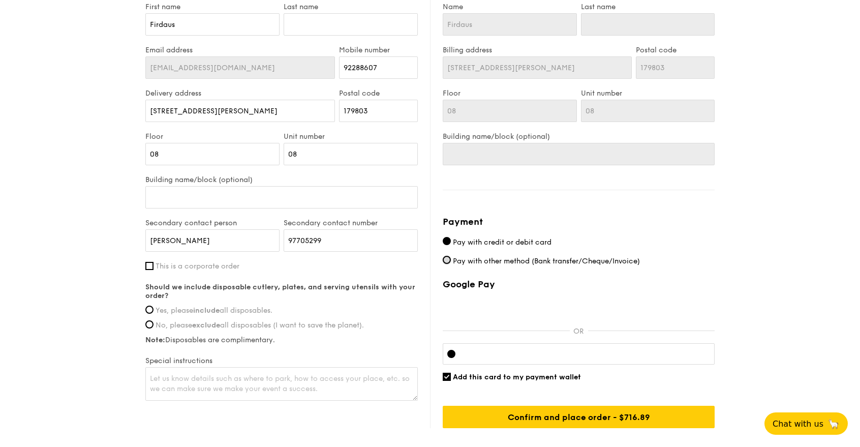
radio input "true"
click at [151, 311] on input "Yes, please include all disposables." at bounding box center [149, 309] width 8 height 8
radio input "true"
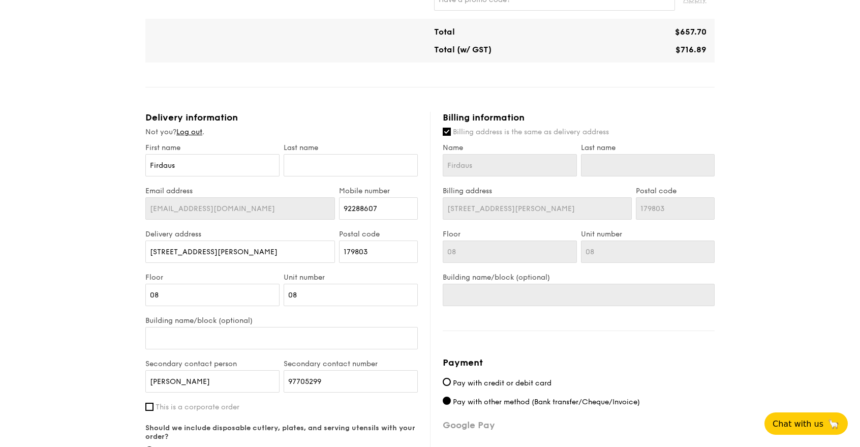
scroll to position [401, 0]
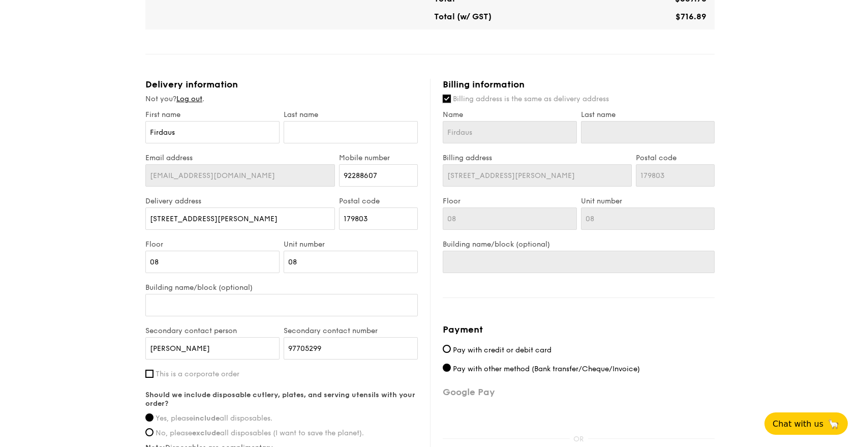
click at [446, 95] on input "Billing address is the same as delivery address" at bounding box center [447, 99] width 8 height 8
checkbox input "false"
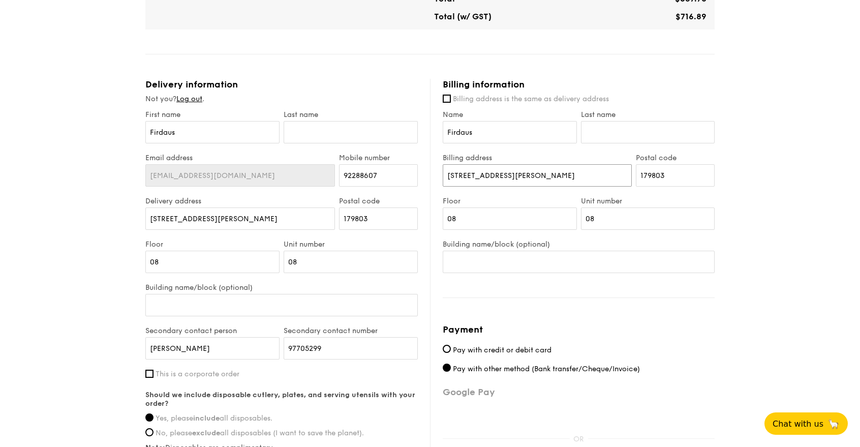
drag, startPoint x: 511, startPoint y: 177, endPoint x: 405, endPoint y: 167, distance: 106.7
click at [405, 170] on div "Delivery information Not you? Log out . First name Firdaus Last name Email addr…" at bounding box center [429, 307] width 569 height 457
type input "1 Paya Lebar Link"
drag, startPoint x: 672, startPoint y: 177, endPoint x: 628, endPoint y: 186, distance: 45.2
click at [628, 186] on div "Billing address 1 Paya Lebar Link Postal code 179803" at bounding box center [579, 174] width 276 height 43
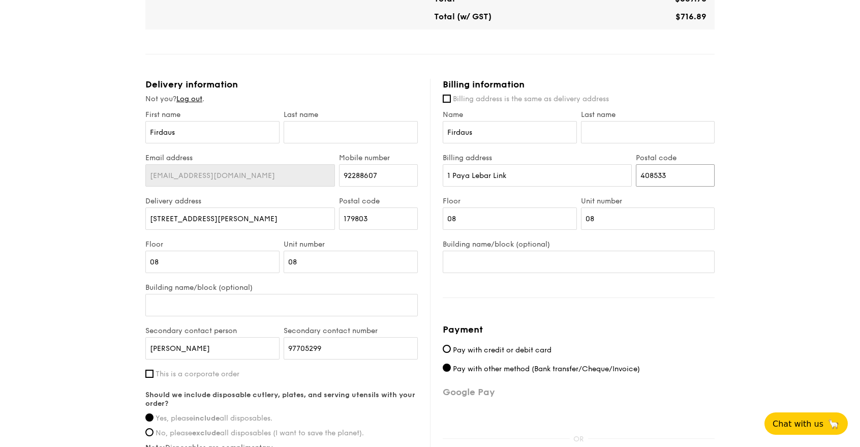
type input "408533"
click at [534, 258] on input "Building name/block (optional)" at bounding box center [579, 262] width 272 height 22
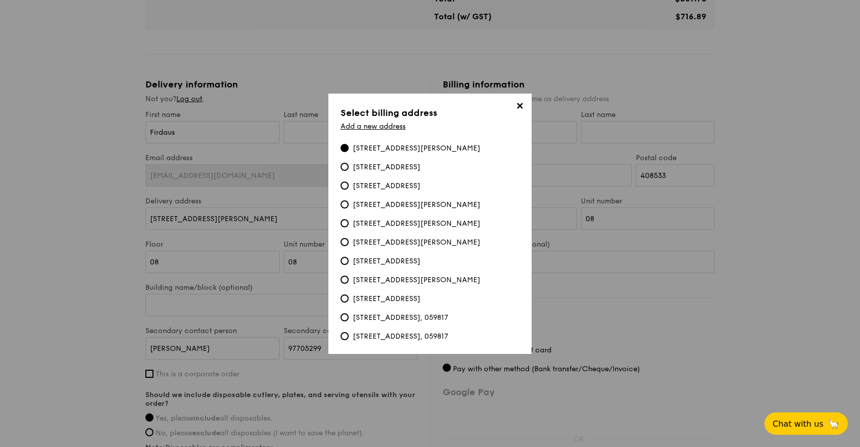
click at [518, 101] on span "✕" at bounding box center [519, 108] width 14 height 14
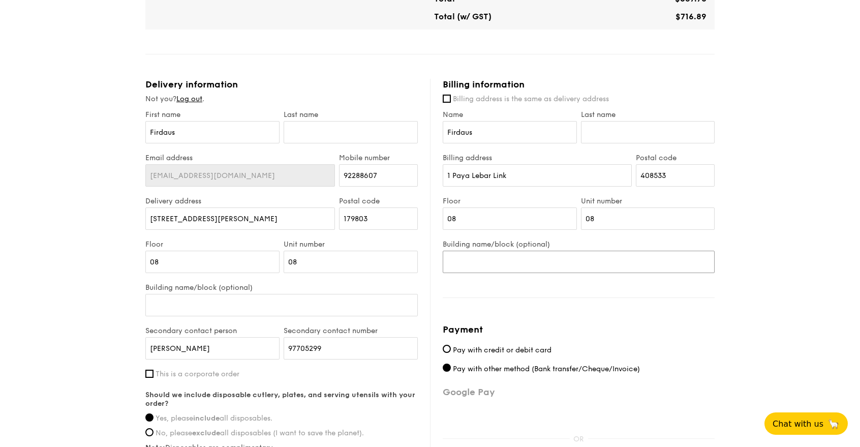
click at [514, 255] on input "Building name/block (optional)" at bounding box center [579, 262] width 272 height 22
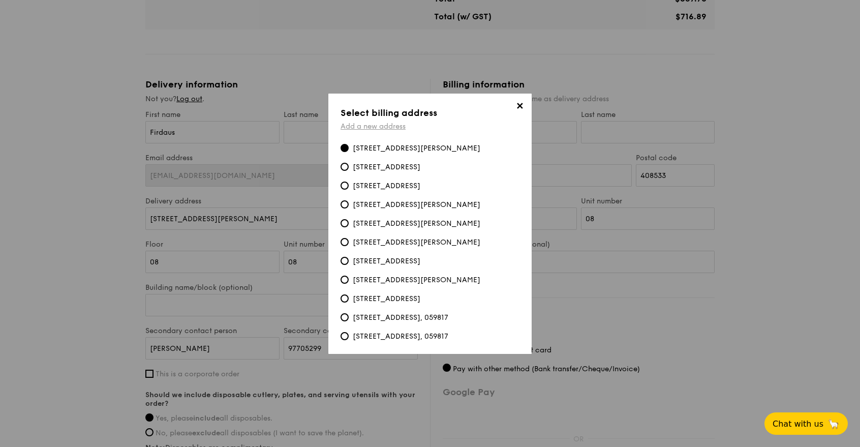
click at [396, 122] on link "Add a new address" at bounding box center [373, 126] width 65 height 9
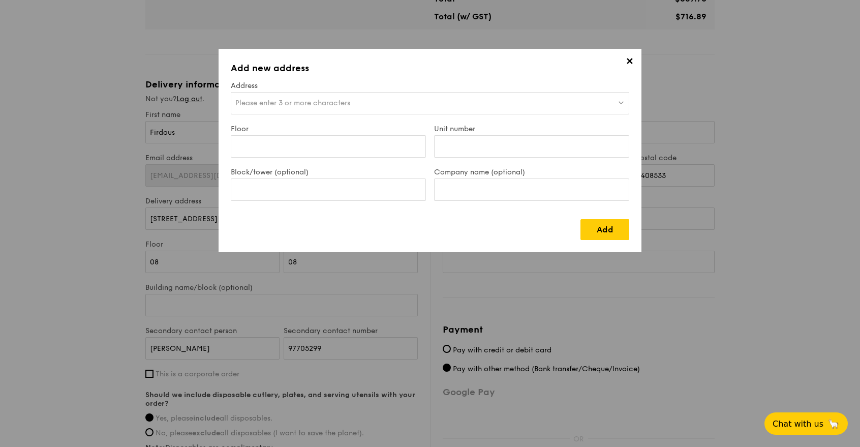
click at [336, 105] on span "Please enter 3 or more characters" at bounding box center [292, 103] width 115 height 9
type input "PLQ 1 Paya Lebar Quarter"
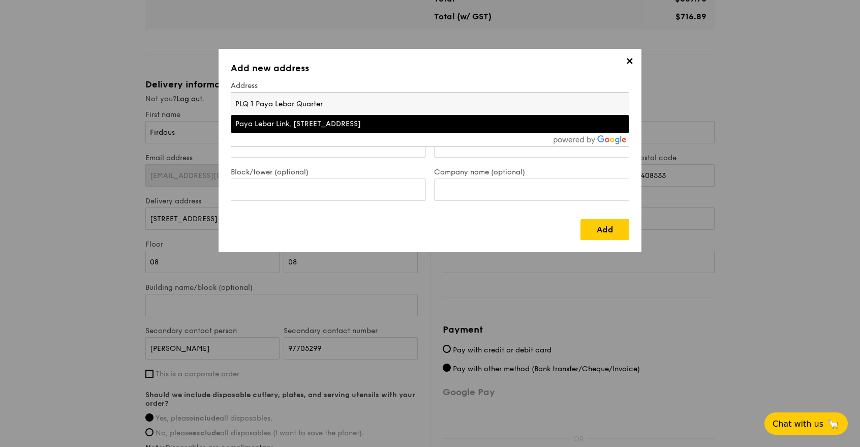
click at [331, 126] on div "Paya Lebar Link, Paya Lebar Quarter - PLQ 1, Singapore" at bounding box center [381, 124] width 292 height 10
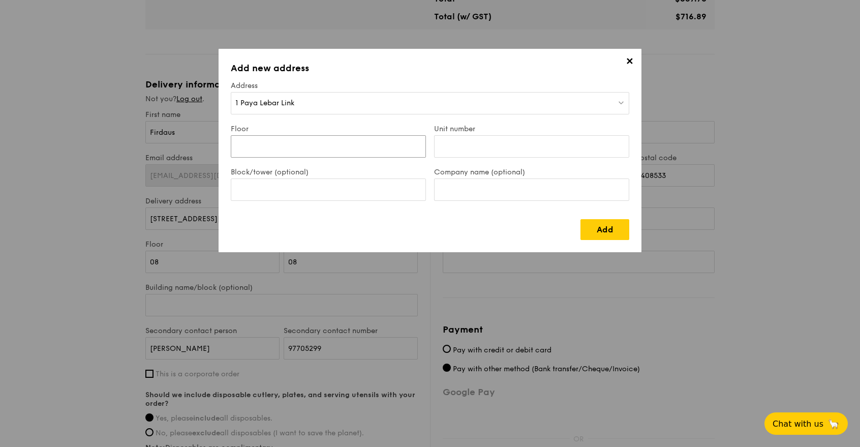
click at [350, 151] on input "Floor" at bounding box center [328, 146] width 195 height 22
type input "11"
click at [480, 151] on input "Unit number" at bounding box center [531, 146] width 195 height 22
type input "03"
click at [354, 203] on div "Block/tower (optional)" at bounding box center [328, 189] width 203 height 43
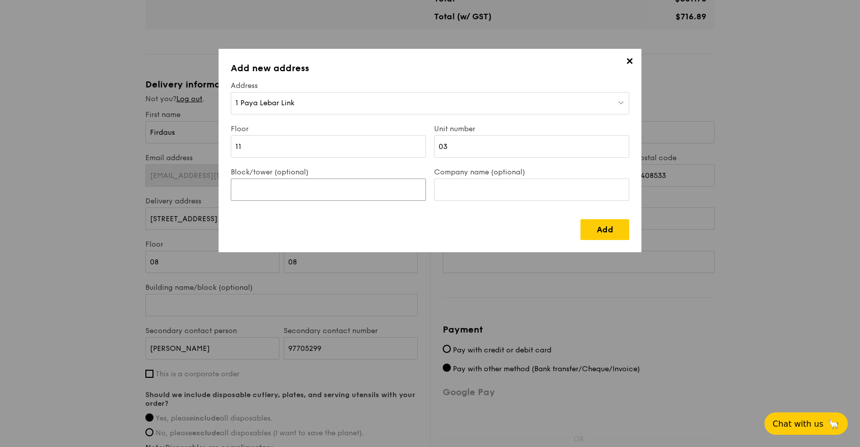
click at [361, 190] on input "Block/tower (optional)" at bounding box center [328, 189] width 195 height 22
type input "PLQ 1"
click at [484, 186] on input "Company name (optional)" at bounding box center [531, 189] width 195 height 22
type input "IPOS"
click at [595, 228] on link "Add" at bounding box center [604, 229] width 49 height 21
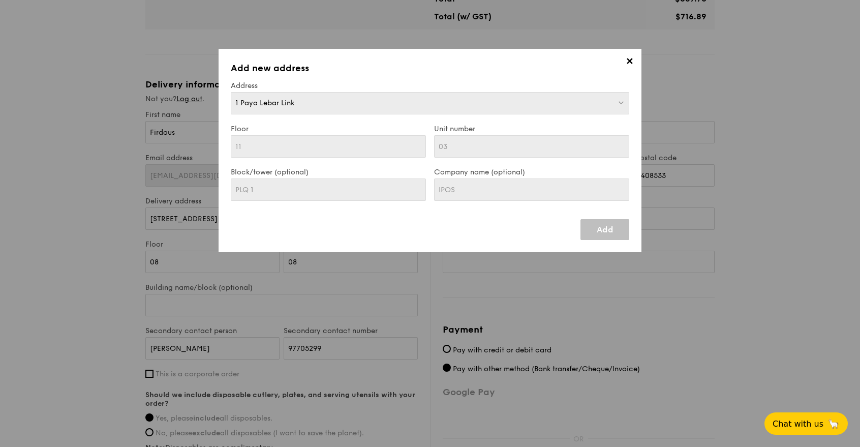
type input "1 Paya Lebar Link"
type input "408533"
type input "11"
type input "03"
type input "PLQ 1"
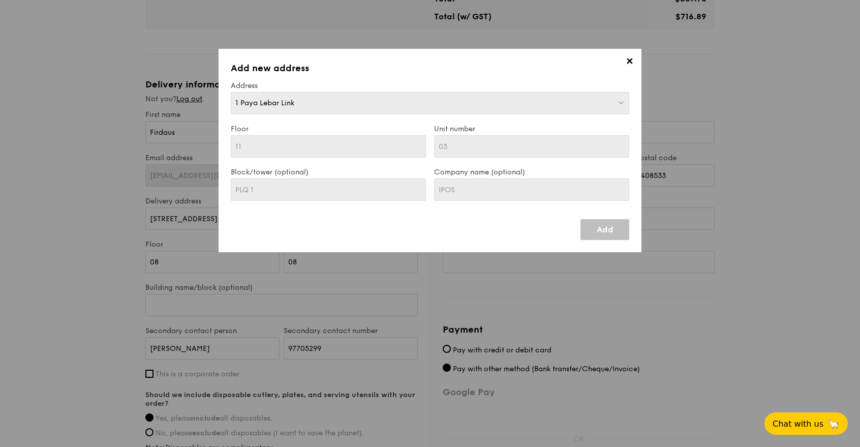
type input "11"
type input "03"
type input "PLQ 1"
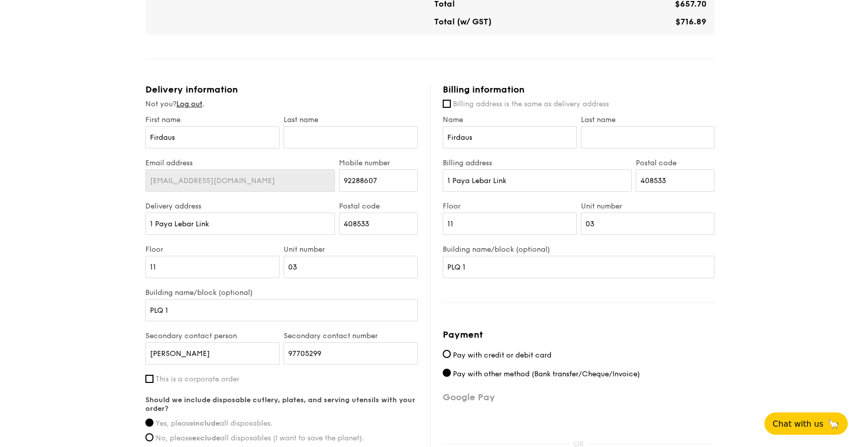
scroll to position [571, 0]
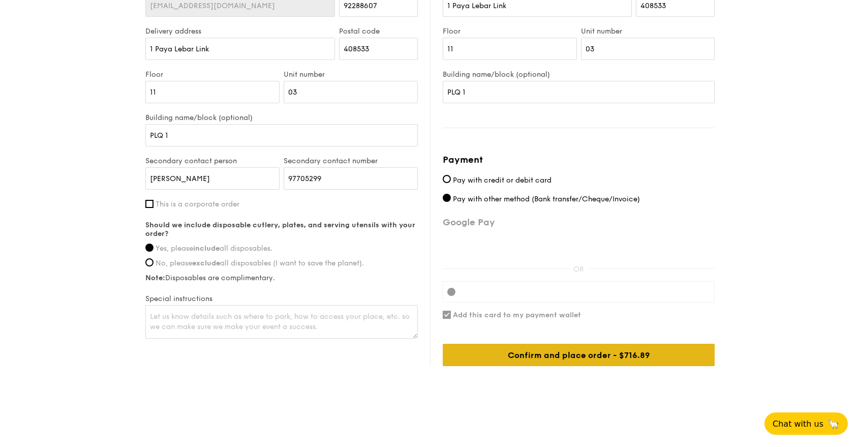
click at [557, 351] on div "Confirm and place order - $716.89" at bounding box center [579, 355] width 272 height 22
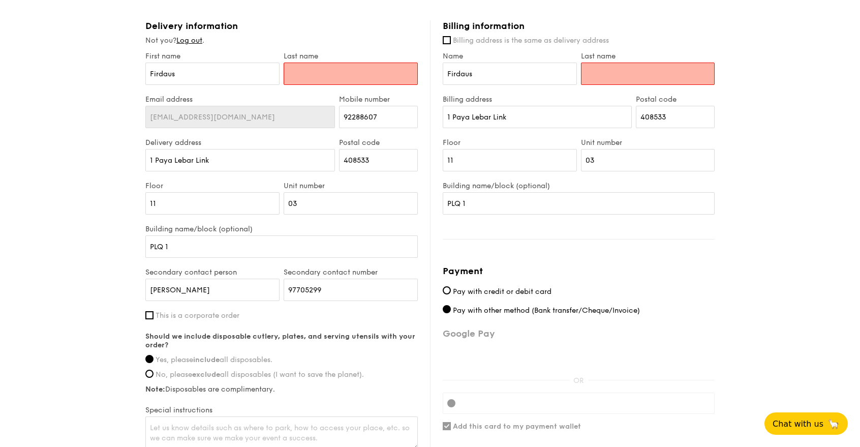
scroll to position [409, 0]
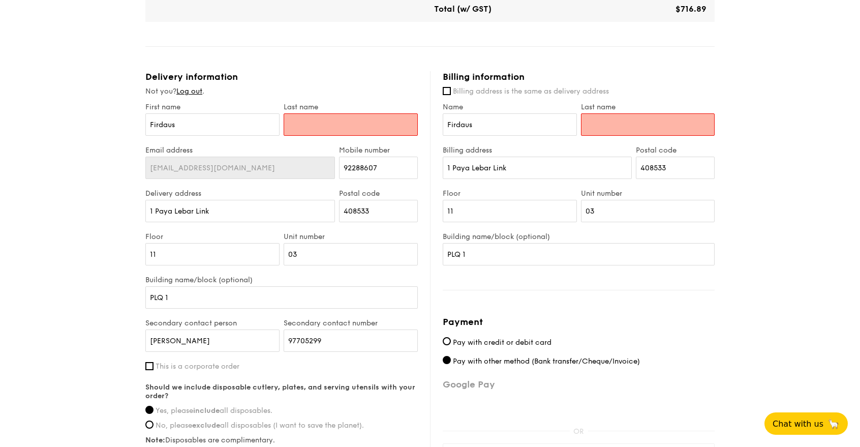
click at [387, 124] on input "text" at bounding box center [351, 124] width 134 height 22
type input "Zulkeple"
click at [650, 123] on input "Last name" at bounding box center [648, 124] width 134 height 22
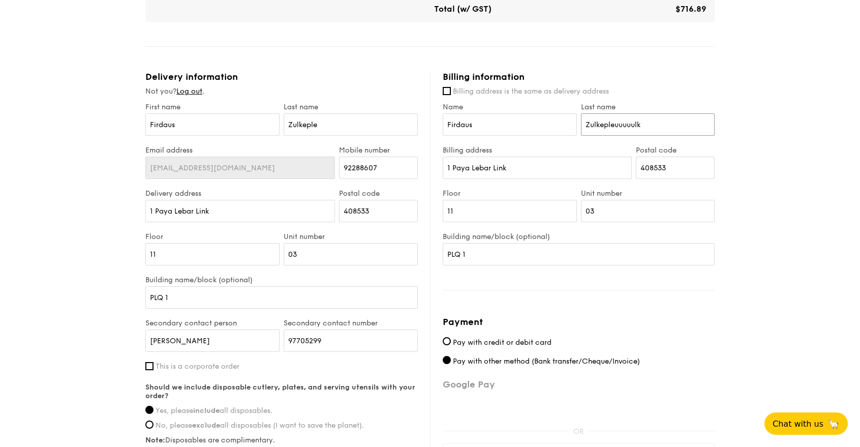
paste input "Zulkeple"
type input "ZulkepleuuuuulkZulkeple"
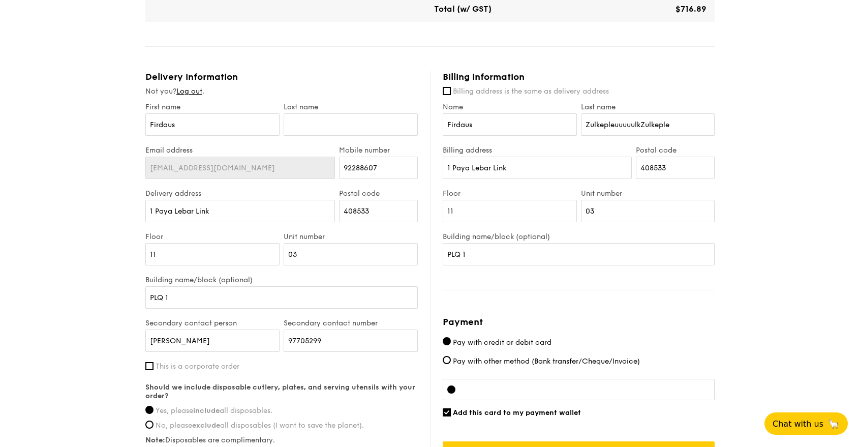
scroll to position [409, 0]
drag, startPoint x: 676, startPoint y: 191, endPoint x: 558, endPoint y: 111, distance: 143.1
click at [558, 110] on div "Name Firdaus Last name ZulkepleuuuuulkZulkeple" at bounding box center [579, 124] width 276 height 43
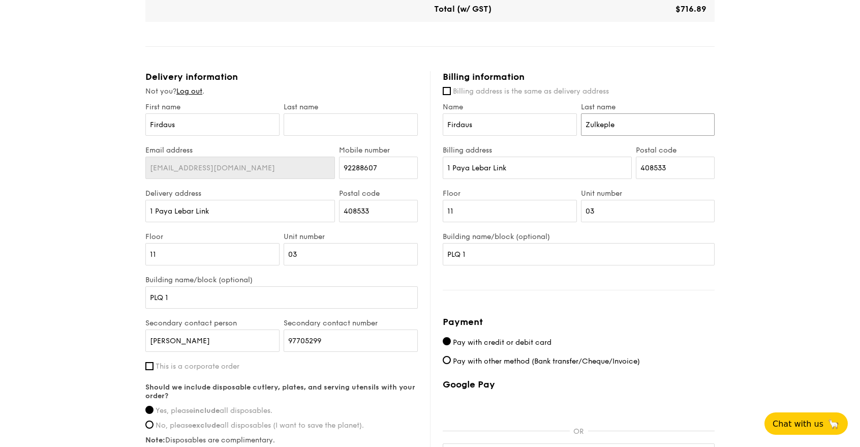
type input "Zulkeple"
click at [383, 126] on input "text" at bounding box center [351, 124] width 134 height 22
type input "Zulkeple"
click at [769, 248] on div "1 - Select menu 2 - Select items 3 - Check out Regulars Serving time: [DATE] 12…" at bounding box center [430, 79] width 860 height 977
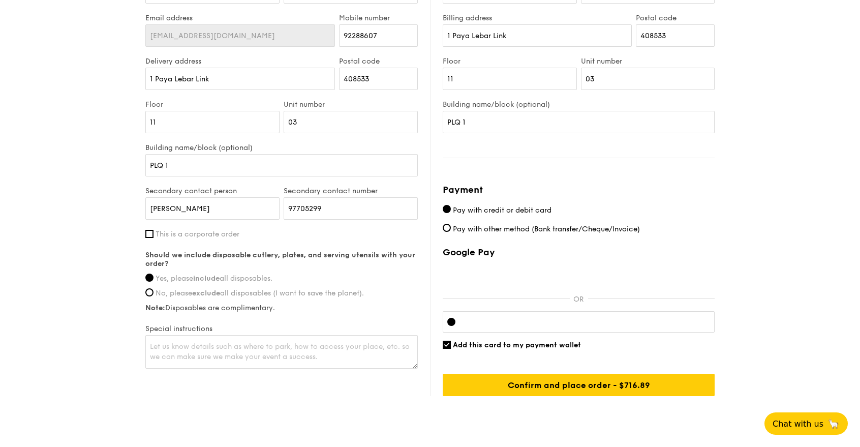
scroll to position [571, 0]
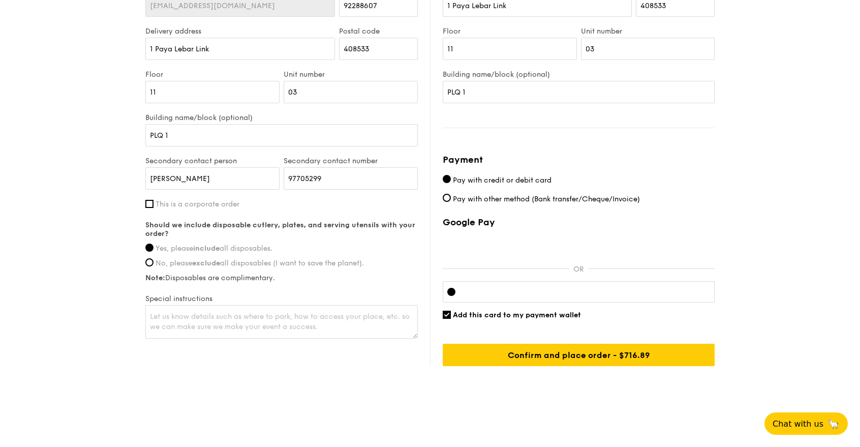
click at [451, 201] on label "Pay with other method (Bank transfer/Cheque/Invoice)" at bounding box center [579, 199] width 272 height 11
click at [451, 201] on input "Pay with other method (Bank transfer/Cheque/Invoice)" at bounding box center [447, 198] width 8 height 8
radio input "true"
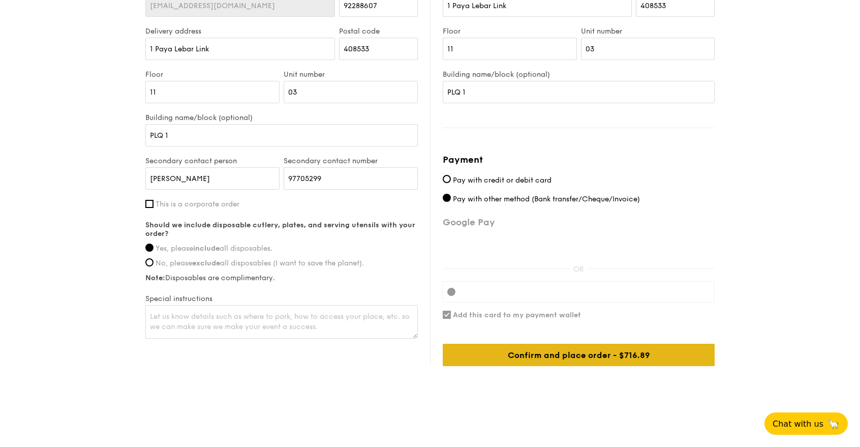
click at [568, 348] on div "Confirm and place order - $716.89" at bounding box center [579, 355] width 272 height 22
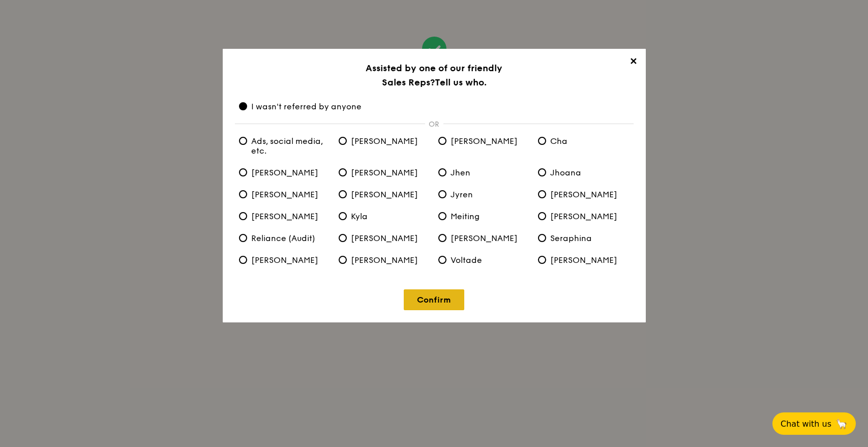
click at [442, 294] on link "Confirm" at bounding box center [434, 299] width 60 height 21
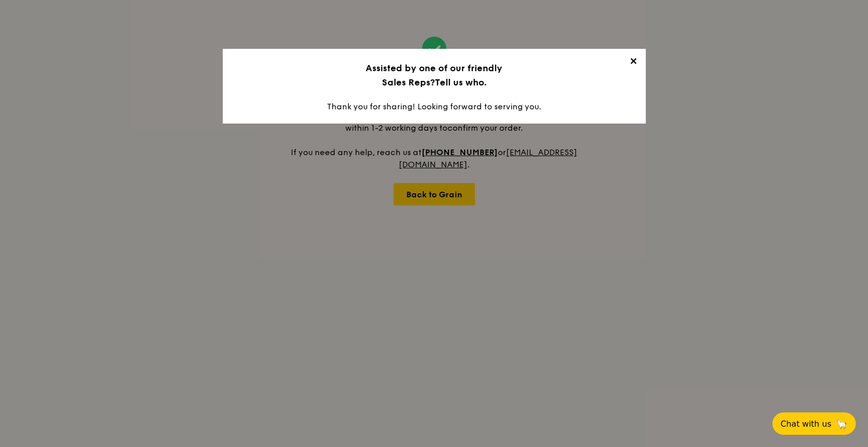
click at [633, 63] on span "✕" at bounding box center [633, 63] width 14 height 14
